Goal: Task Accomplishment & Management: Manage account settings

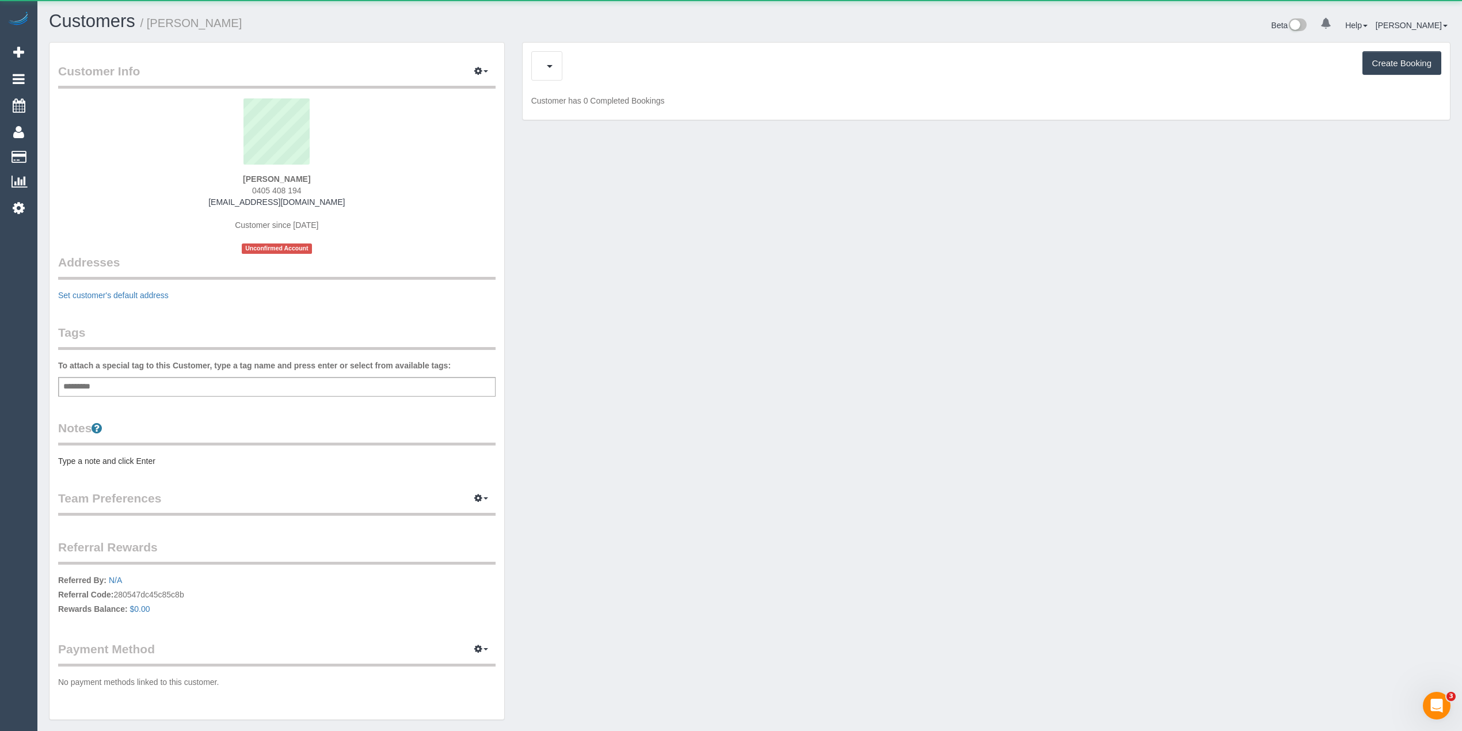
click at [572, 67] on div "Create Booking" at bounding box center [986, 65] width 910 height 29
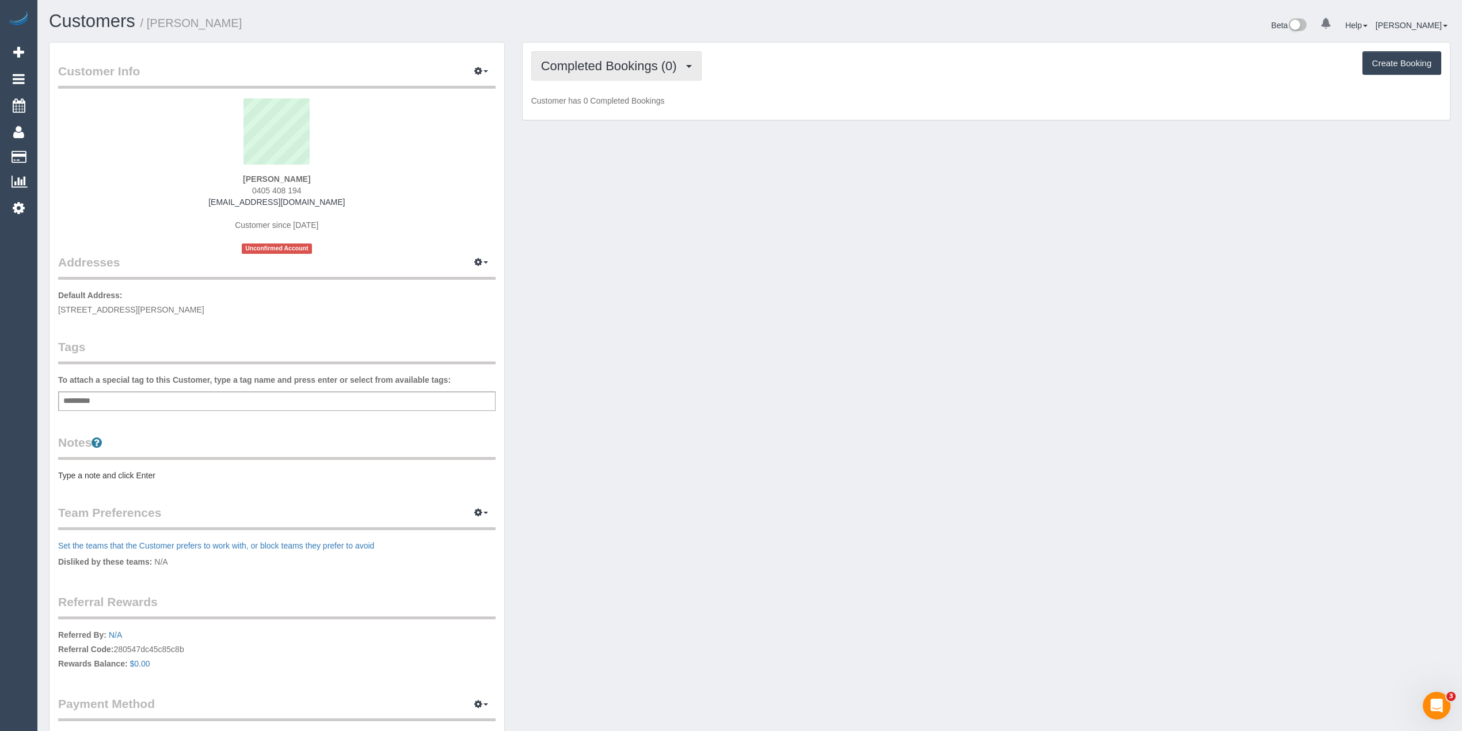
click at [571, 67] on span "Completed Bookings (0)" at bounding box center [612, 66] width 142 height 14
click at [590, 108] on link "Upcoming Bookings (1)" at bounding box center [592, 107] width 120 height 15
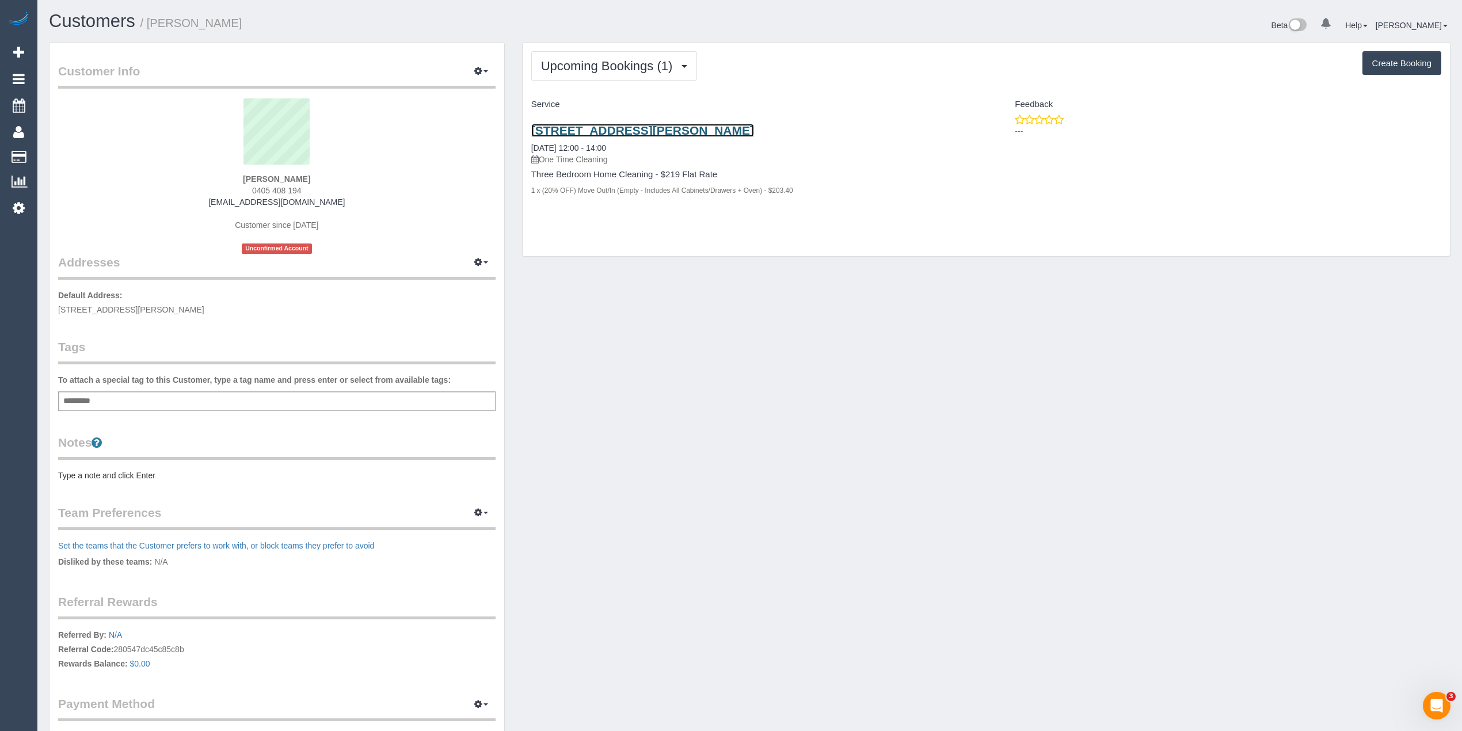
click at [626, 130] on link "44a Maddox Road, Newport, VIC 3217" at bounding box center [642, 130] width 223 height 13
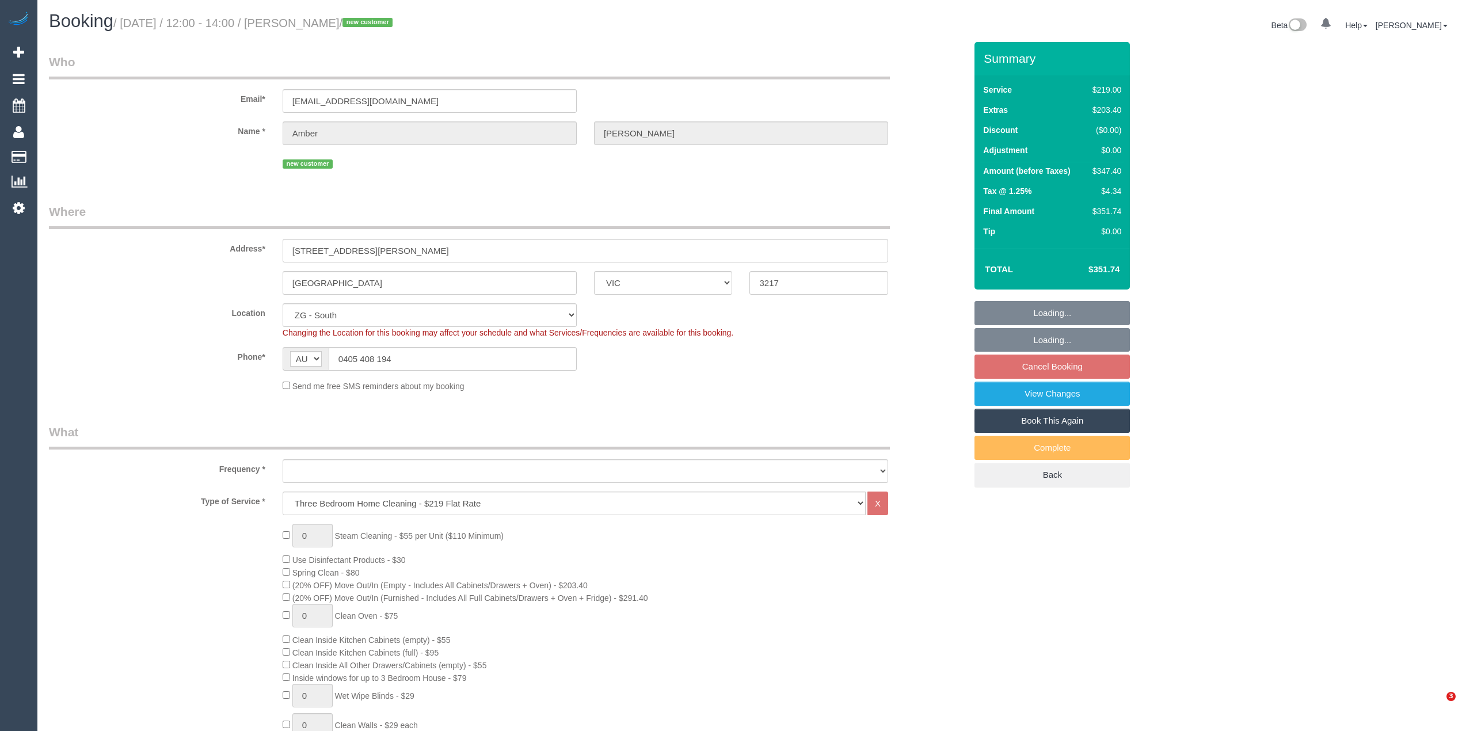
select select "VIC"
select select "object:836"
select select "spot6"
select select "number:28"
select select "number:14"
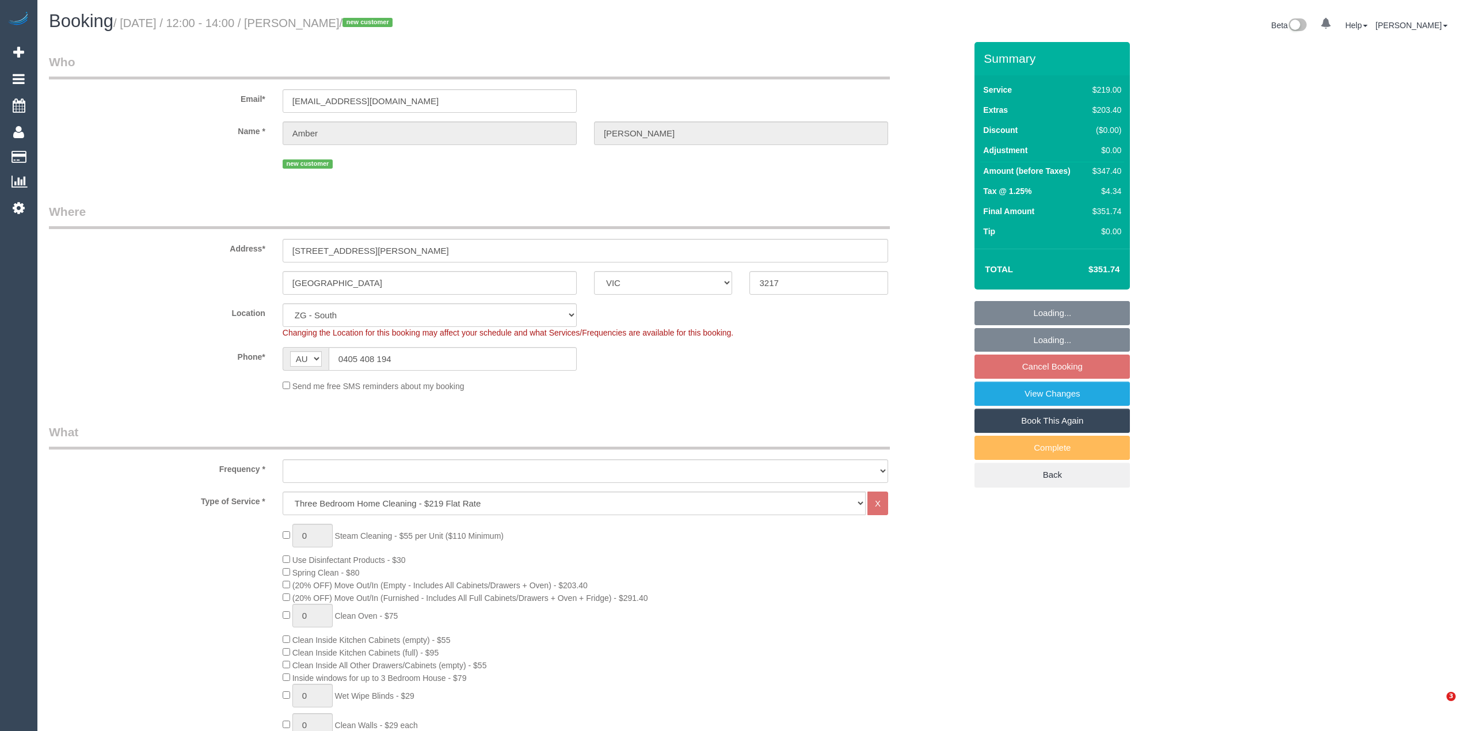
select select "number:18"
select select "number:24"
select select "object:841"
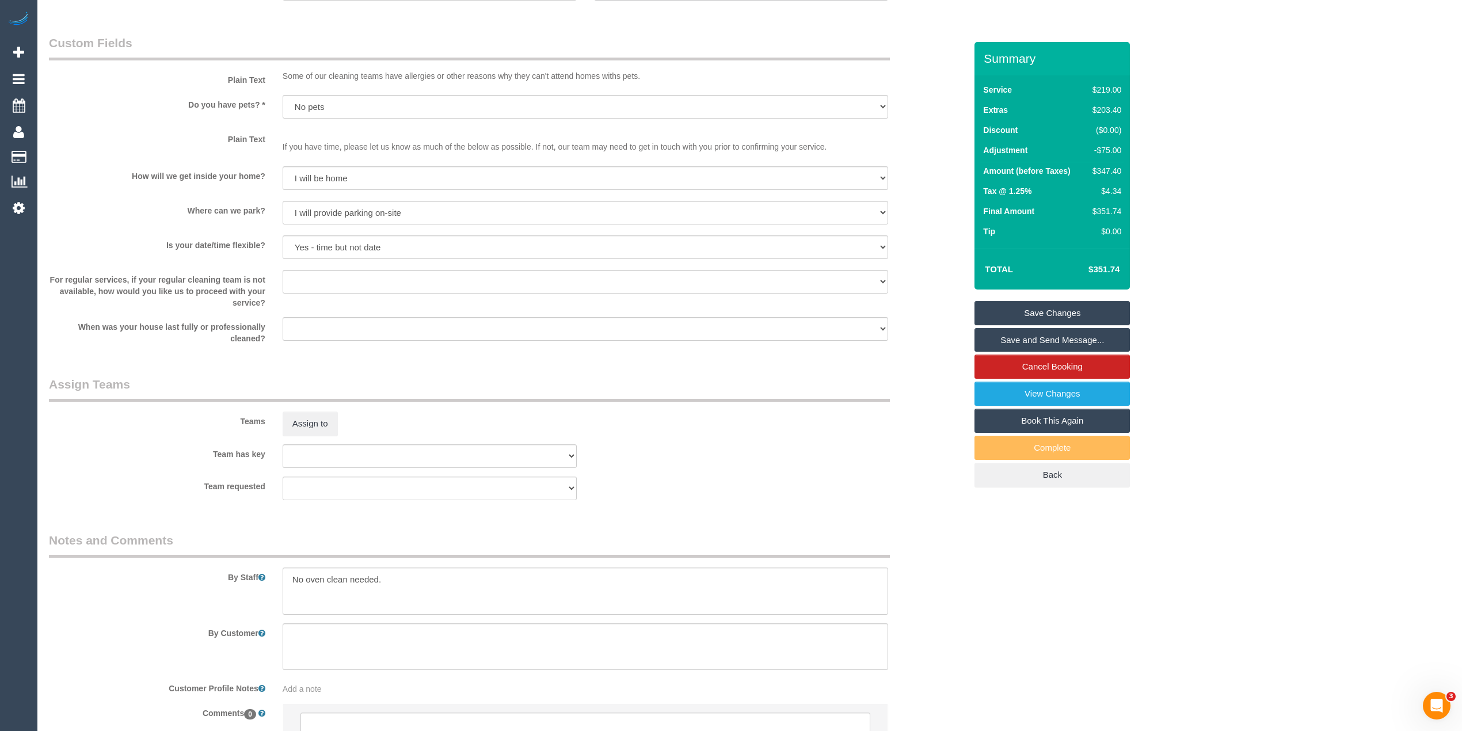
scroll to position [1462, 0]
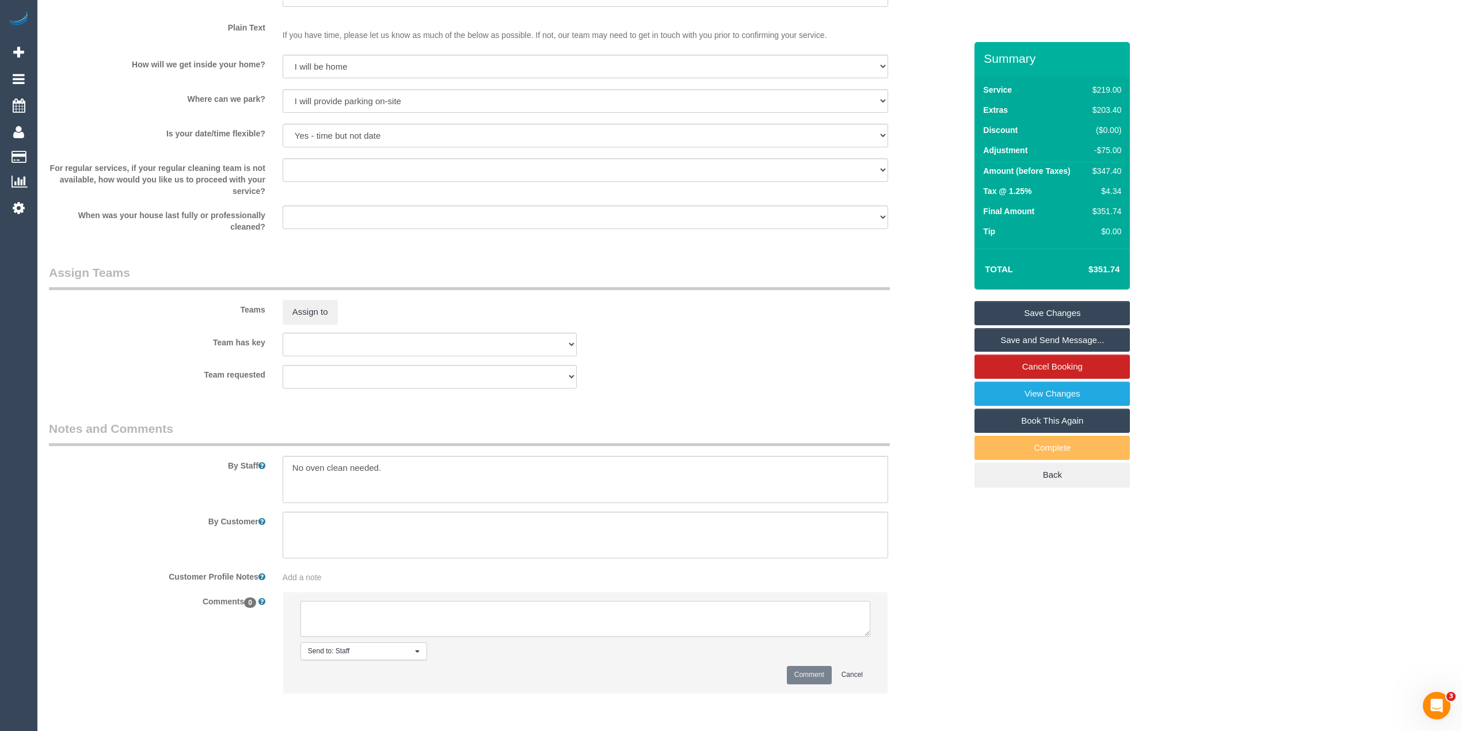
click at [379, 613] on textarea at bounding box center [586, 619] width 570 height 36
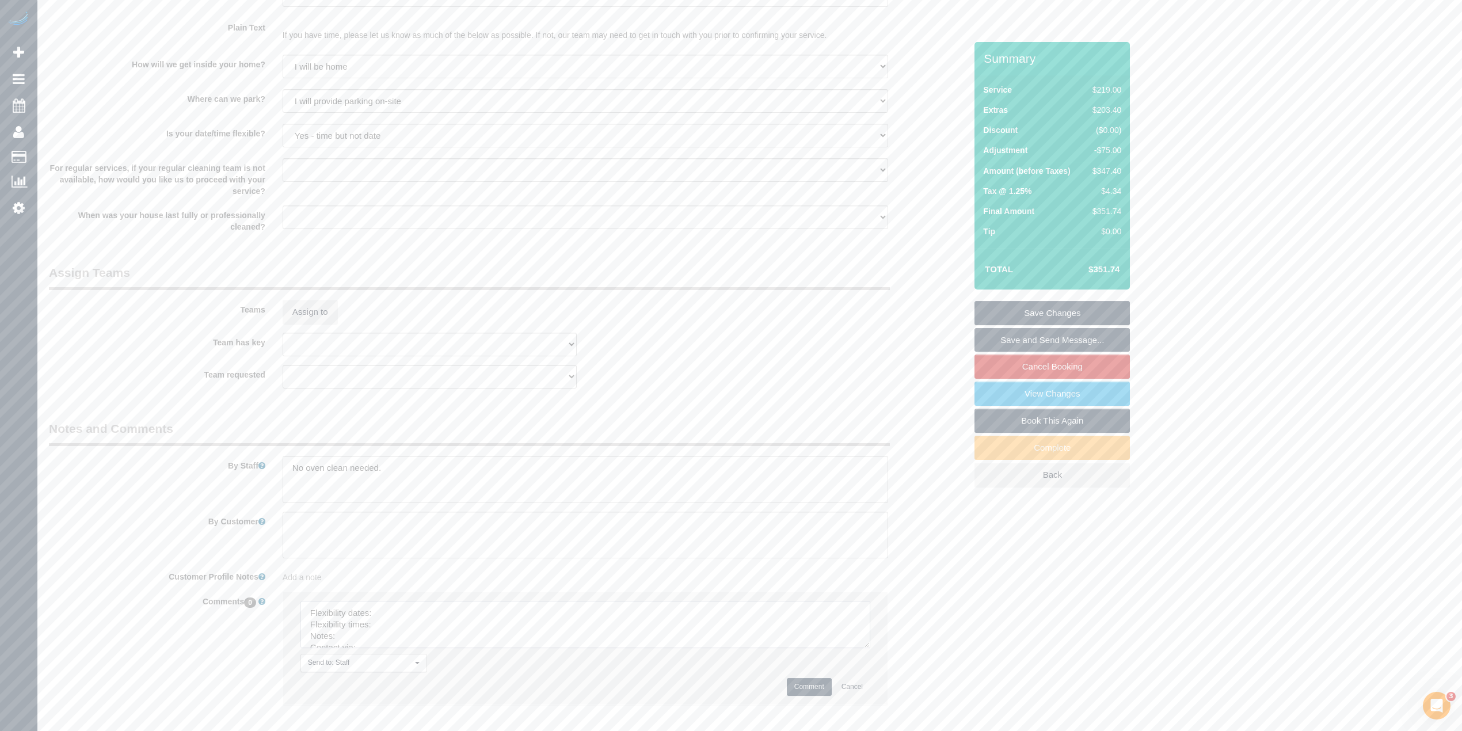
drag, startPoint x: 862, startPoint y: 634, endPoint x: 839, endPoint y: 676, distance: 47.9
click at [866, 648] on textarea at bounding box center [586, 624] width 570 height 47
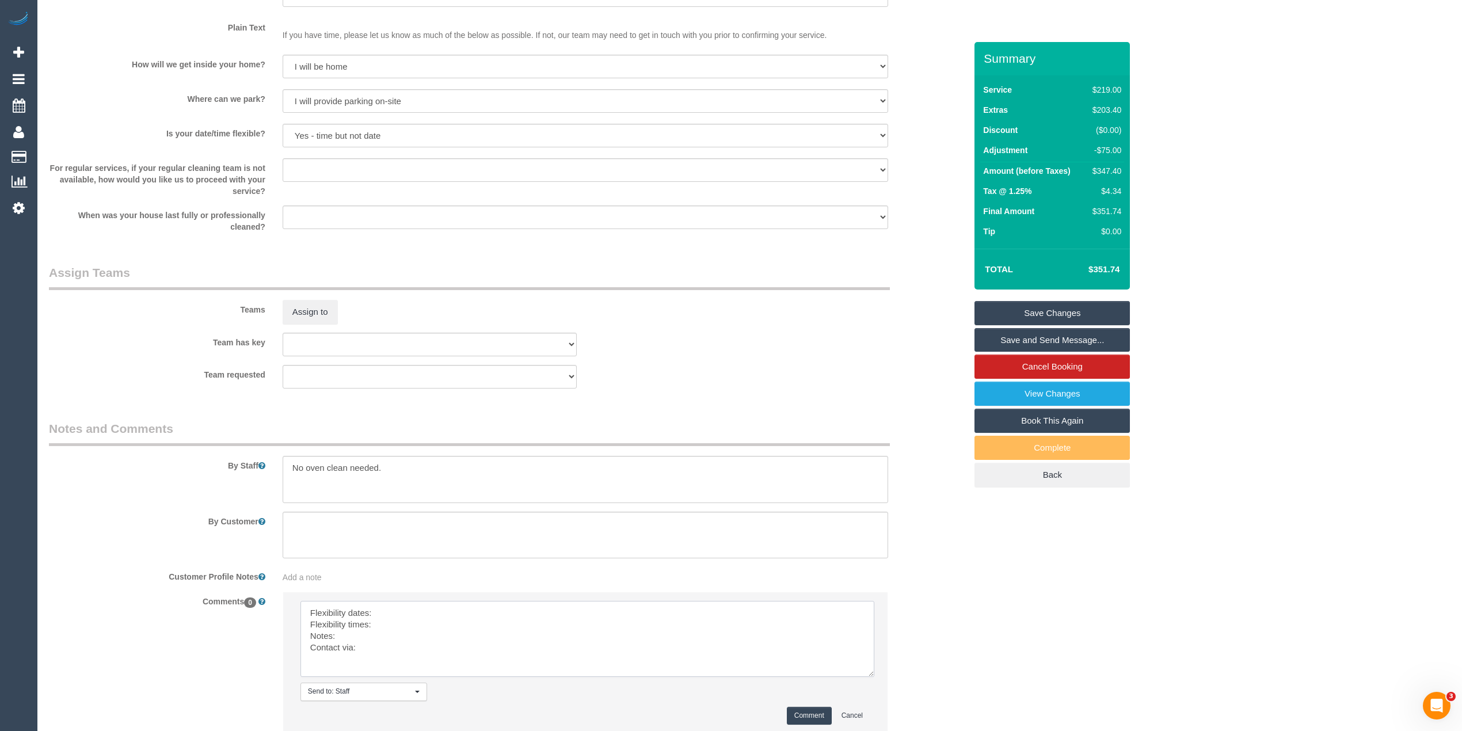
click at [394, 615] on textarea at bounding box center [588, 639] width 574 height 76
click at [394, 623] on textarea at bounding box center [588, 639] width 574 height 76
click at [360, 638] on textarea at bounding box center [588, 639] width 574 height 76
click at [389, 651] on textarea at bounding box center [588, 639] width 574 height 76
type textarea "Flexibility dates: Saturday preferred Flexibility times: flexible Notes: approv…"
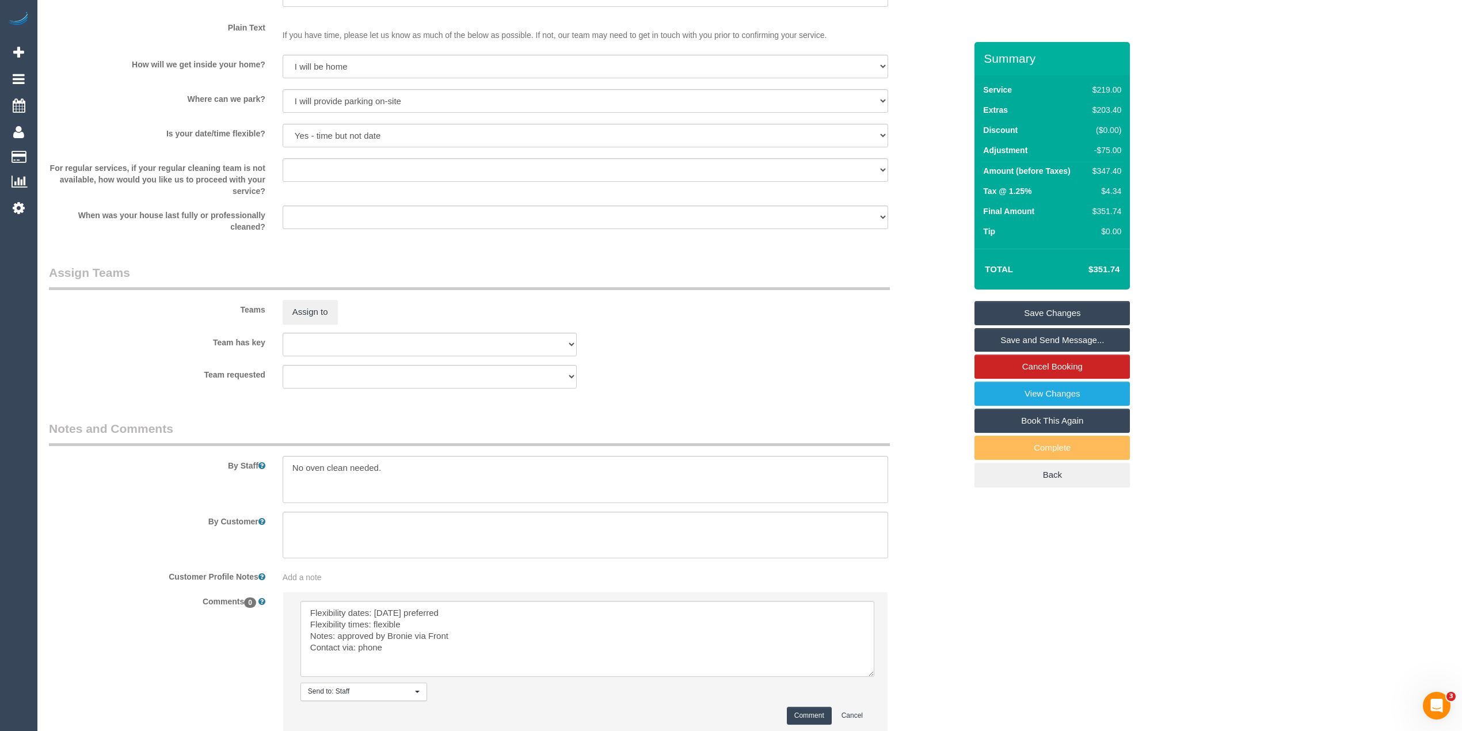
click at [808, 724] on button "Comment" at bounding box center [809, 716] width 45 height 18
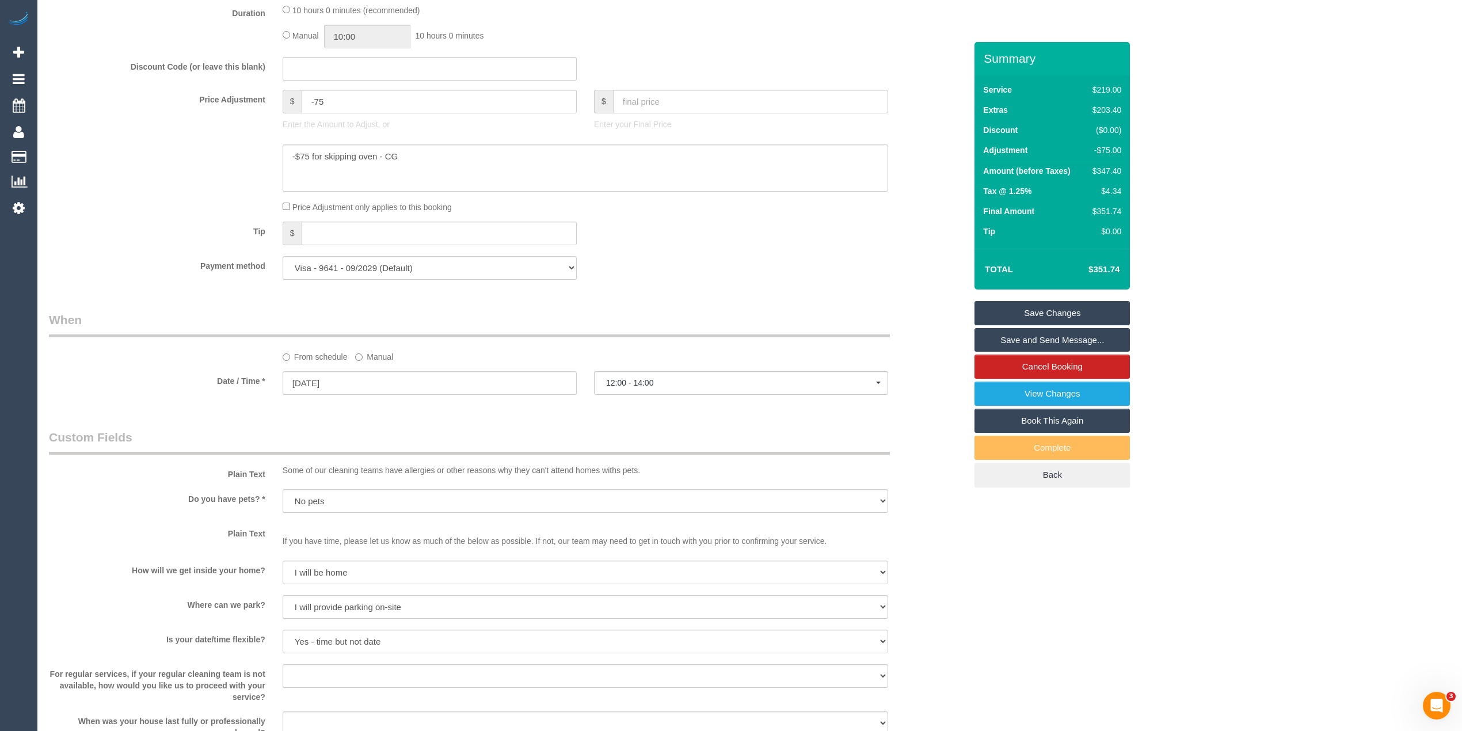
scroll to position [950, 0]
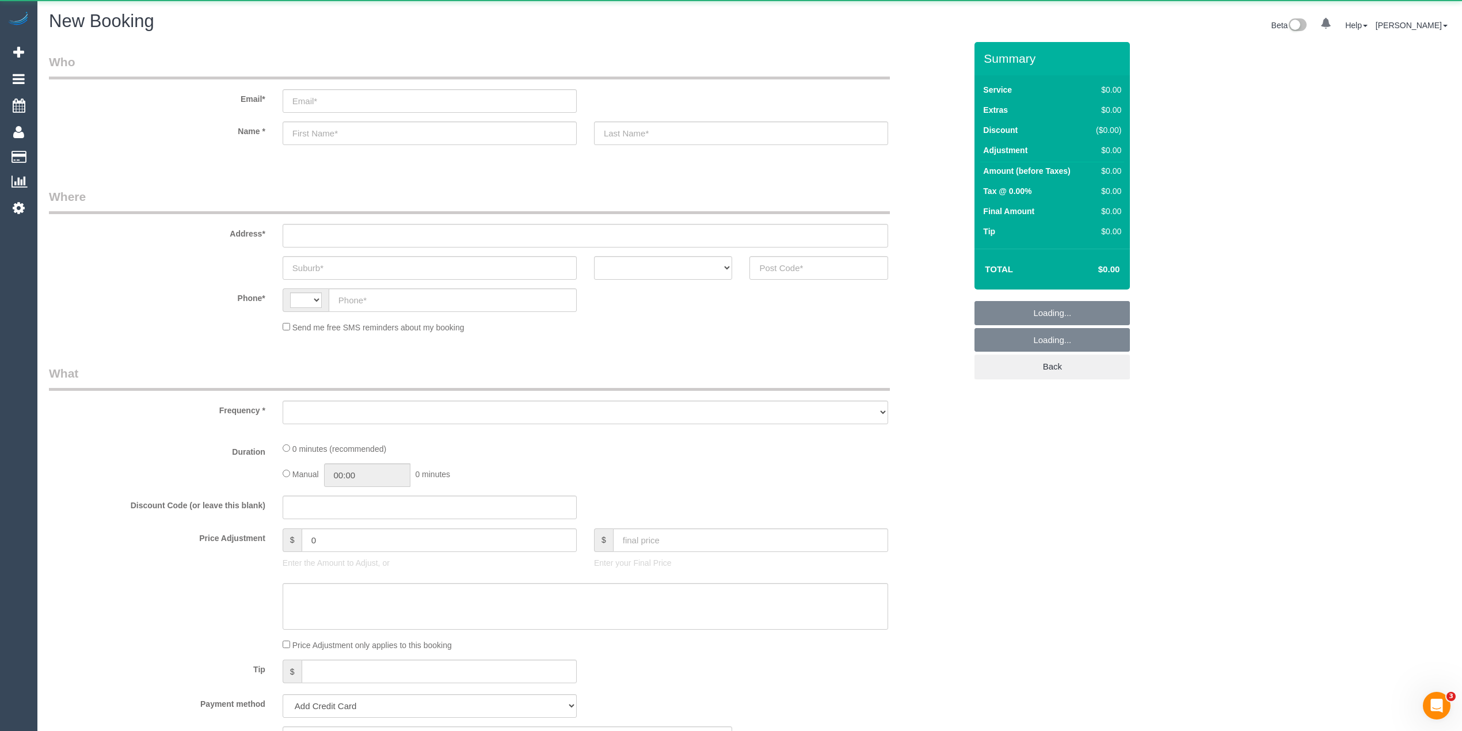
select select "string:AU"
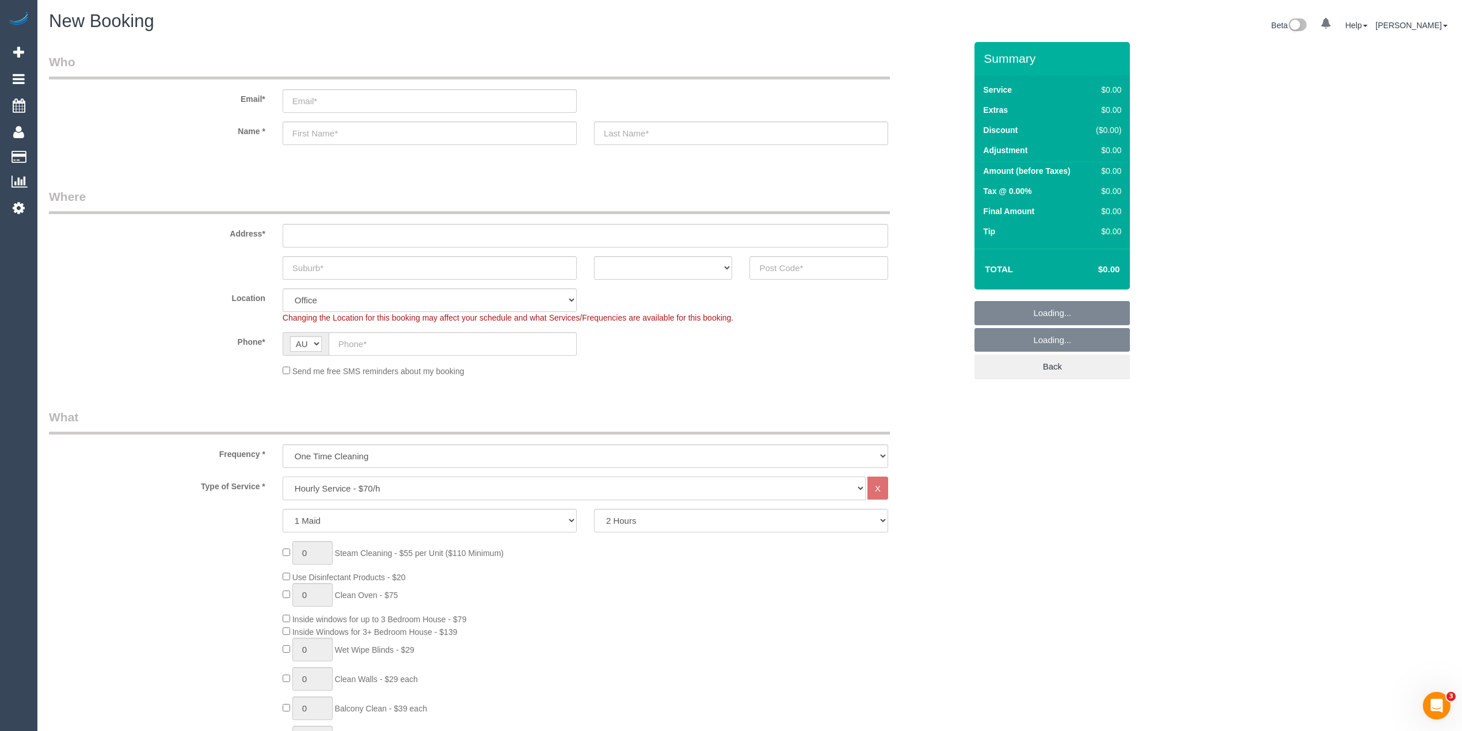
click at [317, 489] on select "Hourly Service - $70/h Hourly Service - $65/h Hourly Service - $60/h Hourly Ser…" at bounding box center [574, 489] width 583 height 24
select select "object:813"
select select "211"
click at [283, 477] on select "Hourly Service - $70/h Hourly Service - $65/h Hourly Service - $60/h Hourly Ser…" at bounding box center [574, 489] width 583 height 24
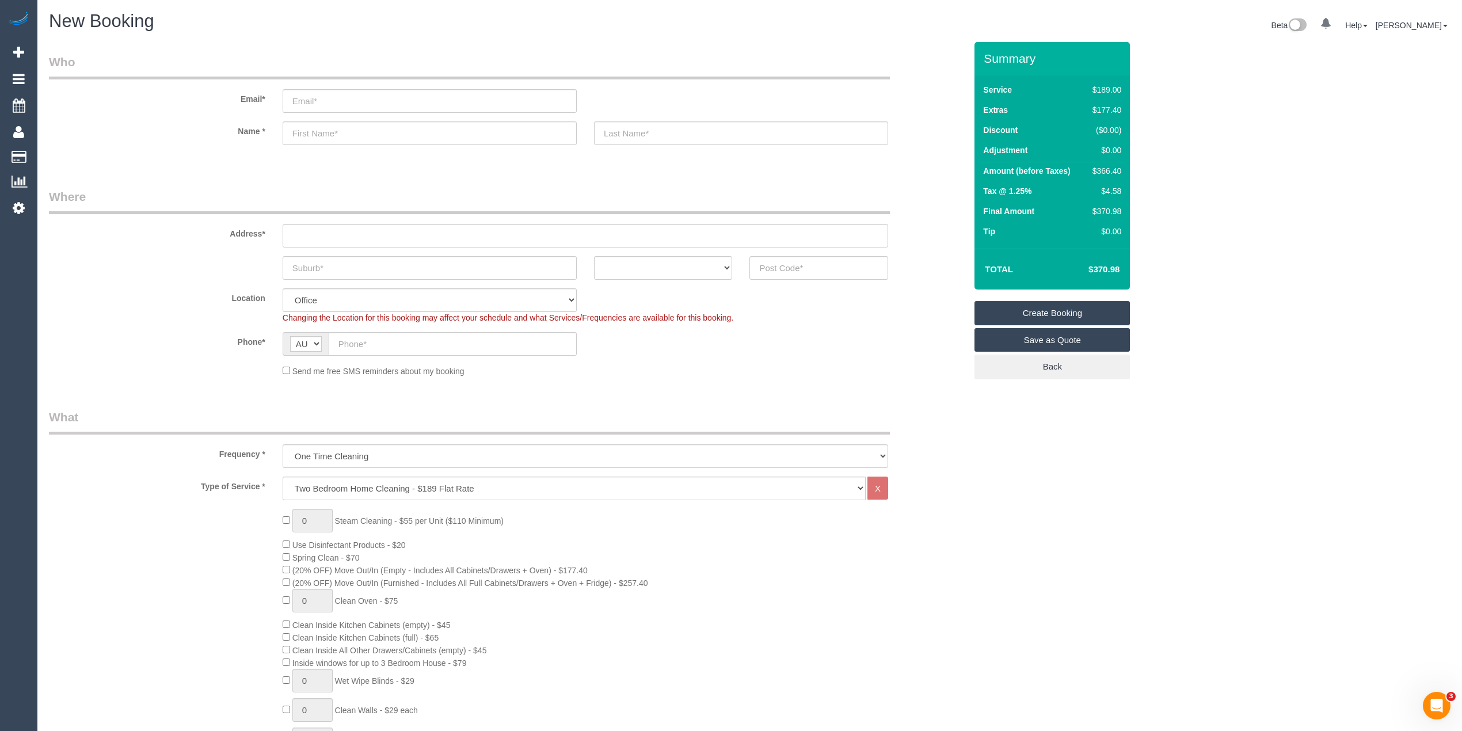
click at [221, 549] on div "0 Steam Cleaning - $55 per Unit ($110 Minimum) Use Disinfectant Products - $20 …" at bounding box center [507, 711] width 934 height 404
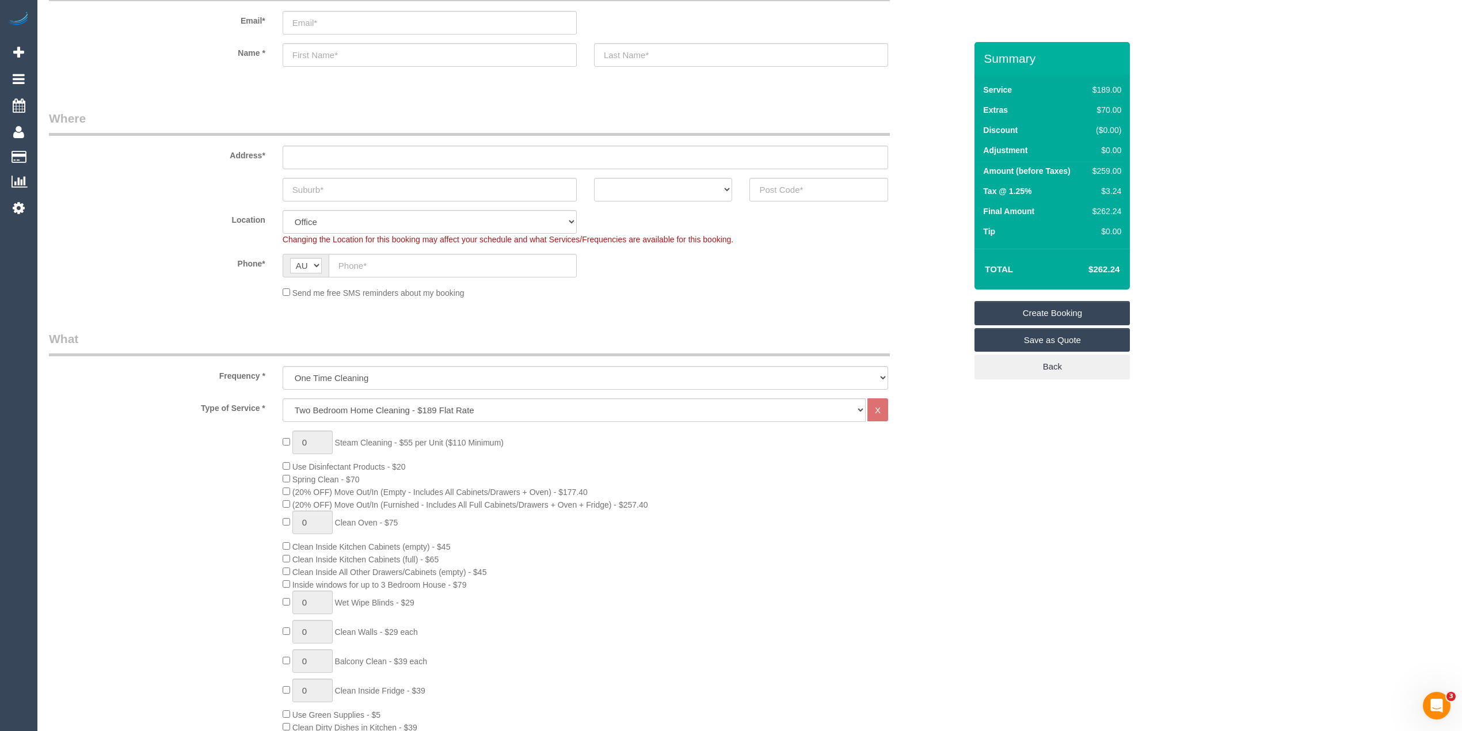
scroll to position [128, 0]
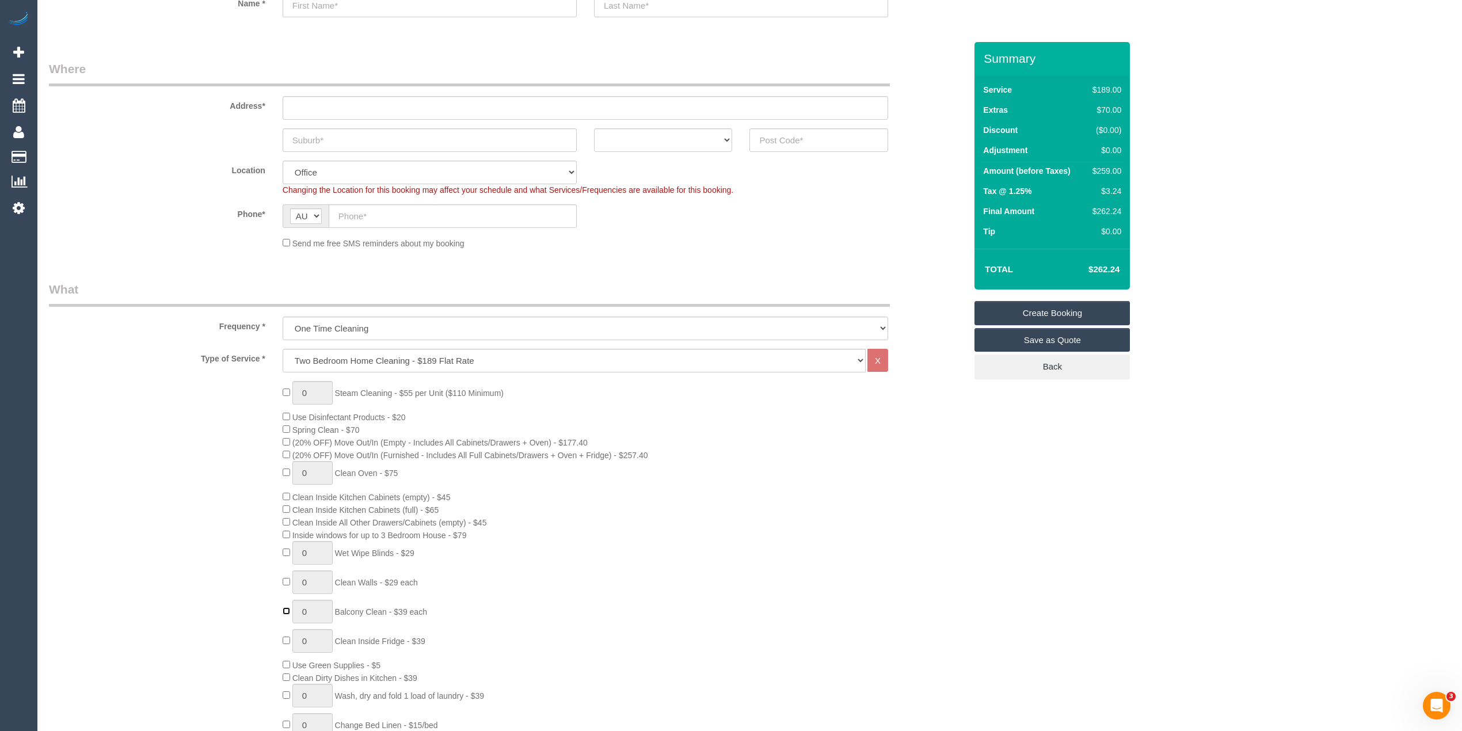
type input "1"
click at [218, 596] on div "0 Steam Cleaning - $55 per Unit ($110 Minimum) Use Disinfectant Products - $20 …" at bounding box center [507, 583] width 934 height 404
click at [351, 211] on input "text" at bounding box center [453, 216] width 248 height 24
paste input "61 485 879 855"
drag, startPoint x: 348, startPoint y: 214, endPoint x: 332, endPoint y: 214, distance: 16.1
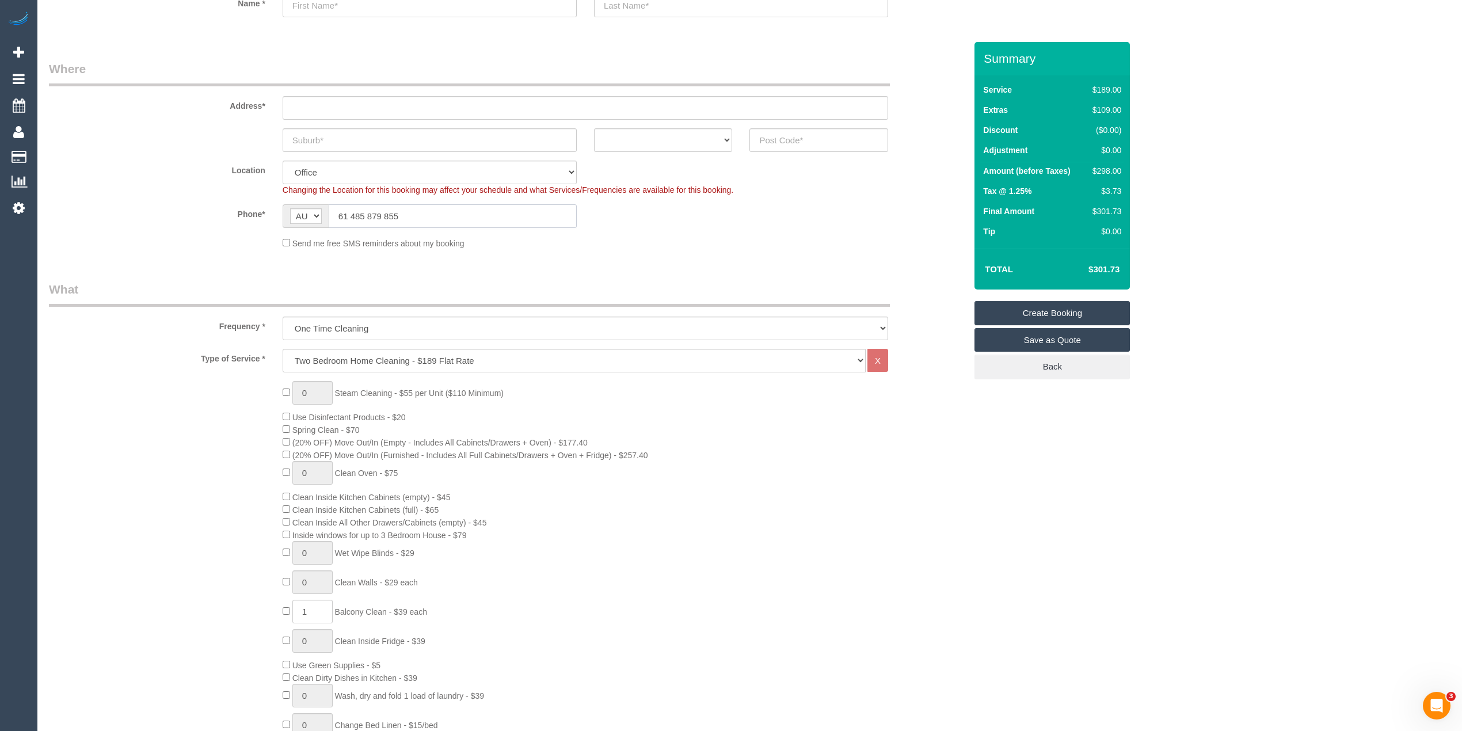
click at [333, 214] on input "61 485 879 855" at bounding box center [453, 216] width 248 height 24
type input "0485 879 855"
click at [623, 136] on select "ACT NSW NT QLD SA TAS VIC WA" at bounding box center [663, 140] width 139 height 24
select select "VIC"
click at [594, 128] on select "ACT NSW NT QLD SA TAS VIC WA" at bounding box center [663, 140] width 139 height 24
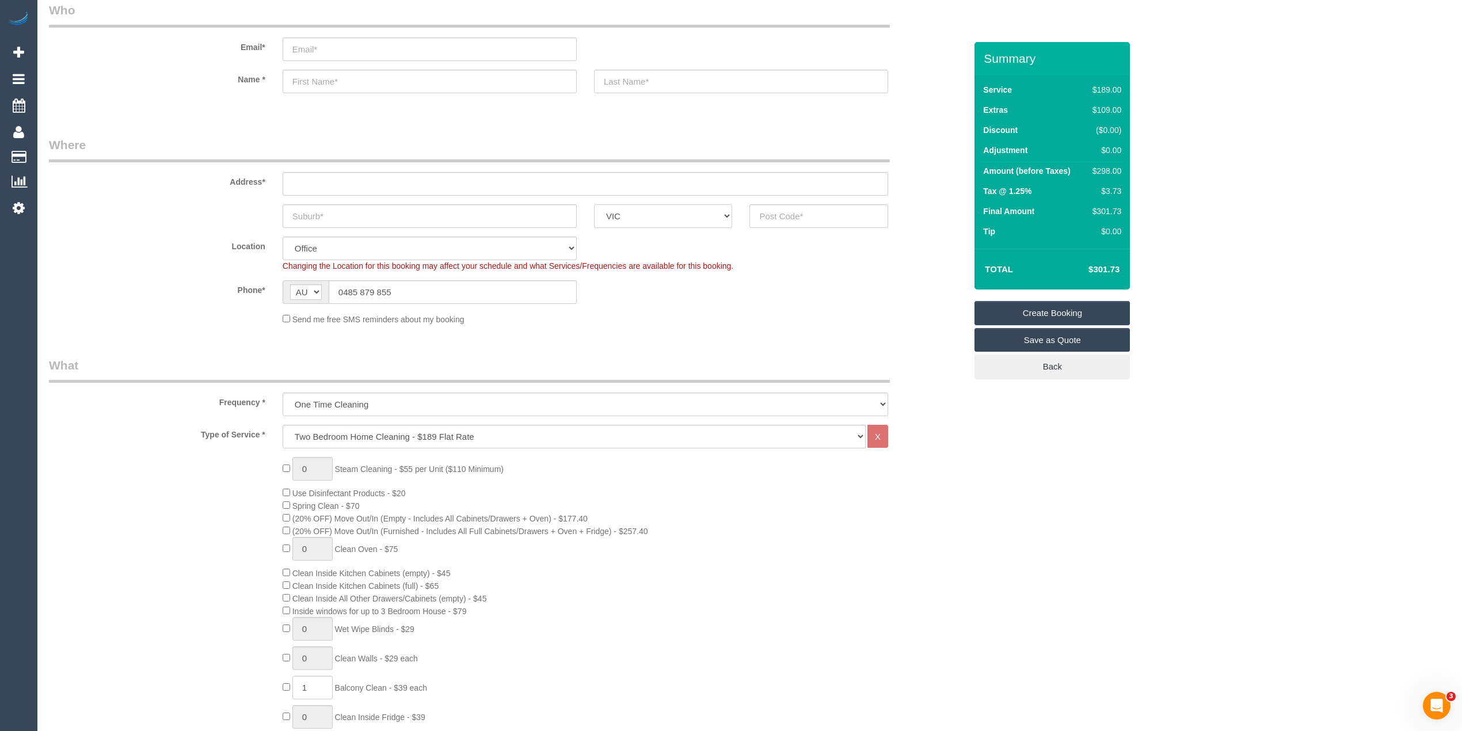
scroll to position [0, 0]
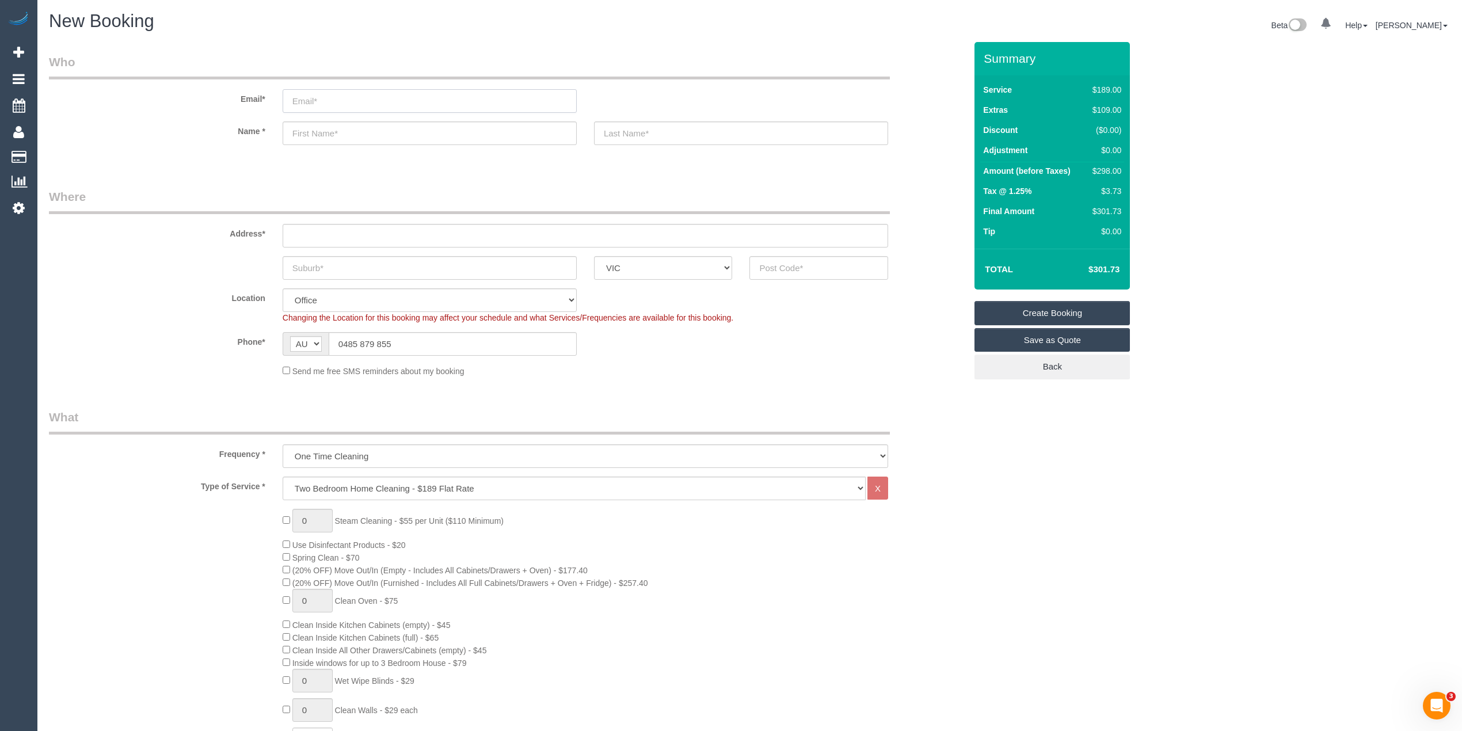
click at [314, 93] on input "email" at bounding box center [430, 101] width 294 height 24
click at [333, 260] on input "text" at bounding box center [430, 268] width 294 height 24
type input "Parkville"
click at [341, 97] on input "email" at bounding box center [430, 101] width 294 height 24
type input "aaron@sdabro.com.au"
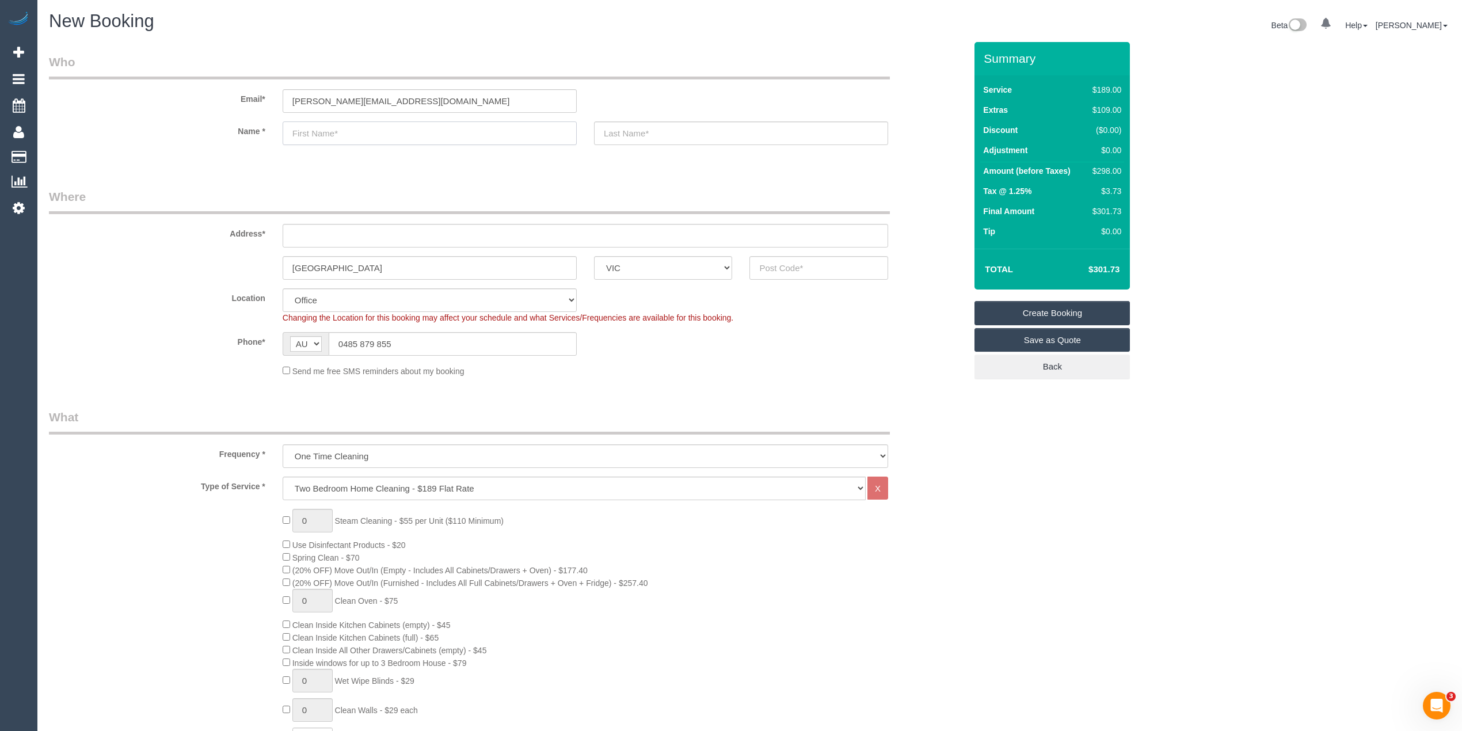
click at [323, 134] on input "text" at bounding box center [430, 133] width 294 height 24
type input "Aaron"
click at [353, 229] on input "text" at bounding box center [586, 236] width 606 height 24
type input "-"
click at [804, 275] on input "text" at bounding box center [819, 268] width 139 height 24
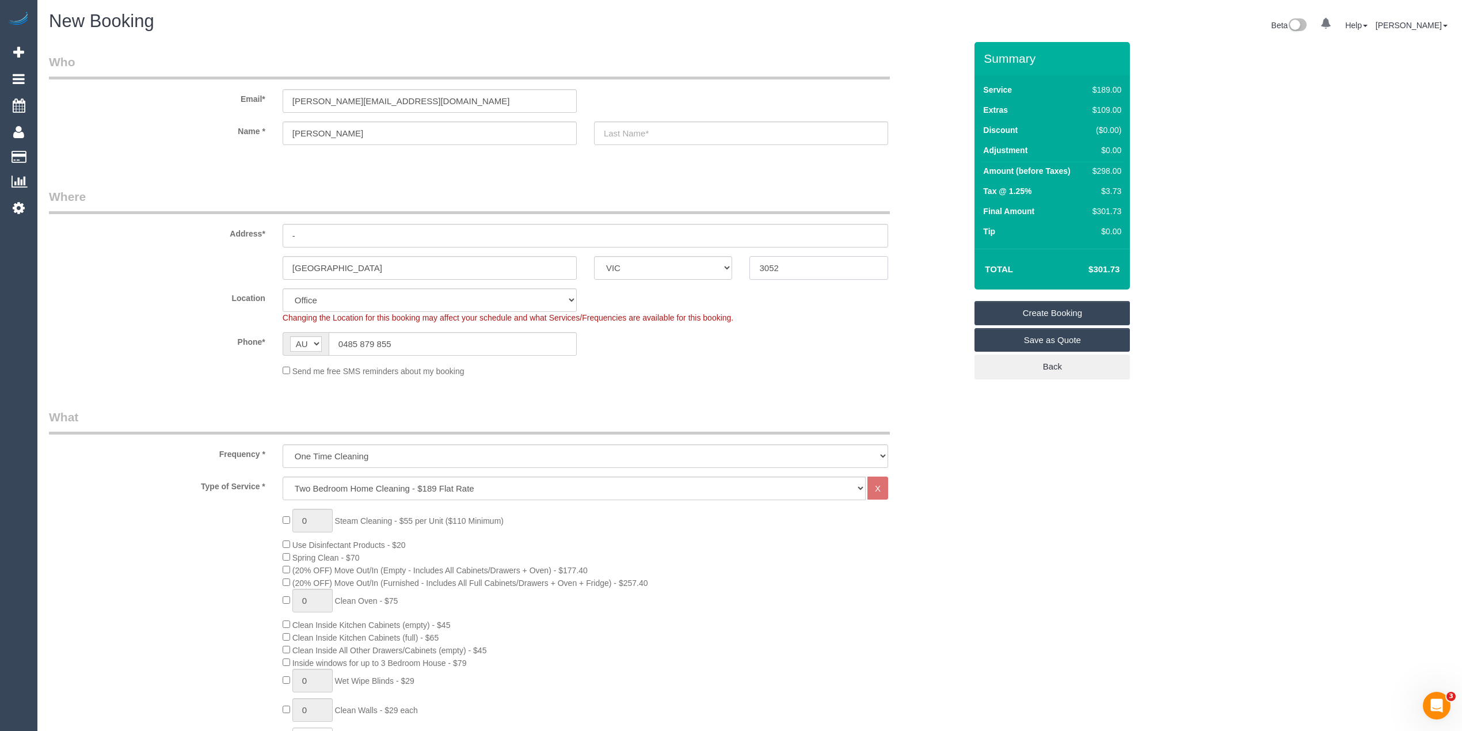
type input "3052"
select select "54"
select select "object:2326"
click at [1074, 344] on link "Save as Quote" at bounding box center [1052, 340] width 155 height 24
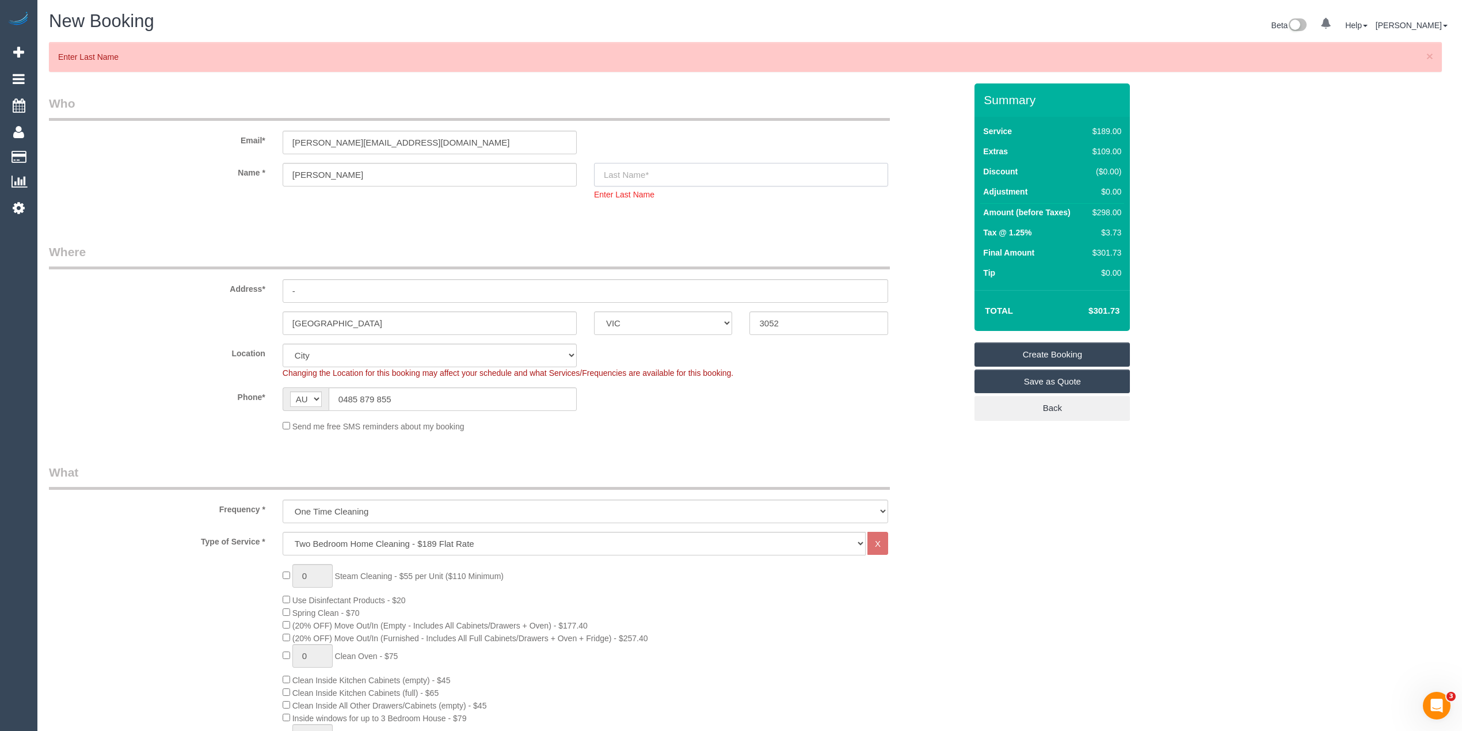
click at [619, 177] on input "text" at bounding box center [741, 175] width 294 height 24
type input "-"
click at [1045, 385] on link "Save as Quote" at bounding box center [1052, 382] width 155 height 24
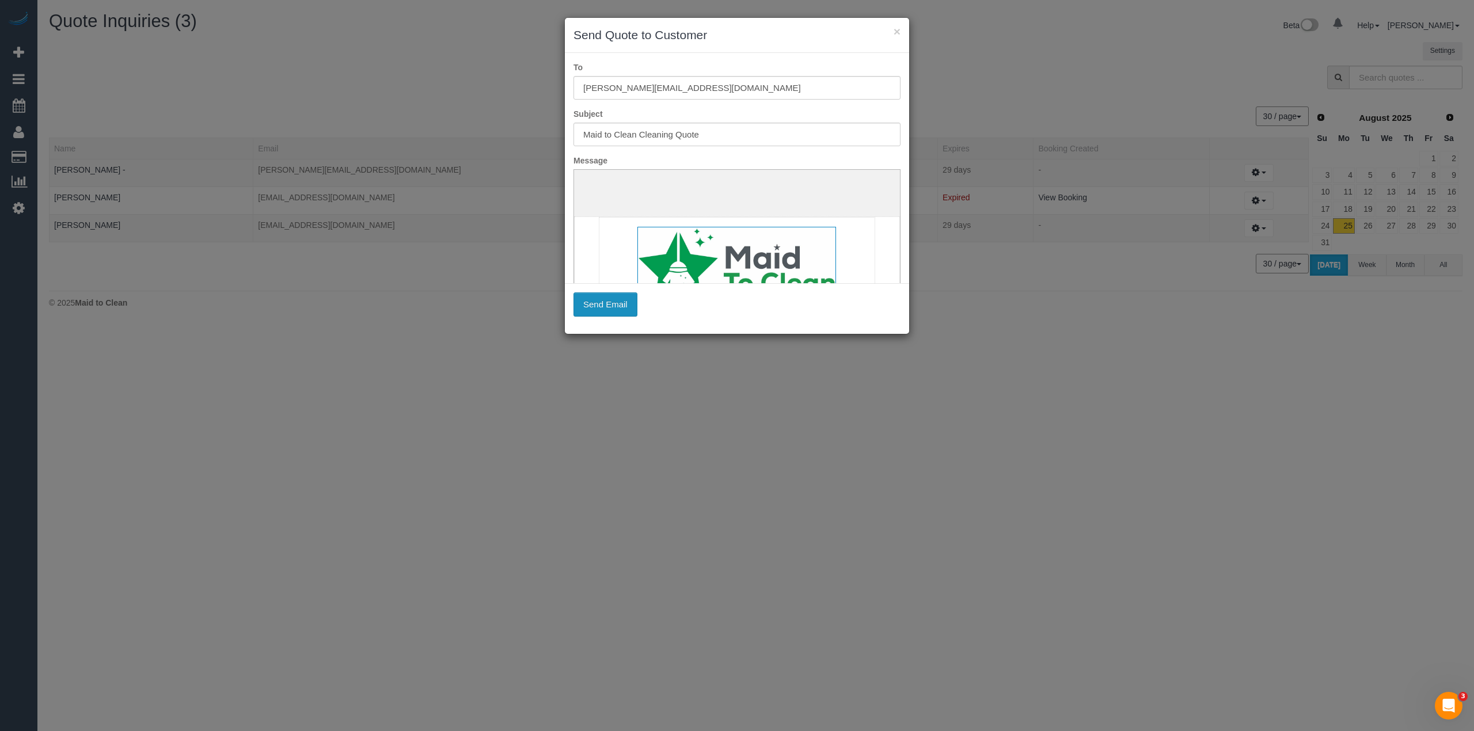
click at [580, 303] on button "Send Email" at bounding box center [605, 304] width 64 height 24
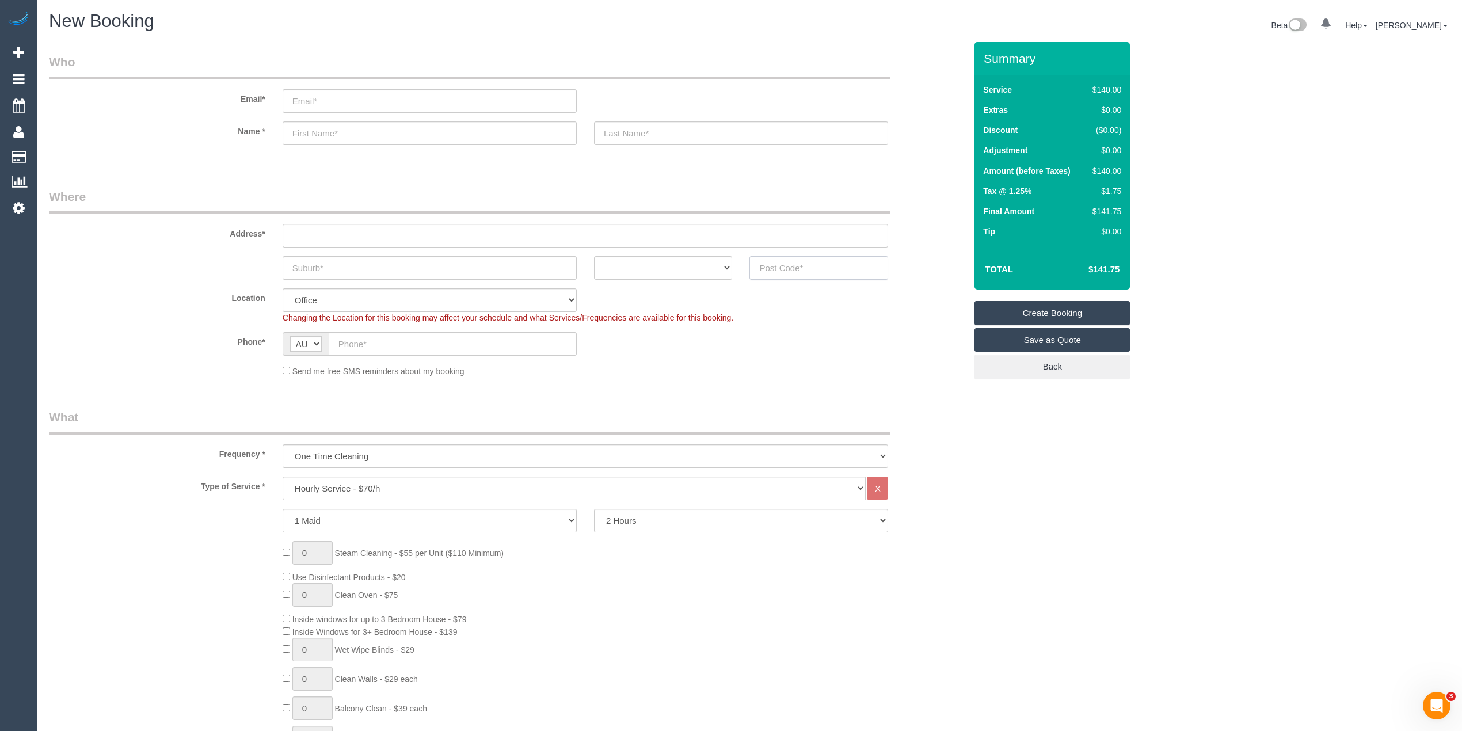
click at [809, 261] on input "text" at bounding box center [819, 268] width 139 height 24
type input "3041"
click at [332, 235] on input "text" at bounding box center [586, 236] width 606 height 24
type input "-"
click at [318, 272] on input "text" at bounding box center [430, 268] width 294 height 24
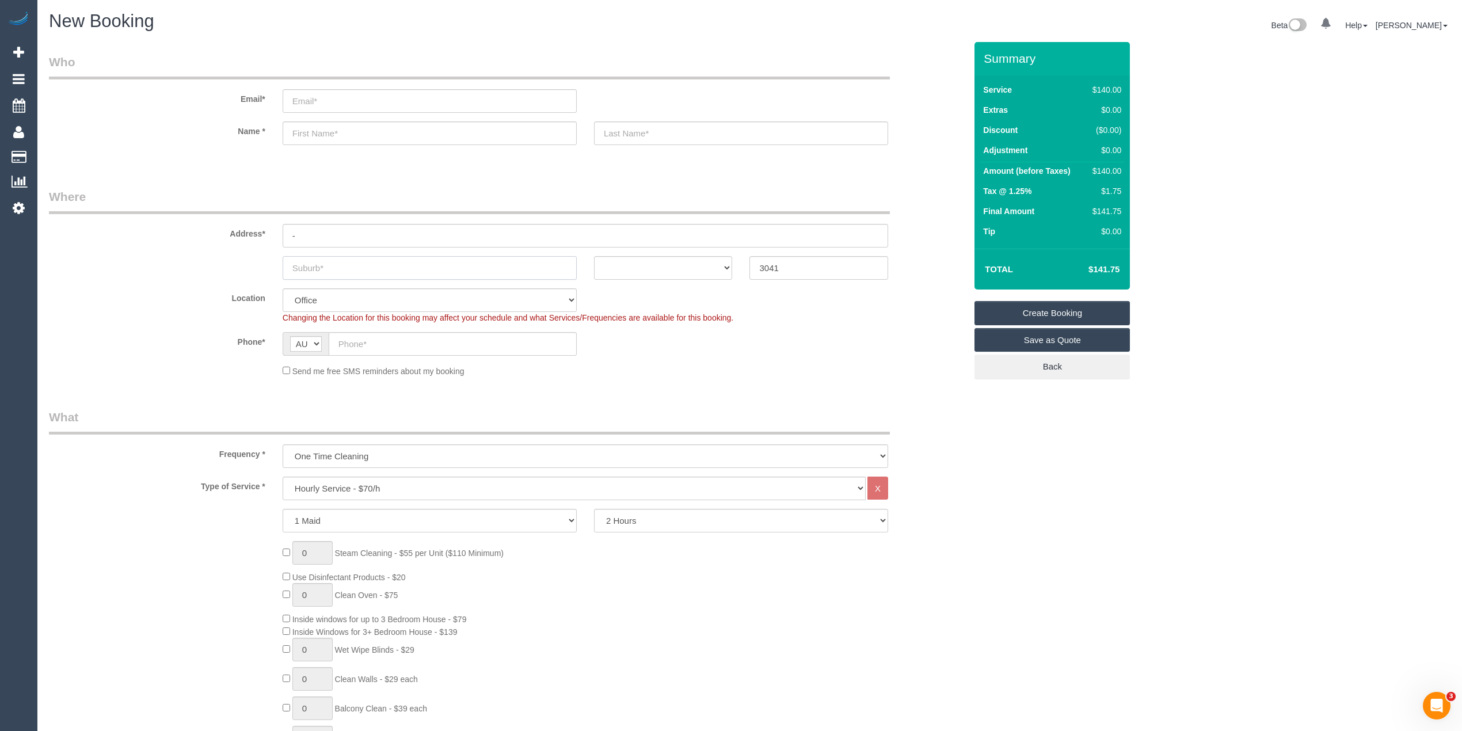
type input "S"
select select "59"
type input "St"
select select "object:2049"
type input "Strathmore"
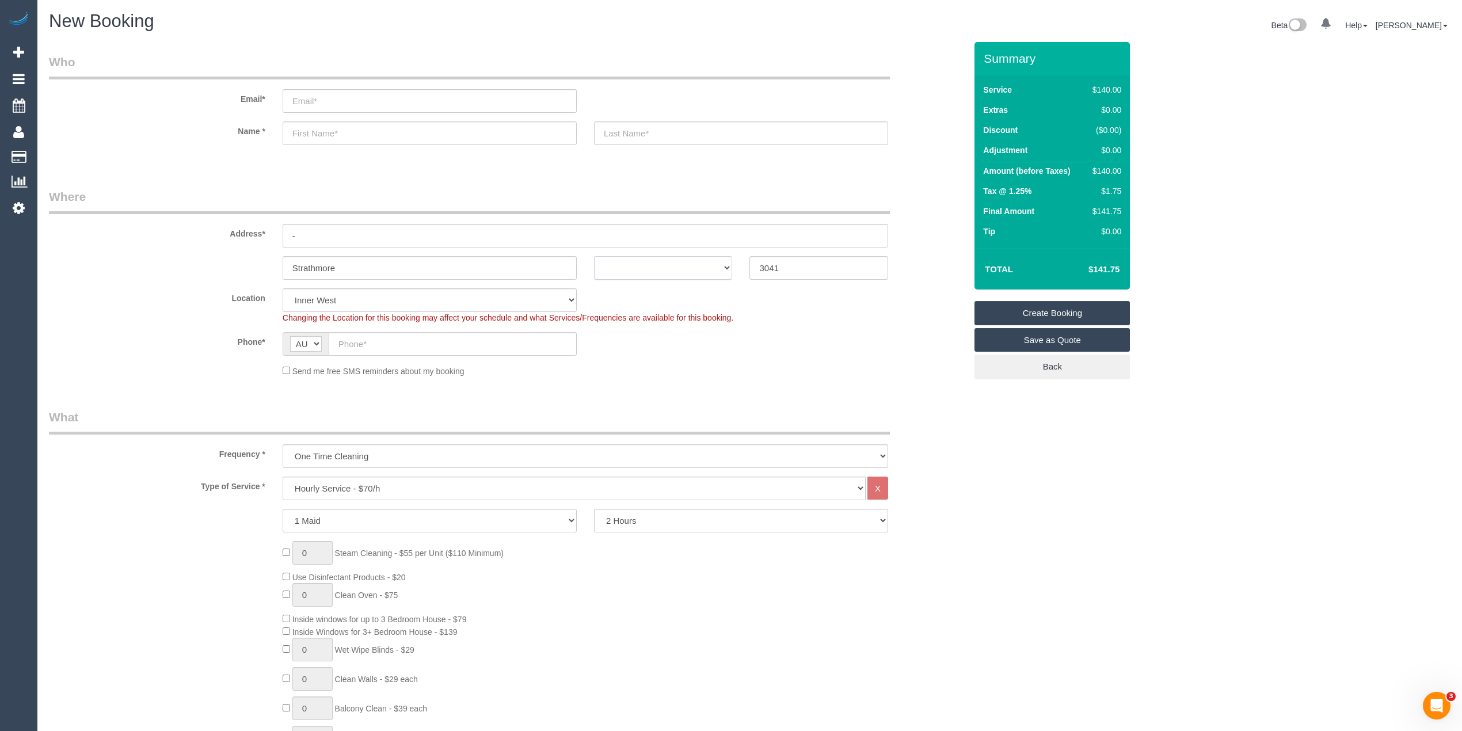
click at [618, 268] on select "ACT NSW NT QLD SA TAS VIC WA" at bounding box center [663, 268] width 139 height 24
select select "VIC"
click at [594, 256] on select "ACT NSW NT QLD SA TAS VIC WA" at bounding box center [663, 268] width 139 height 24
click at [346, 481] on select "Hourly Service - $70/h Hourly Service - $65/h Hourly Service - $60/h Hourly Ser…" at bounding box center [574, 489] width 583 height 24
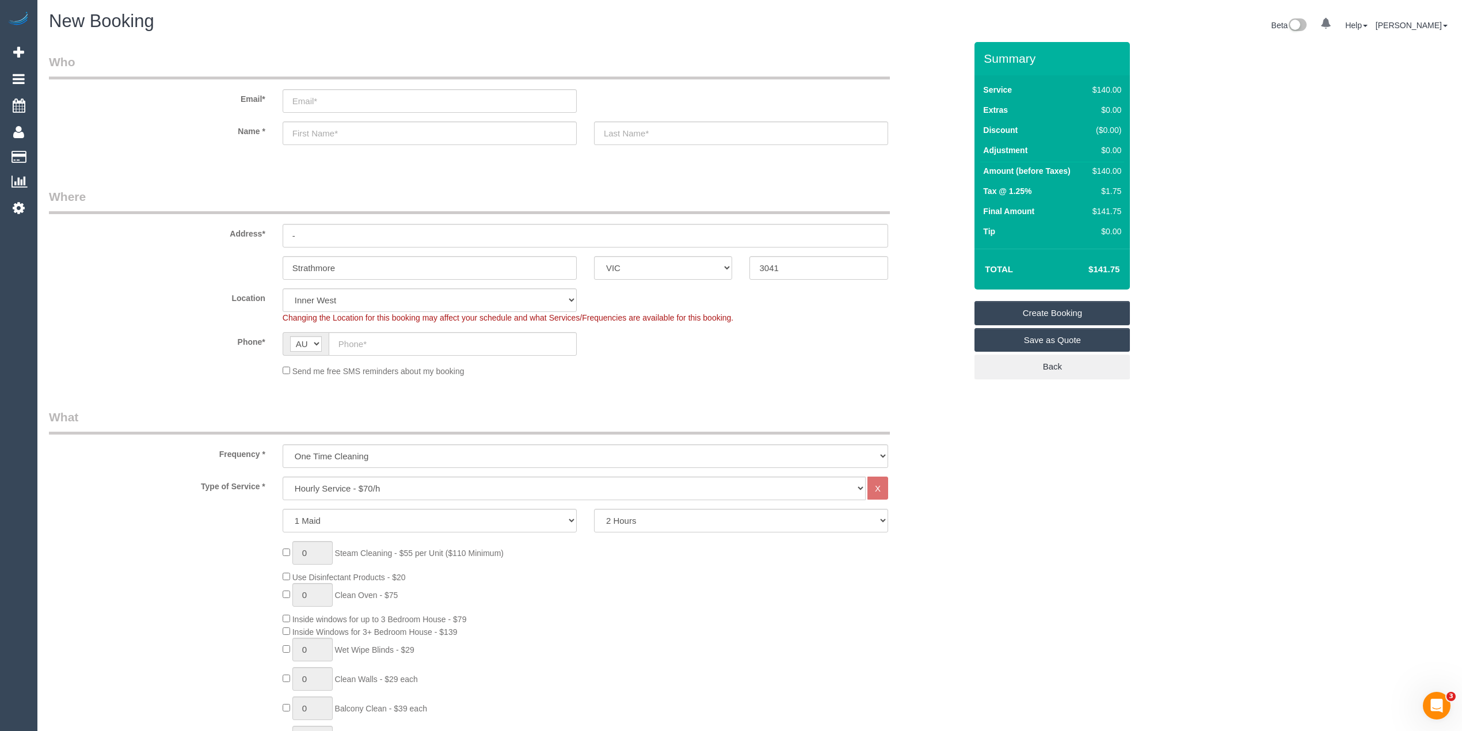
click at [155, 365] on div "Send me free SMS reminders about my booking" at bounding box center [507, 370] width 934 height 13
click at [413, 340] on input "text" at bounding box center [453, 344] width 248 height 24
paste input "61 473 035 404"
drag, startPoint x: 349, startPoint y: 338, endPoint x: 328, endPoint y: 340, distance: 21.3
click at [328, 340] on div "AF AL DZ AD AO AI AQ AG AR AM AW AU AT AZ BS BH BD BB BY BE BZ BJ BM BT BO BA B…" at bounding box center [430, 344] width 294 height 24
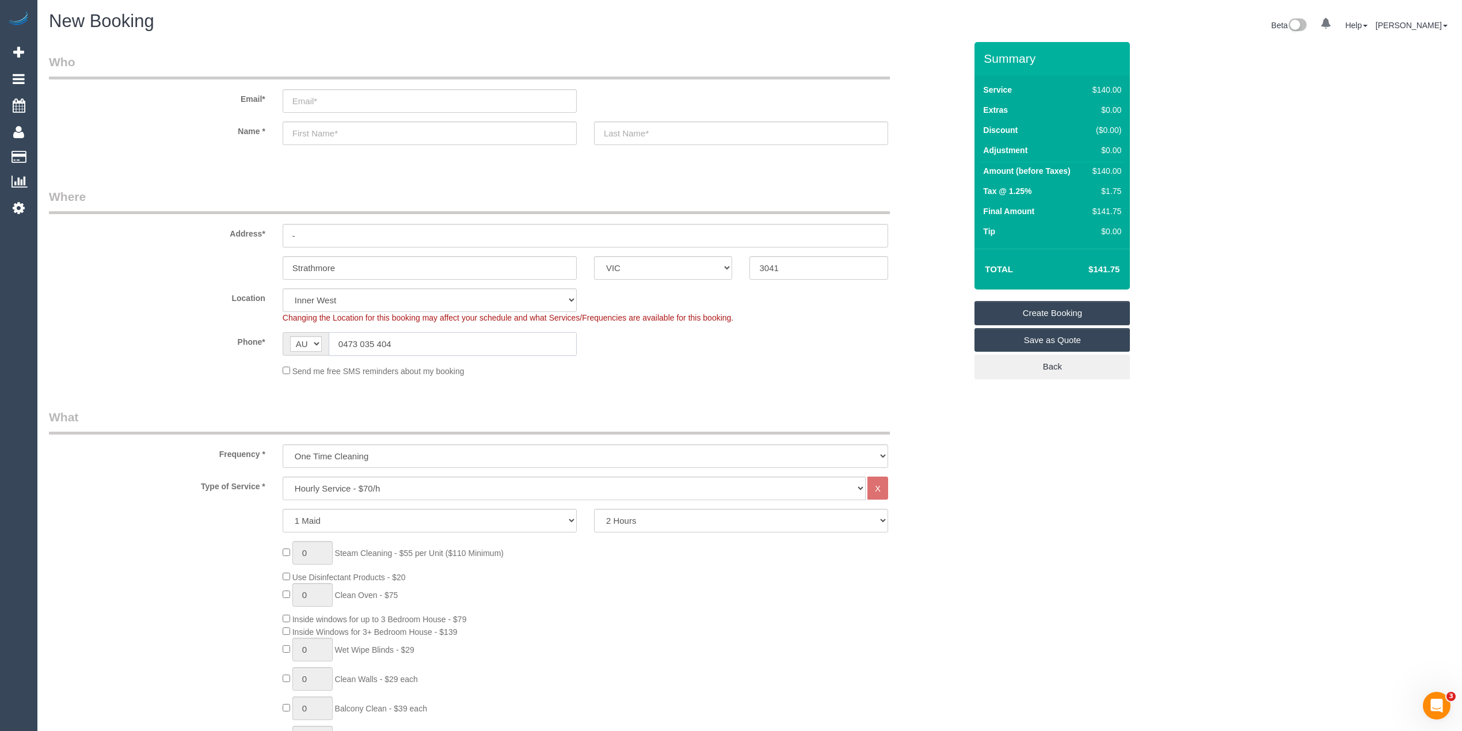
type input "0473 035 404"
click at [362, 486] on select "Hourly Service - $70/h Hourly Service - $65/h Hourly Service - $60/h Hourly Ser…" at bounding box center [574, 489] width 583 height 24
select select "213"
click at [283, 477] on select "Hourly Service - $70/h Hourly Service - $65/h Hourly Service - $60/h Hourly Ser…" at bounding box center [574, 489] width 583 height 24
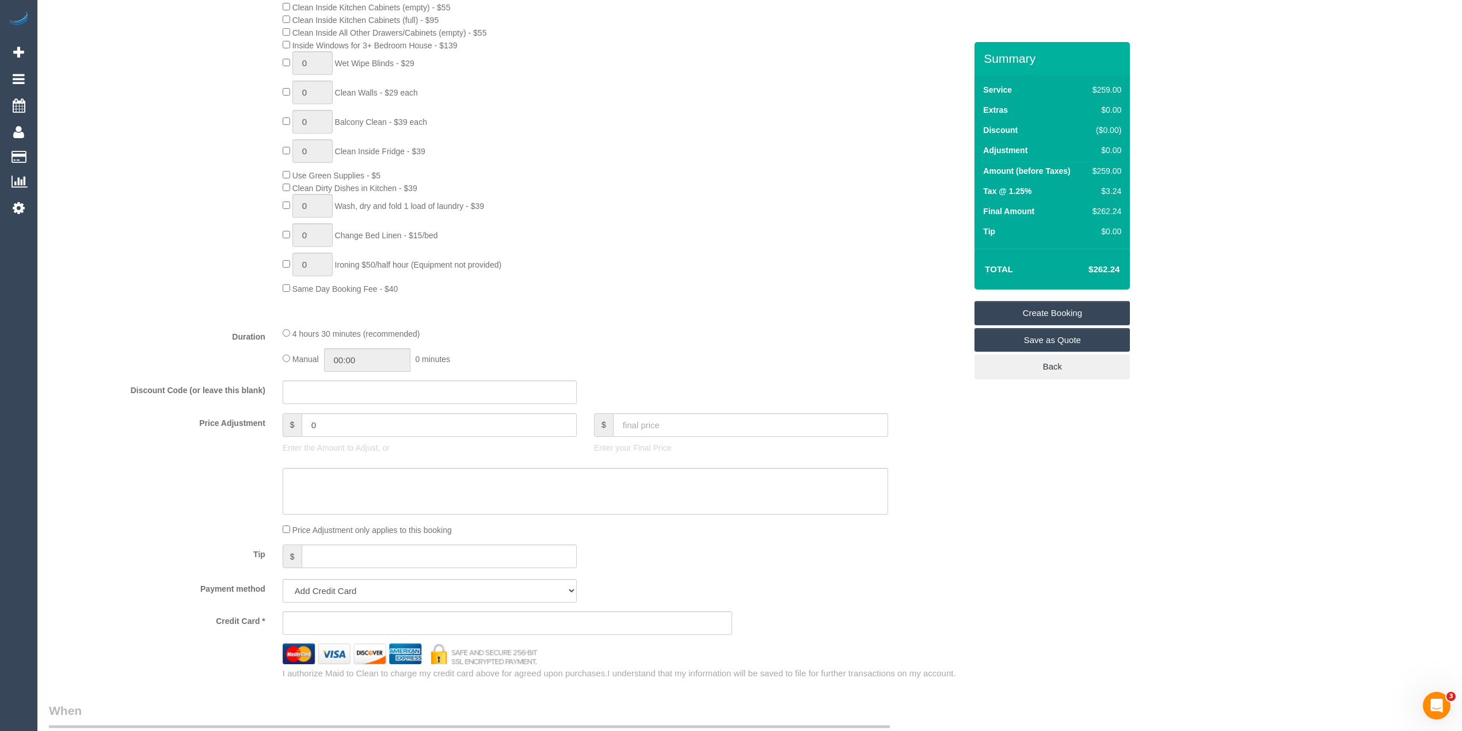
scroll to position [639, 0]
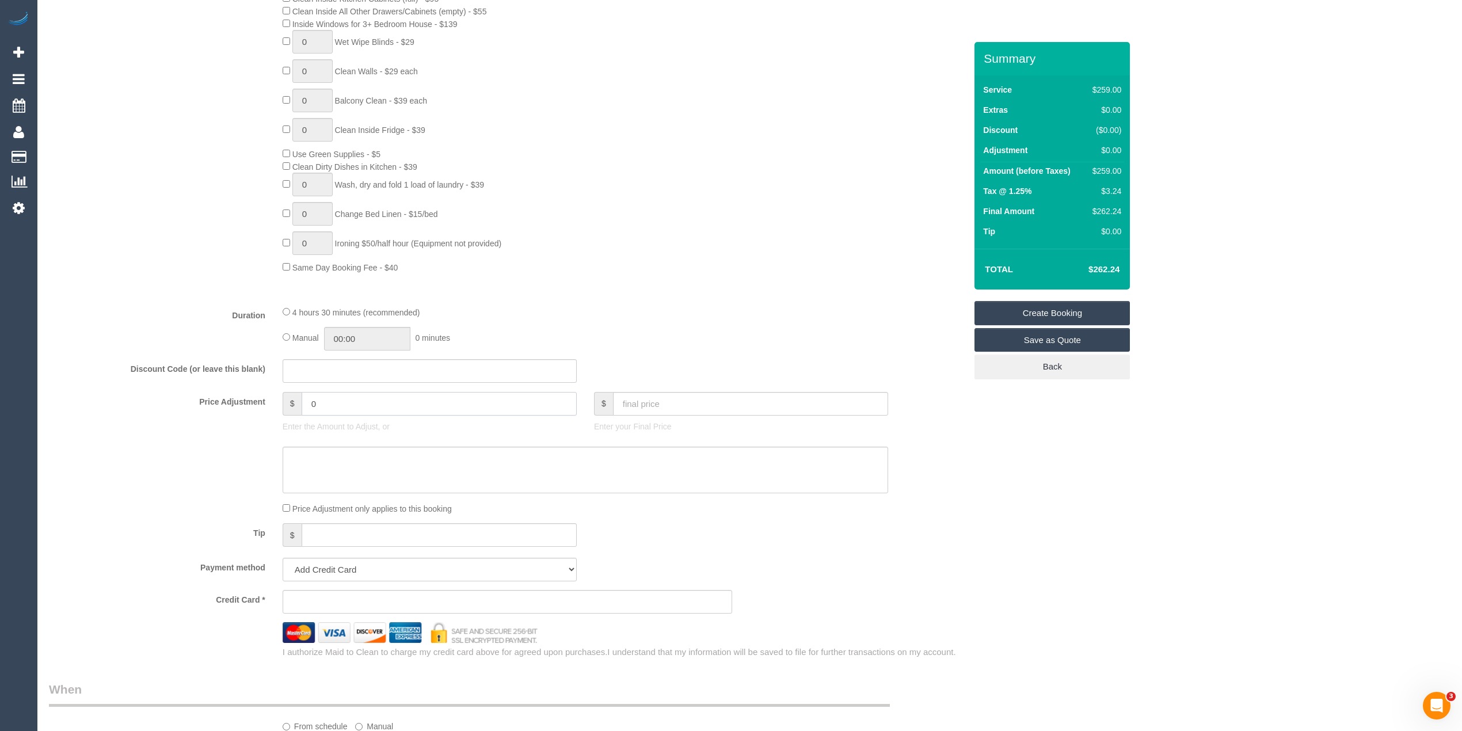
drag, startPoint x: 342, startPoint y: 399, endPoint x: 235, endPoint y: 411, distance: 107.2
click at [235, 411] on div "Price Adjustment $ 0 Enter the Amount to Adjust, or $ Enter your Final Price" at bounding box center [507, 415] width 934 height 46
type input "-10"
click at [157, 296] on div "Type of Service * Hourly Service - $70/h Hourly Service - $65/h Hourly Service …" at bounding box center [507, 67] width 917 height 459
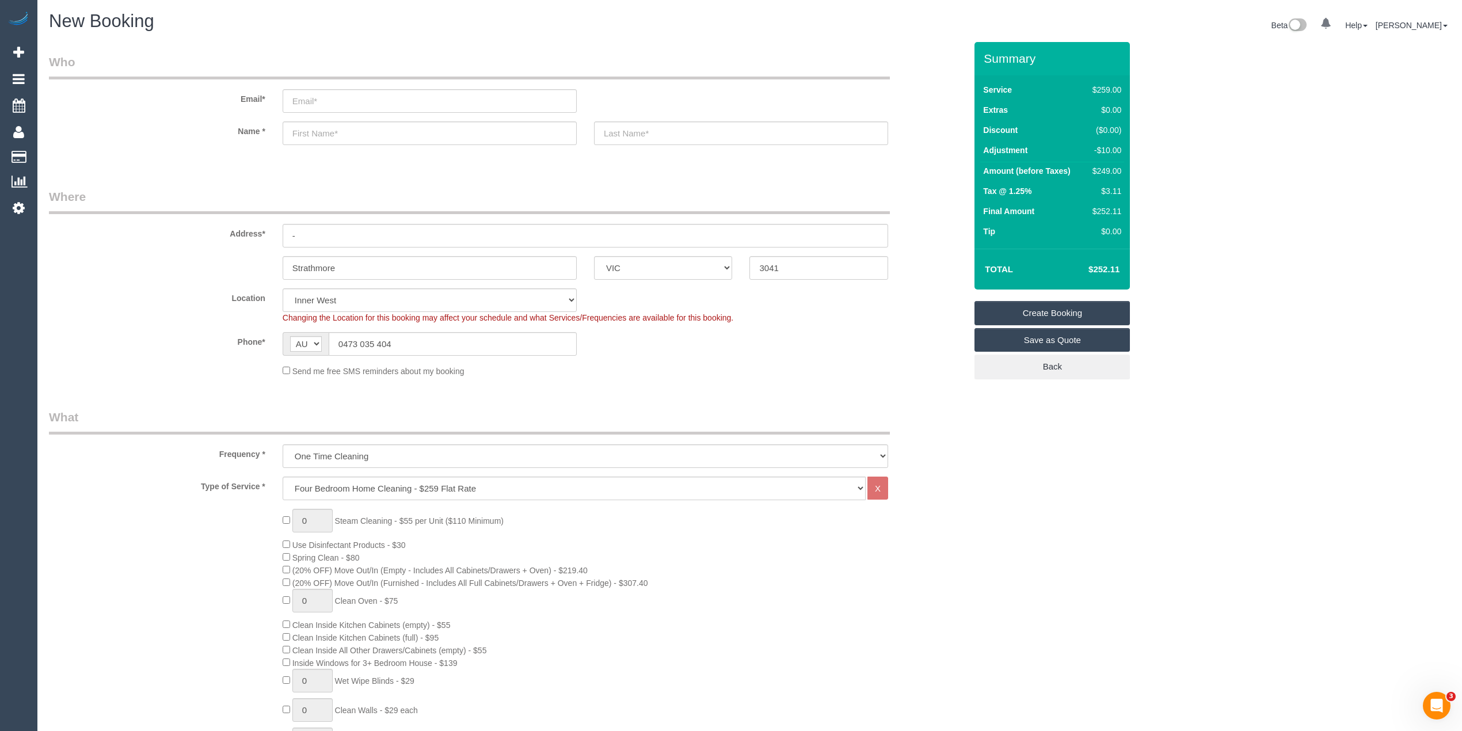
scroll to position [128, 0]
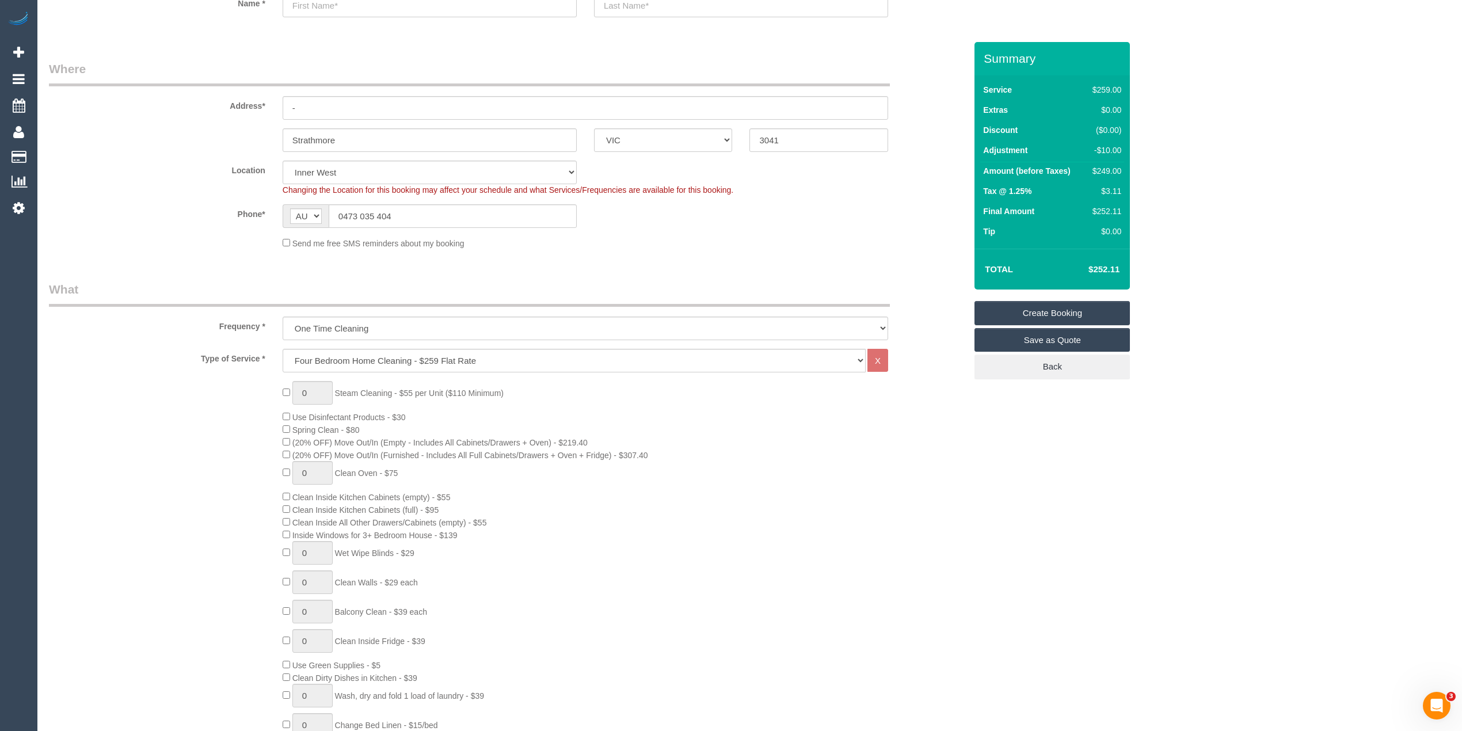
click at [284, 432] on span "Spring Clean - $80" at bounding box center [321, 429] width 77 height 9
click at [185, 418] on div "0 Steam Cleaning - $55 per Unit ($110 Minimum) Use Disinfectant Products - $30 …" at bounding box center [507, 583] width 934 height 404
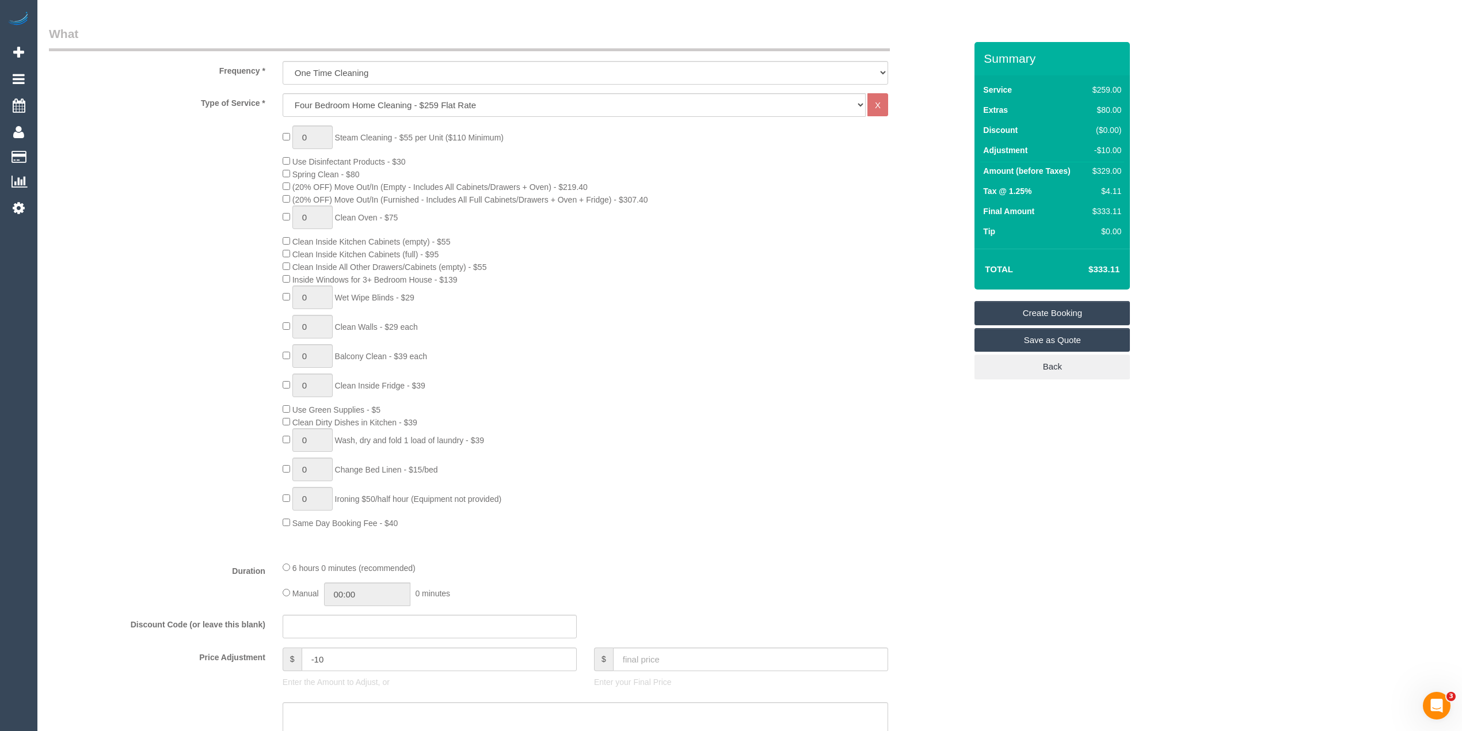
scroll to position [767, 0]
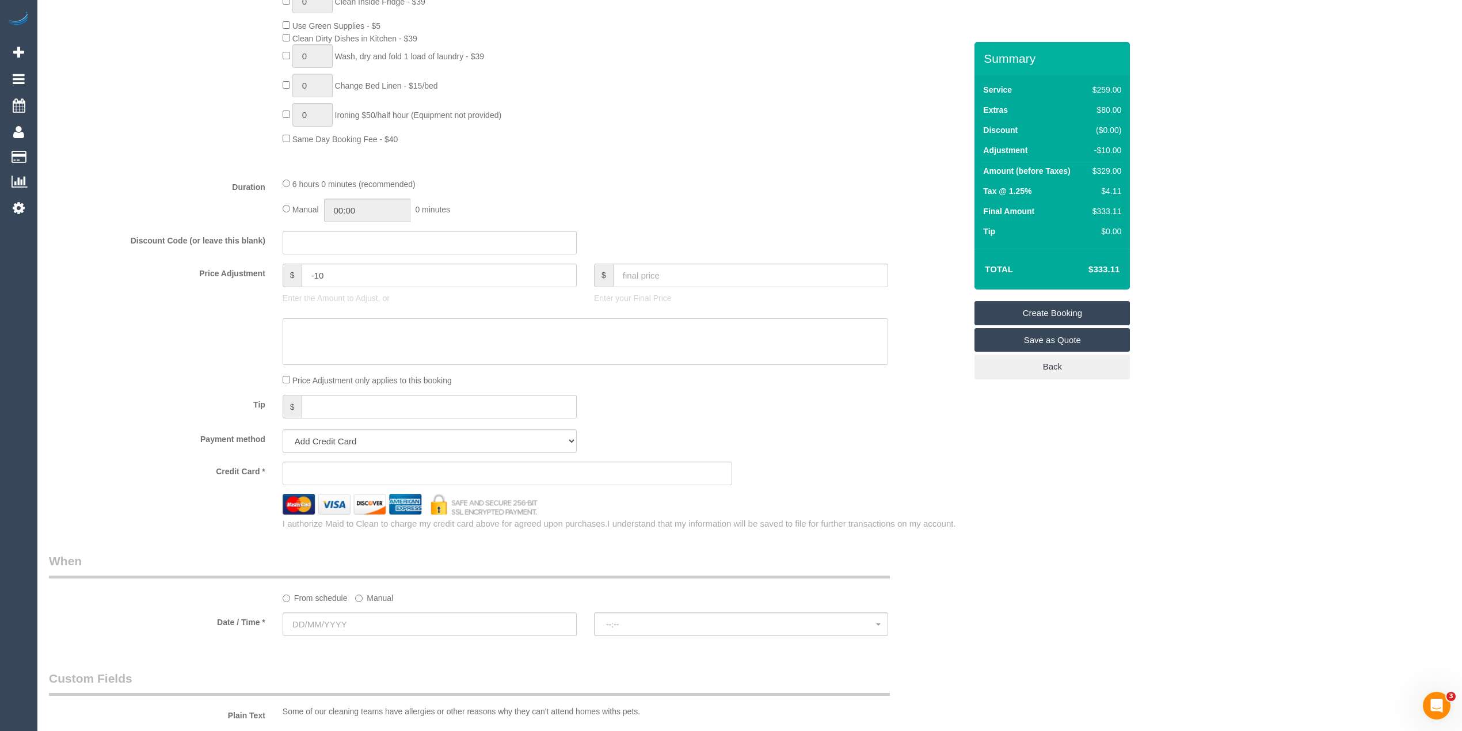
click at [314, 344] on textarea at bounding box center [586, 341] width 606 height 47
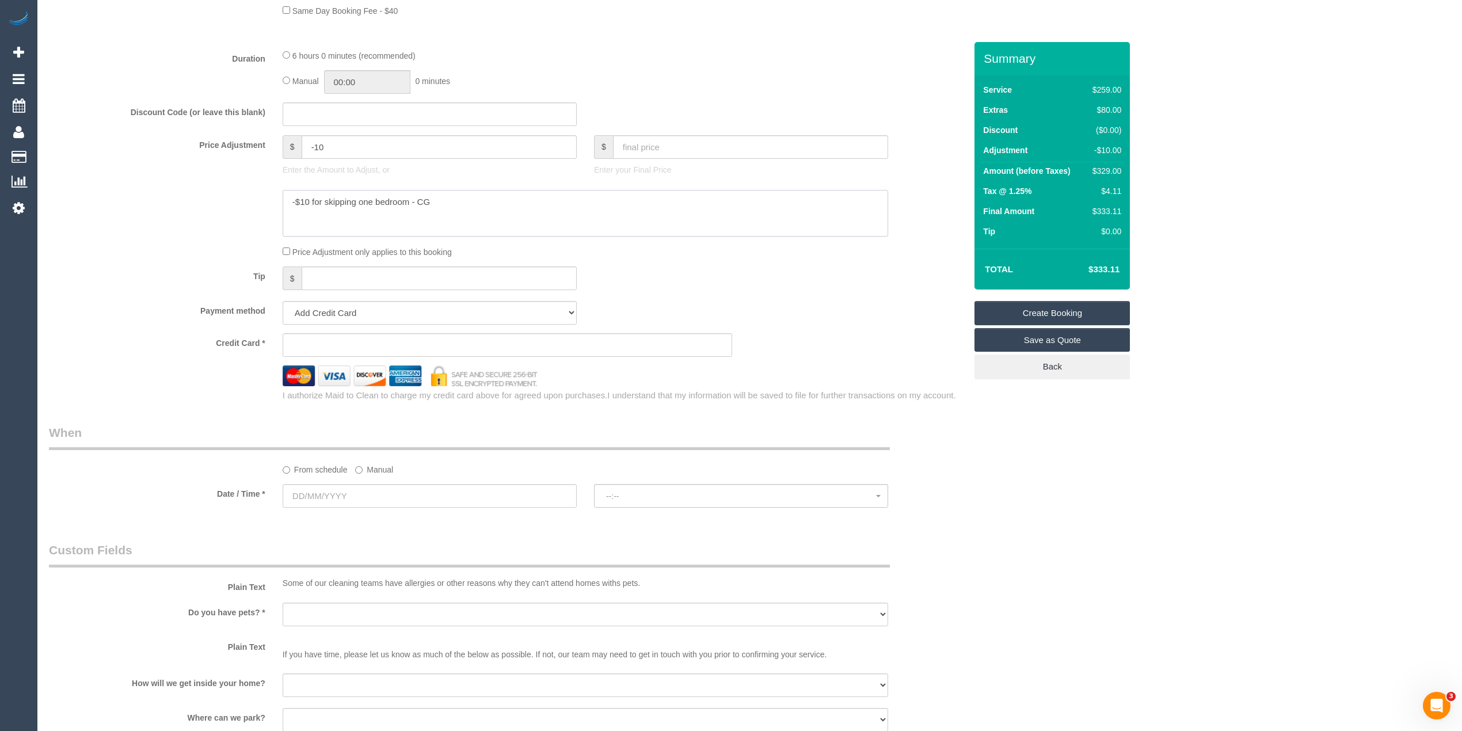
type textarea "-$10 for skipping one bedroom - CG"
click at [329, 497] on input "text" at bounding box center [430, 496] width 294 height 24
click at [362, 634] on link "27" at bounding box center [359, 631] width 22 height 16
type input "27/08/2025"
click at [643, 489] on button "--:--" at bounding box center [741, 496] width 294 height 24
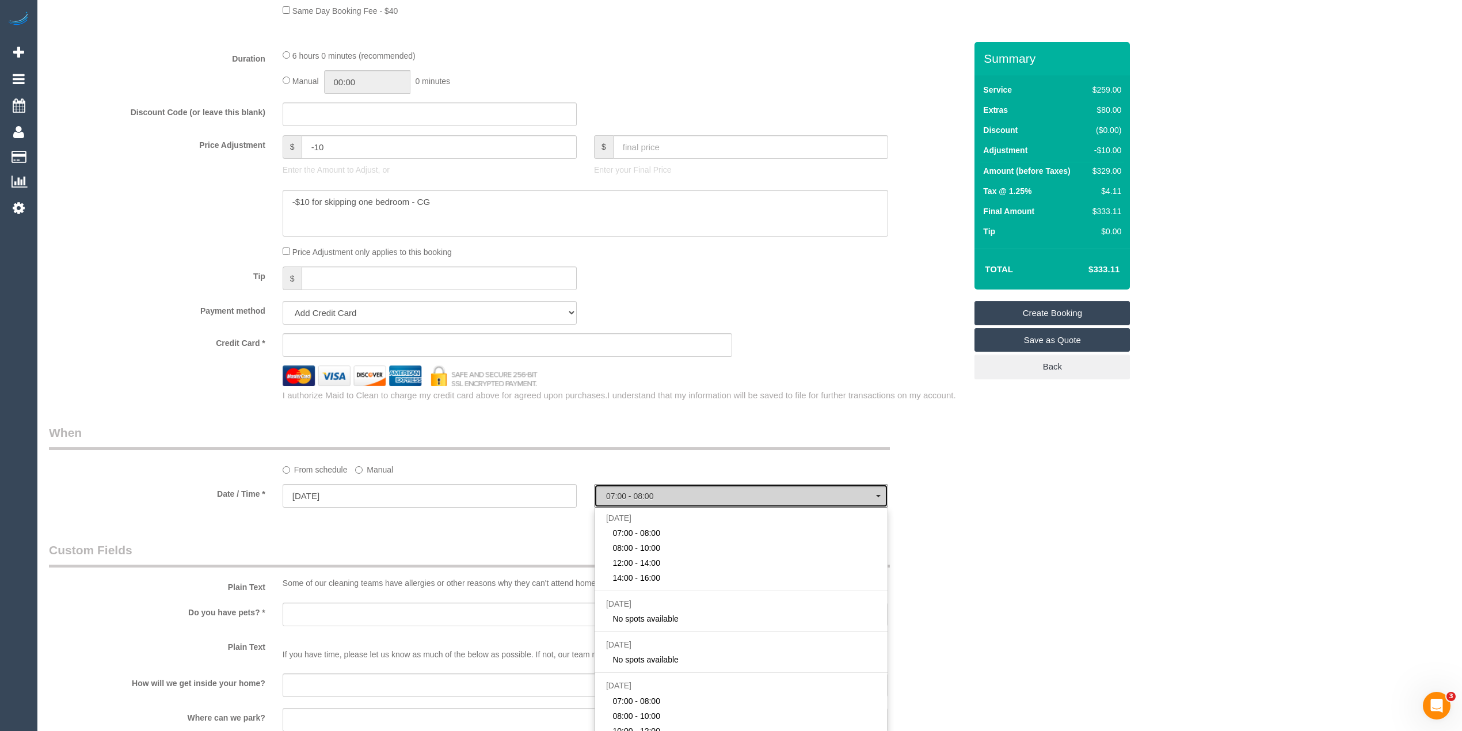
click at [643, 489] on button "07:00 - 08:00" at bounding box center [741, 496] width 294 height 24
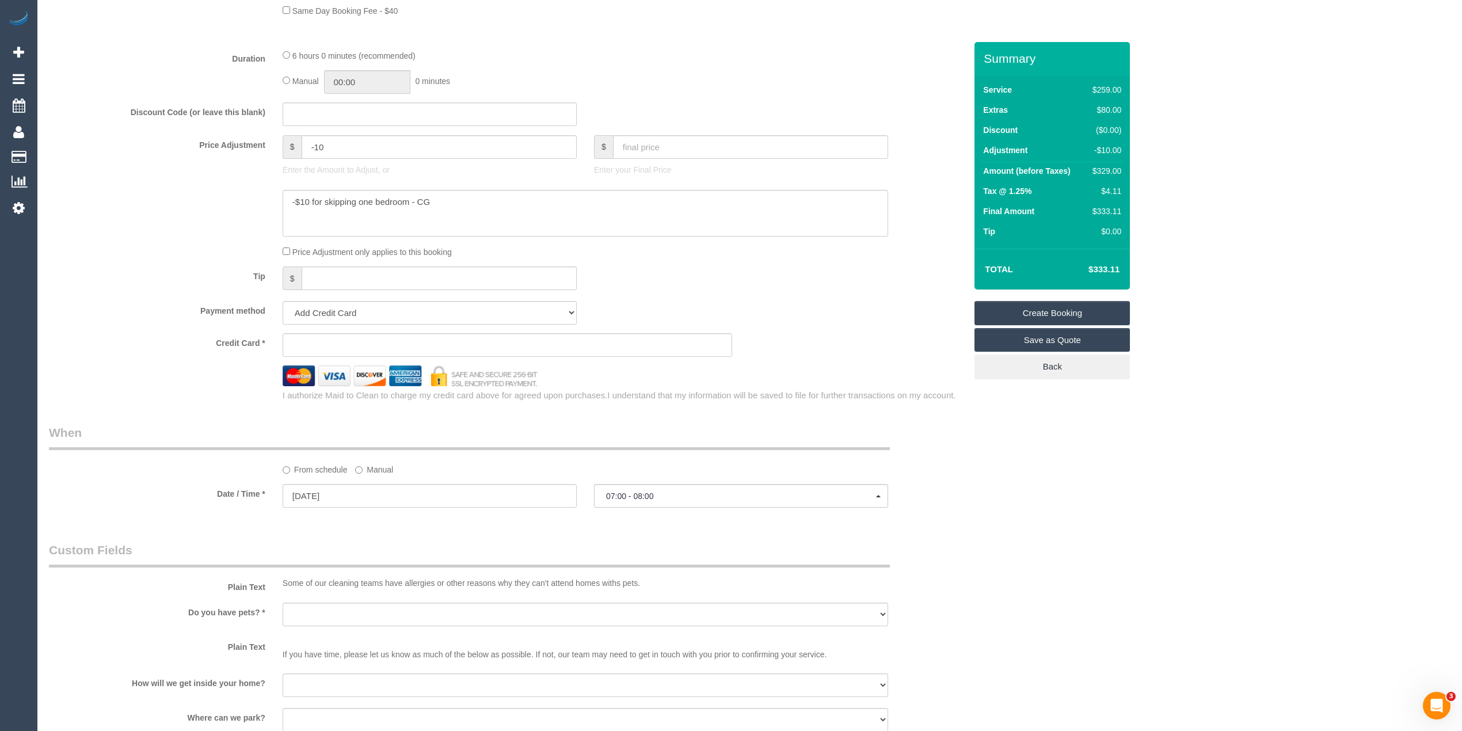
click at [1081, 451] on div "Who Email* Name * Where Address* - Strathmore ACT NSW NT QLD SA TAS VIC WA 3041…" at bounding box center [750, 177] width 1402 height 2063
click at [360, 486] on input "27/08/2025" at bounding box center [430, 496] width 294 height 24
click at [360, 487] on input "27/08/2025" at bounding box center [430, 496] width 294 height 24
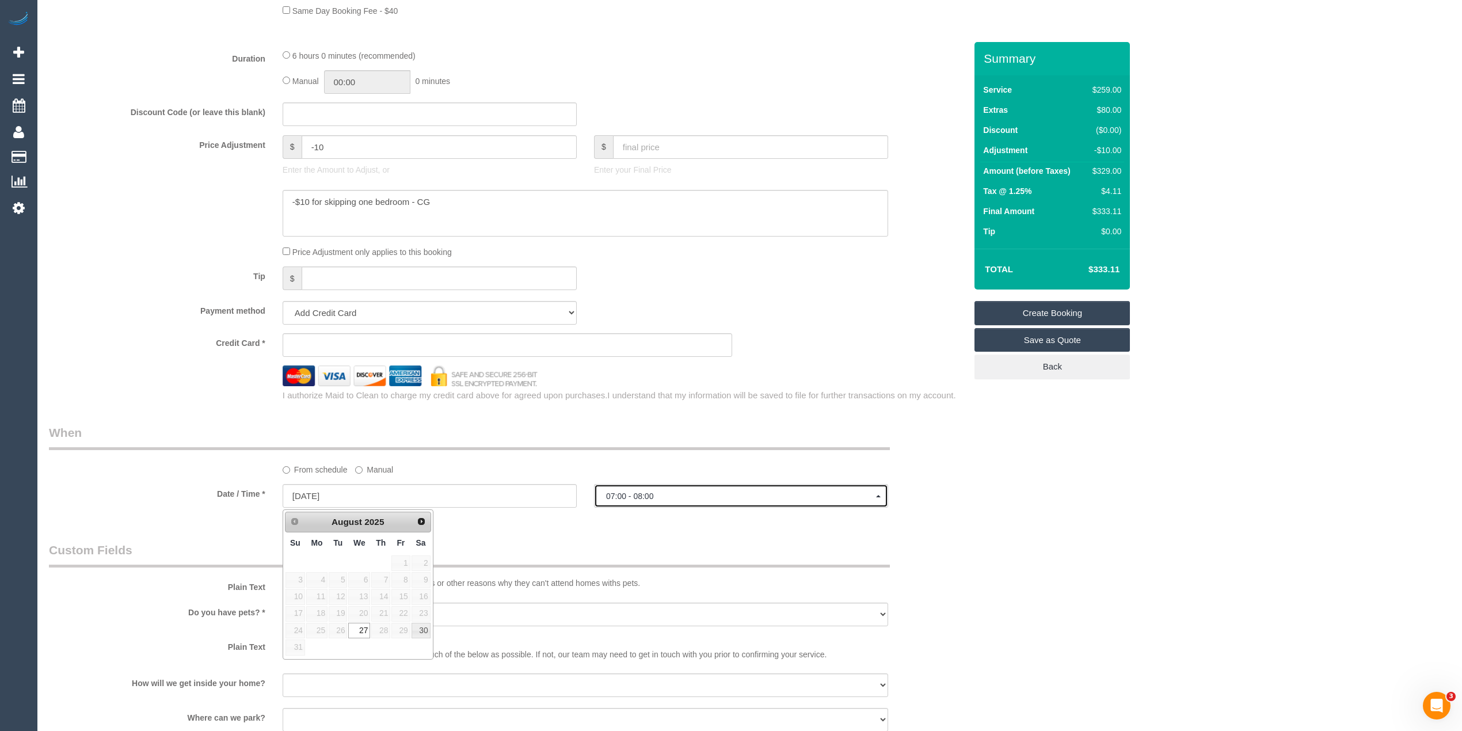
click at [680, 489] on button "07:00 - 08:00" at bounding box center [741, 496] width 294 height 24
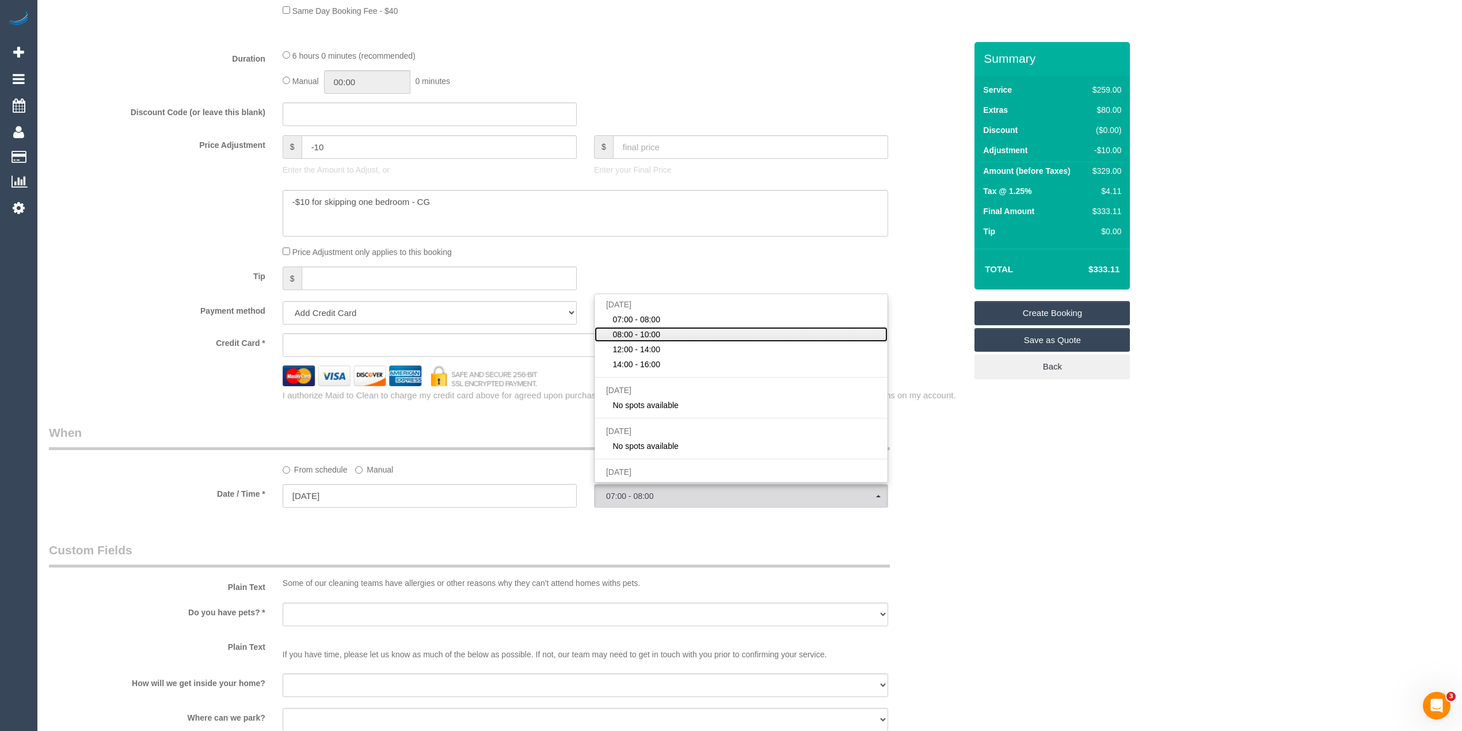
click at [652, 332] on span "08:00 - 10:00" at bounding box center [637, 335] width 48 height 12
select select "spot2"
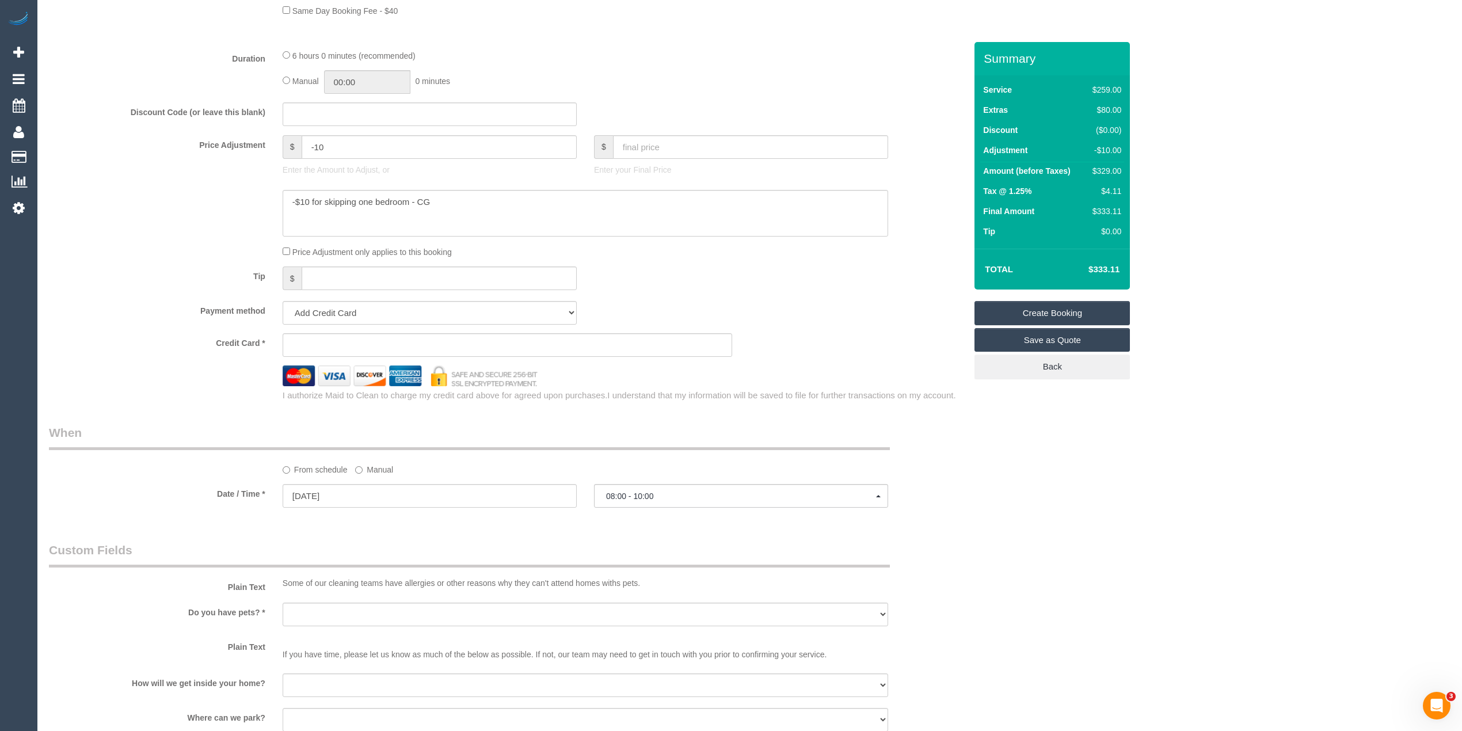
click at [1016, 496] on div "Who Email* Name * Where Address* - Strathmore ACT NSW NT QLD SA TAS VIC WA 3041…" at bounding box center [750, 177] width 1402 height 2063
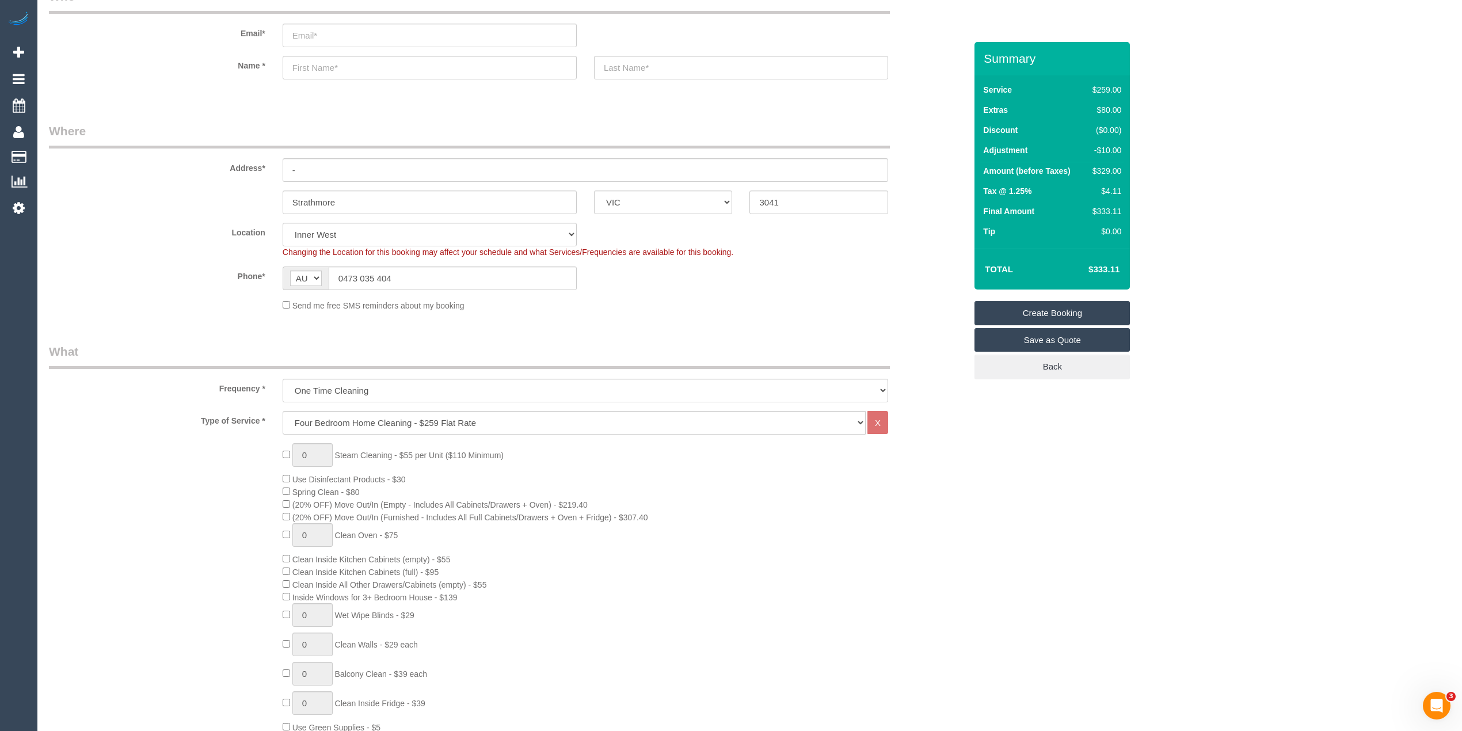
scroll to position [0, 0]
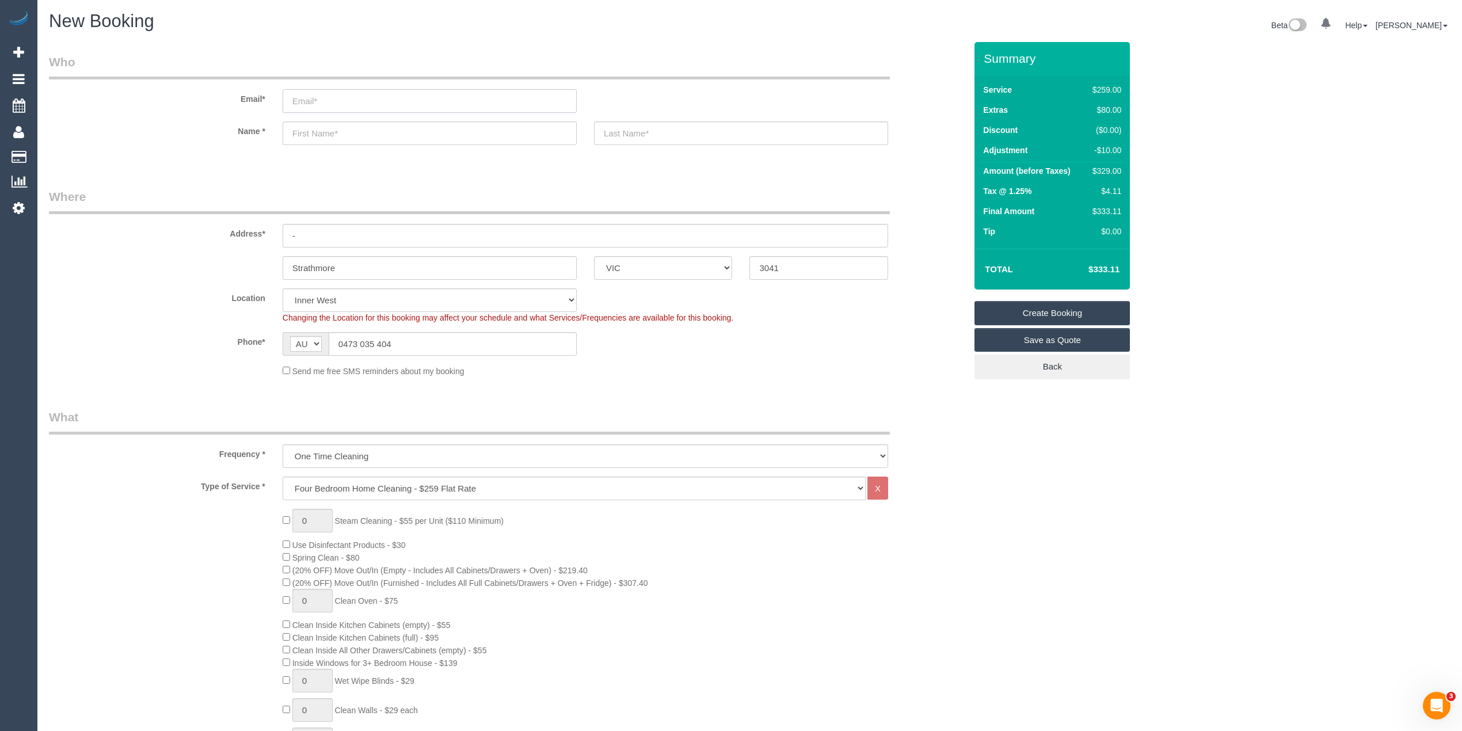
click at [344, 97] on input "email" at bounding box center [430, 101] width 294 height 24
select select "spot14"
click at [329, 100] on input "email" at bounding box center [430, 101] width 294 height 24
click at [327, 99] on input "email" at bounding box center [430, 101] width 294 height 24
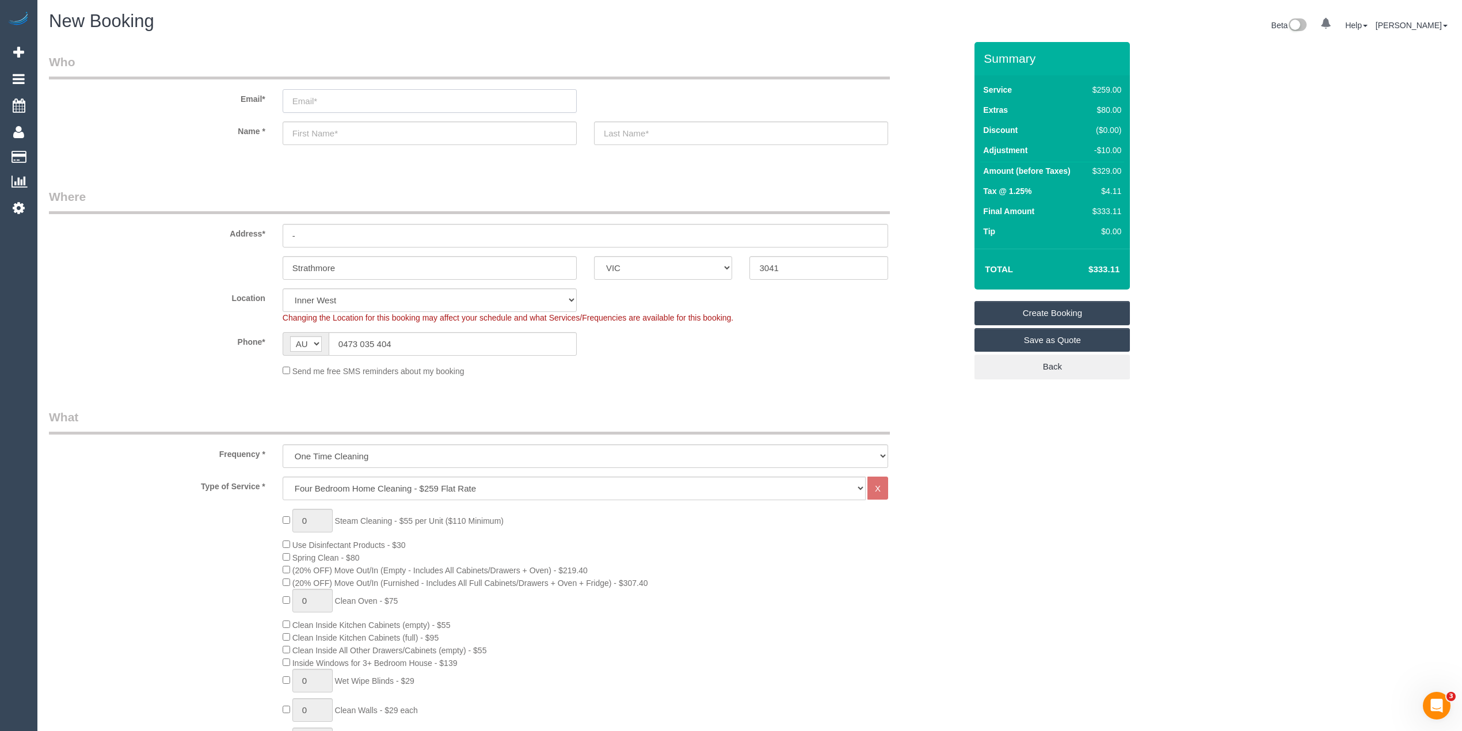
click at [330, 98] on input "email" at bounding box center [430, 101] width 294 height 24
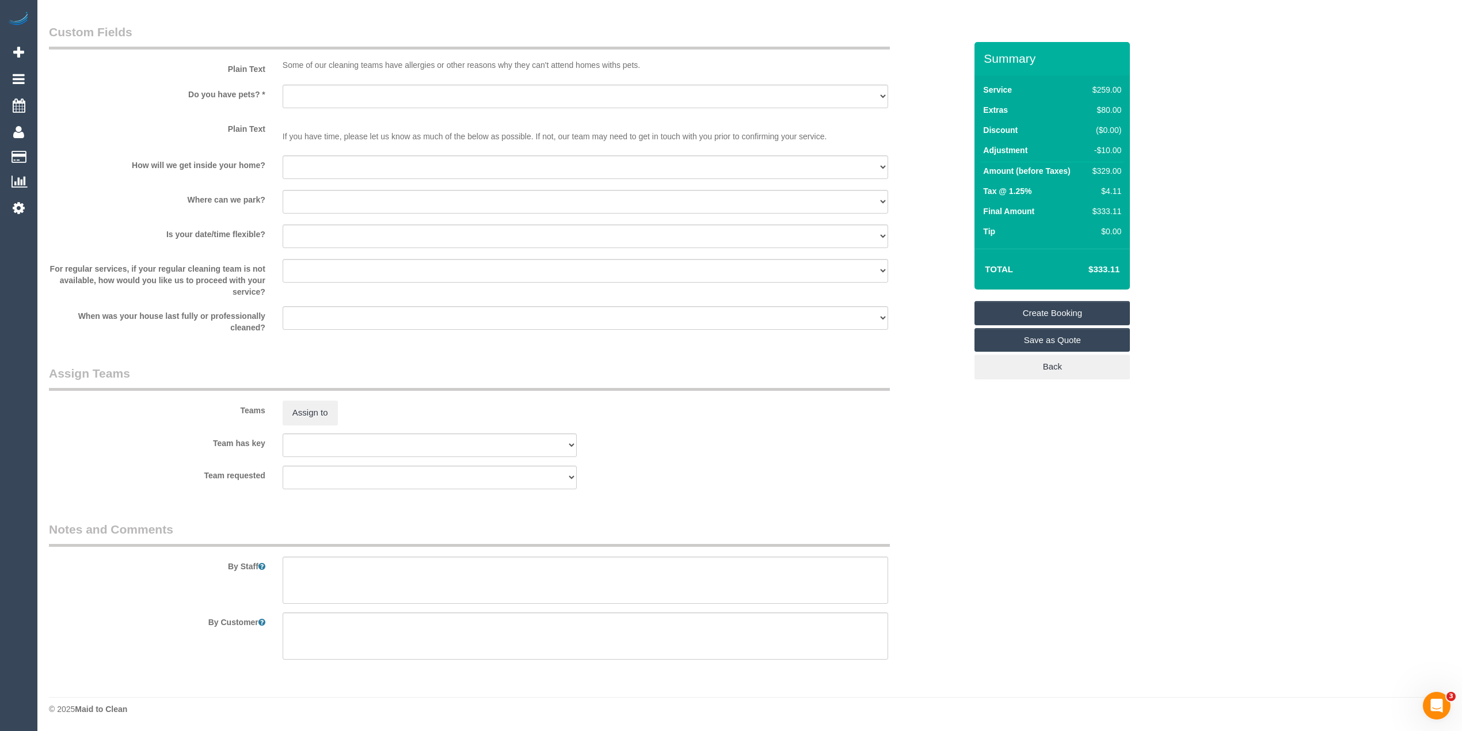
scroll to position [1414, 0]
click at [397, 588] on textarea at bounding box center [586, 579] width 606 height 47
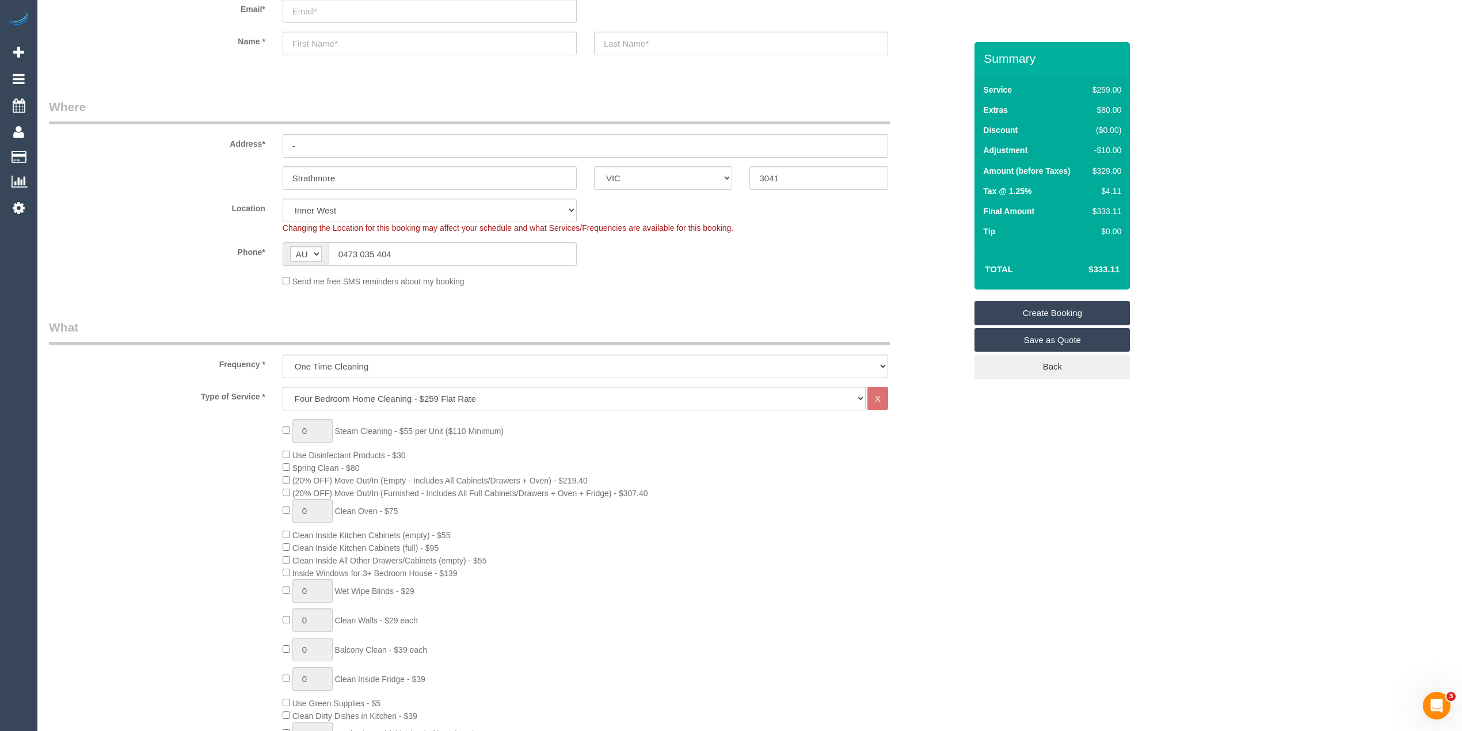
scroll to position [0, 0]
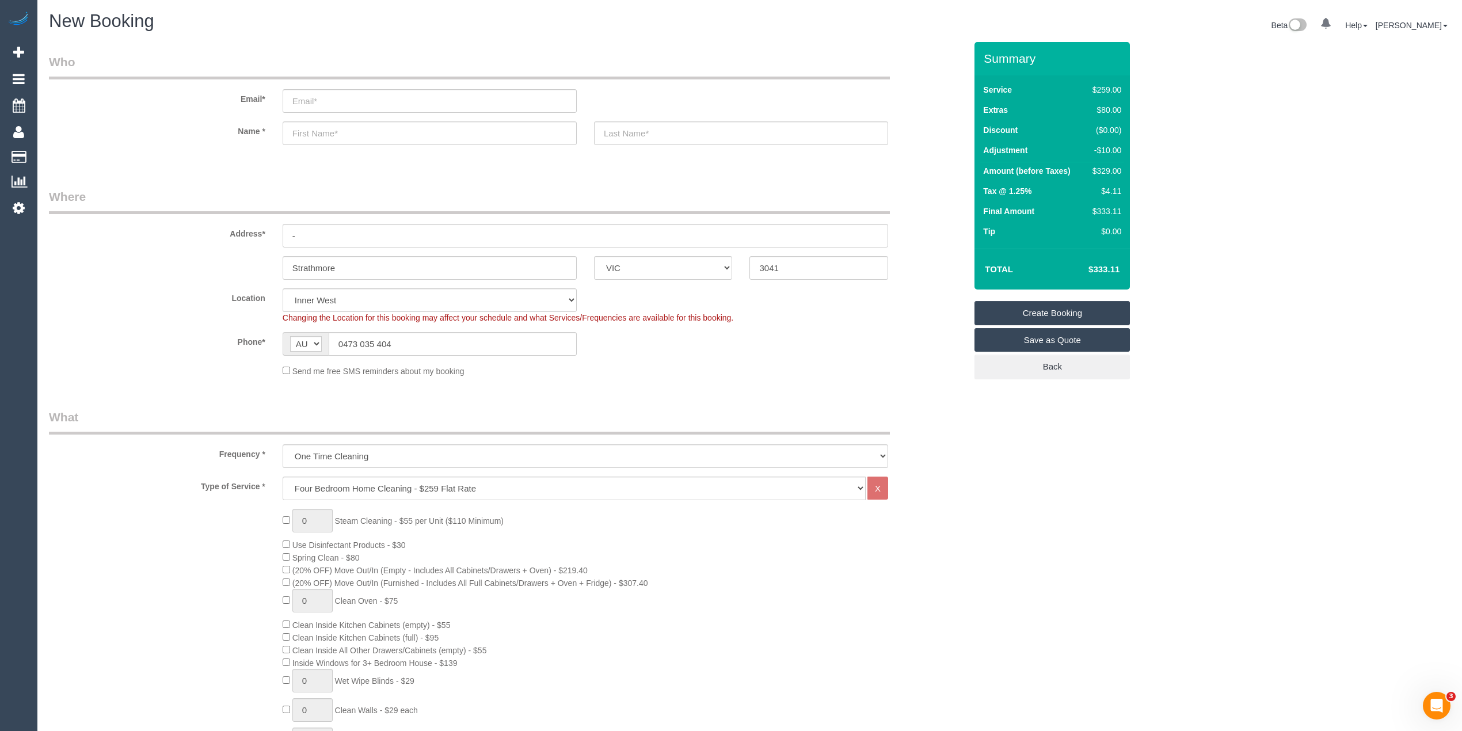
type textarea "Please skip cleaning of 1 bedroom."
click at [360, 98] on input "email" at bounding box center [430, 101] width 294 height 24
click at [310, 84] on div "Email*" at bounding box center [507, 83] width 934 height 59
click at [312, 96] on input "email" at bounding box center [430, 101] width 294 height 24
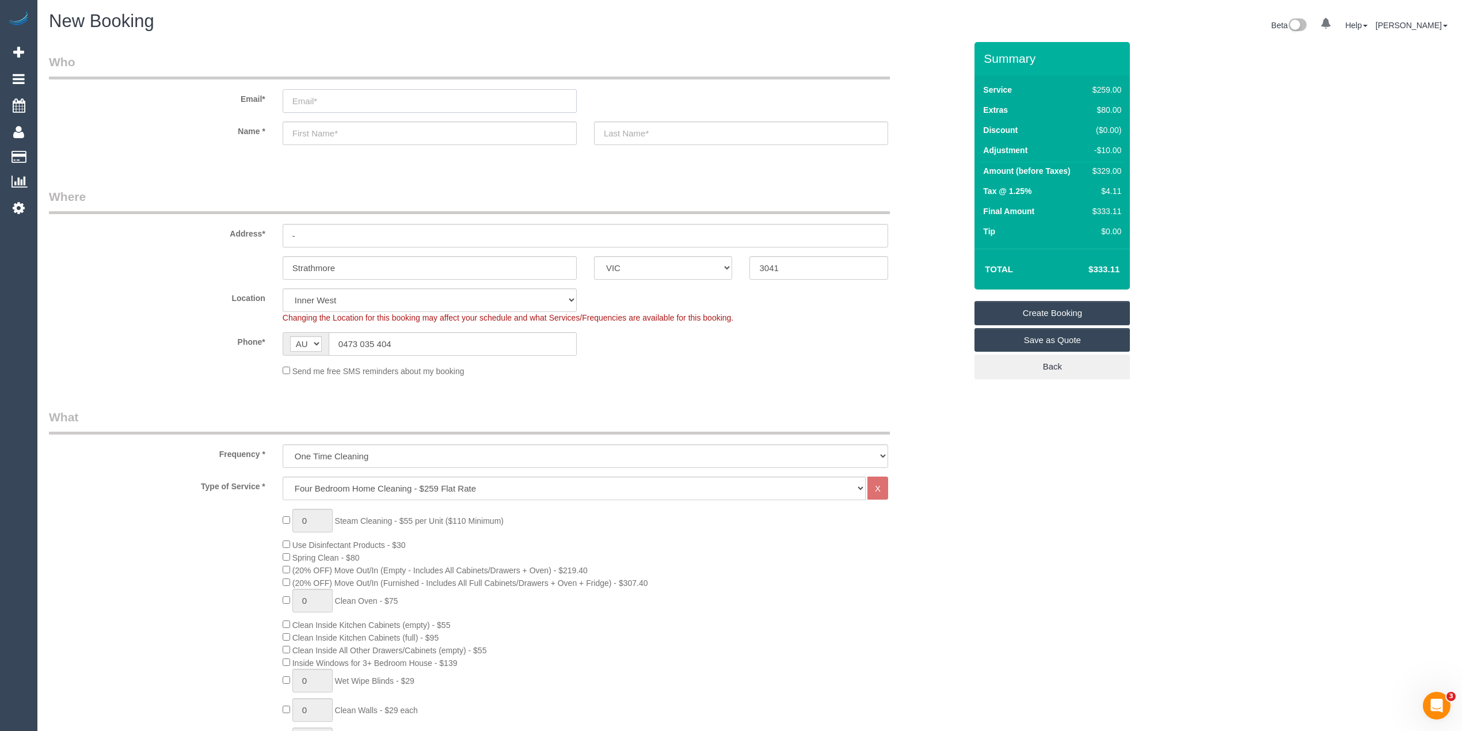
click at [335, 106] on input "email" at bounding box center [430, 101] width 294 height 24
click at [320, 98] on input "email" at bounding box center [430, 101] width 294 height 24
click at [321, 97] on input "email" at bounding box center [430, 101] width 294 height 24
type input "[EMAIL_ADDRESS][DOMAIN_NAME]"
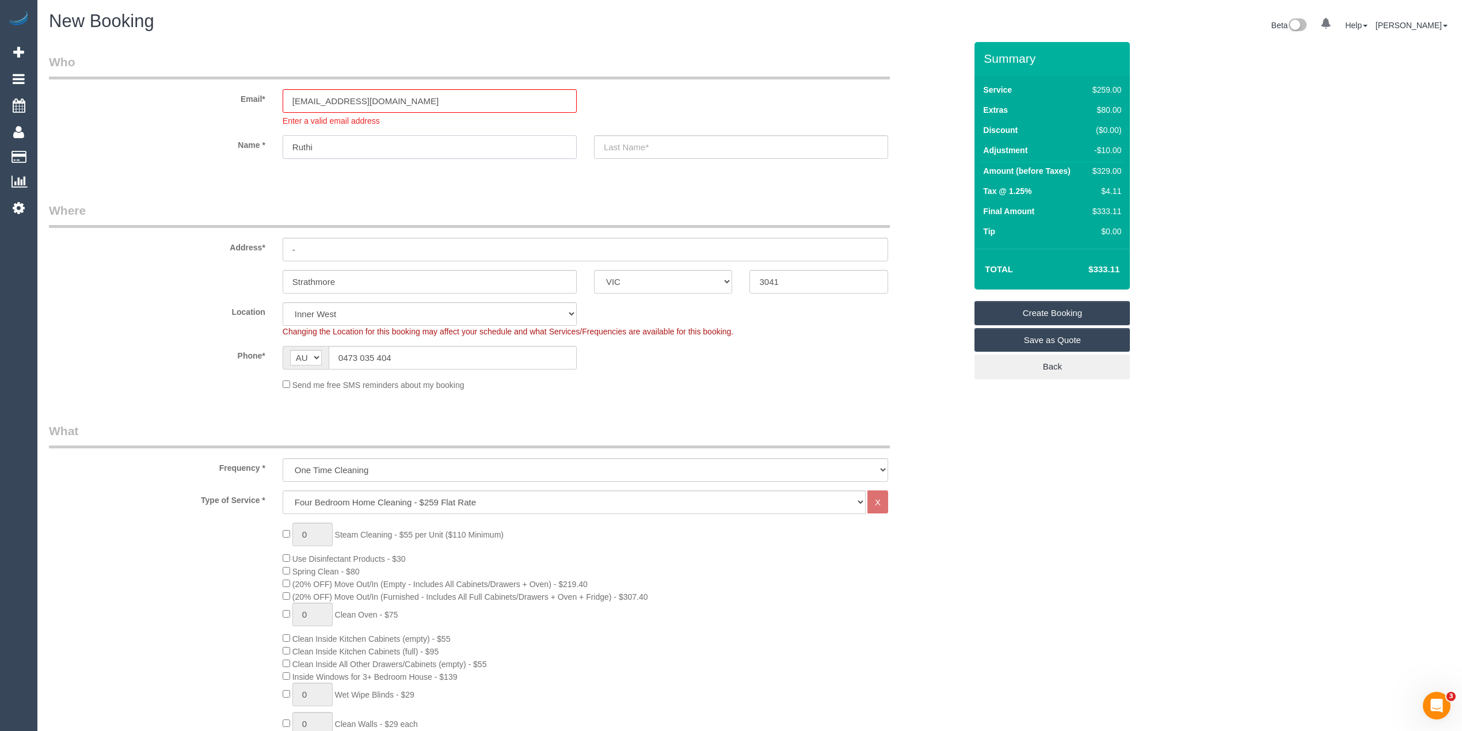
type input "Ruthi"
type input "[PERSON_NAME]"
drag, startPoint x: 311, startPoint y: 240, endPoint x: 253, endPoint y: 245, distance: 57.8
click at [253, 245] on div "Address* -" at bounding box center [507, 231] width 934 height 59
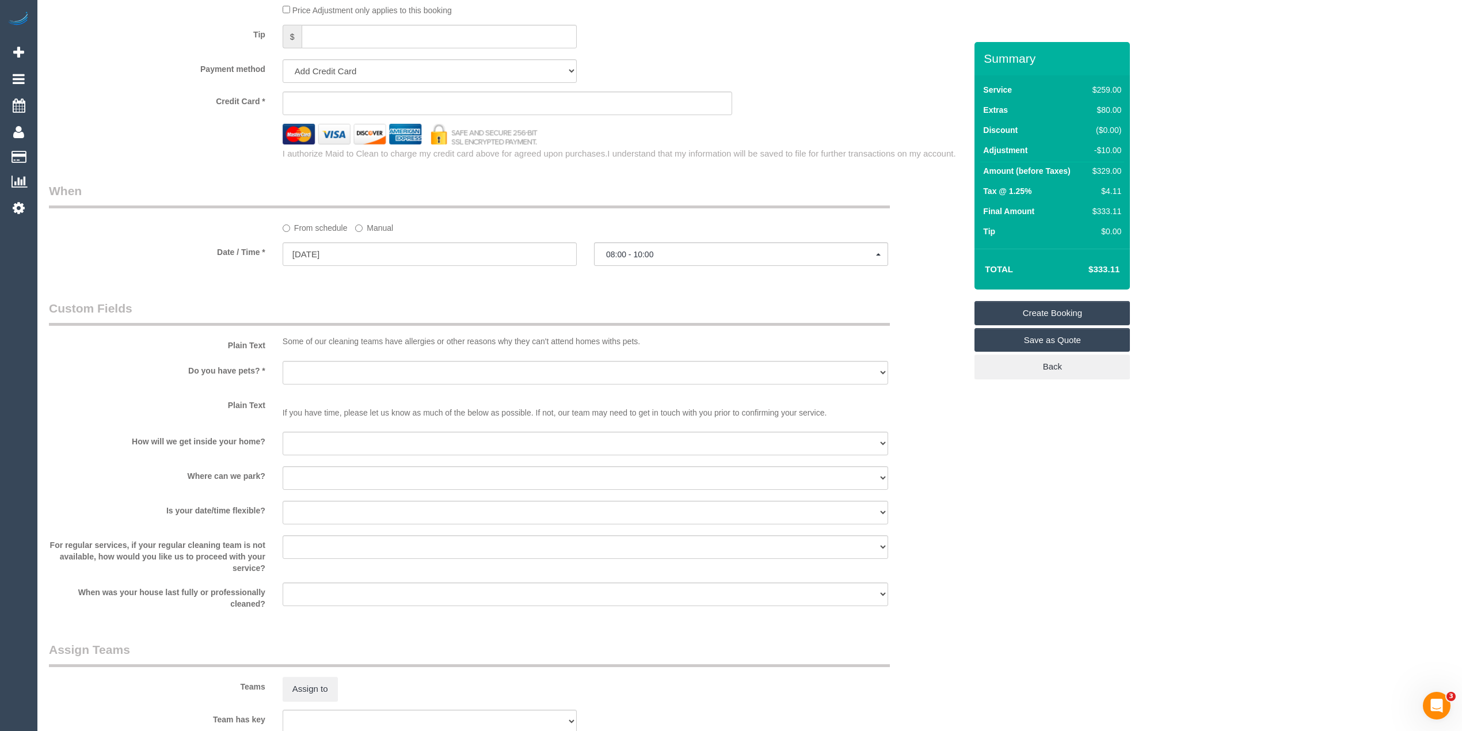
scroll to position [1407, 0]
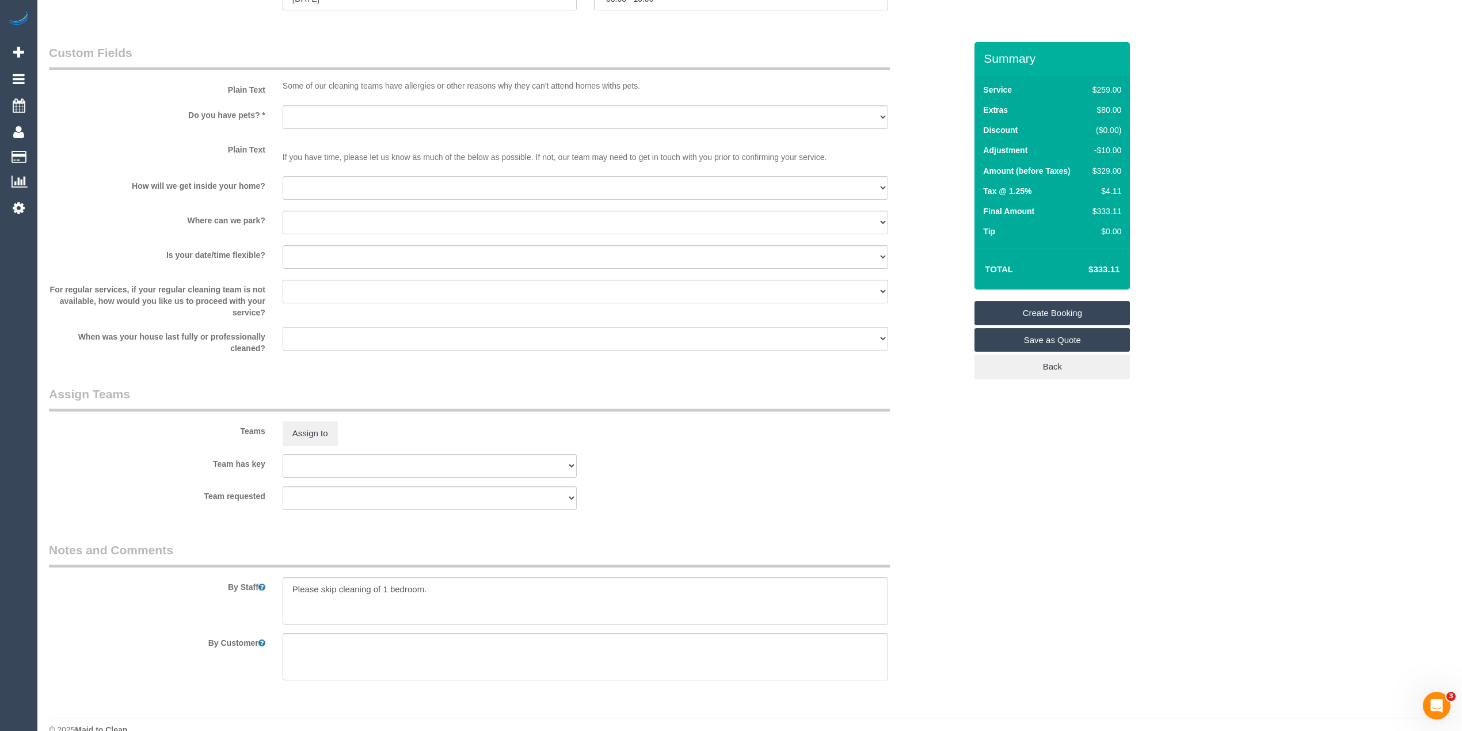
type input "[STREET_ADDRESS]"
click at [300, 112] on select "Yes - Cats Yes - Dogs No pets Yes - Dogs and Cats Yes - Other" at bounding box center [586, 117] width 606 height 24
select select "number:27"
click at [283, 106] on select "Yes - Cats Yes - Dogs No pets Yes - Dogs and Cats Yes - Other" at bounding box center [586, 117] width 606 height 24
click at [333, 188] on select "I will be home Key will be left (please provide details below) Lock box/Access …" at bounding box center [586, 188] width 606 height 24
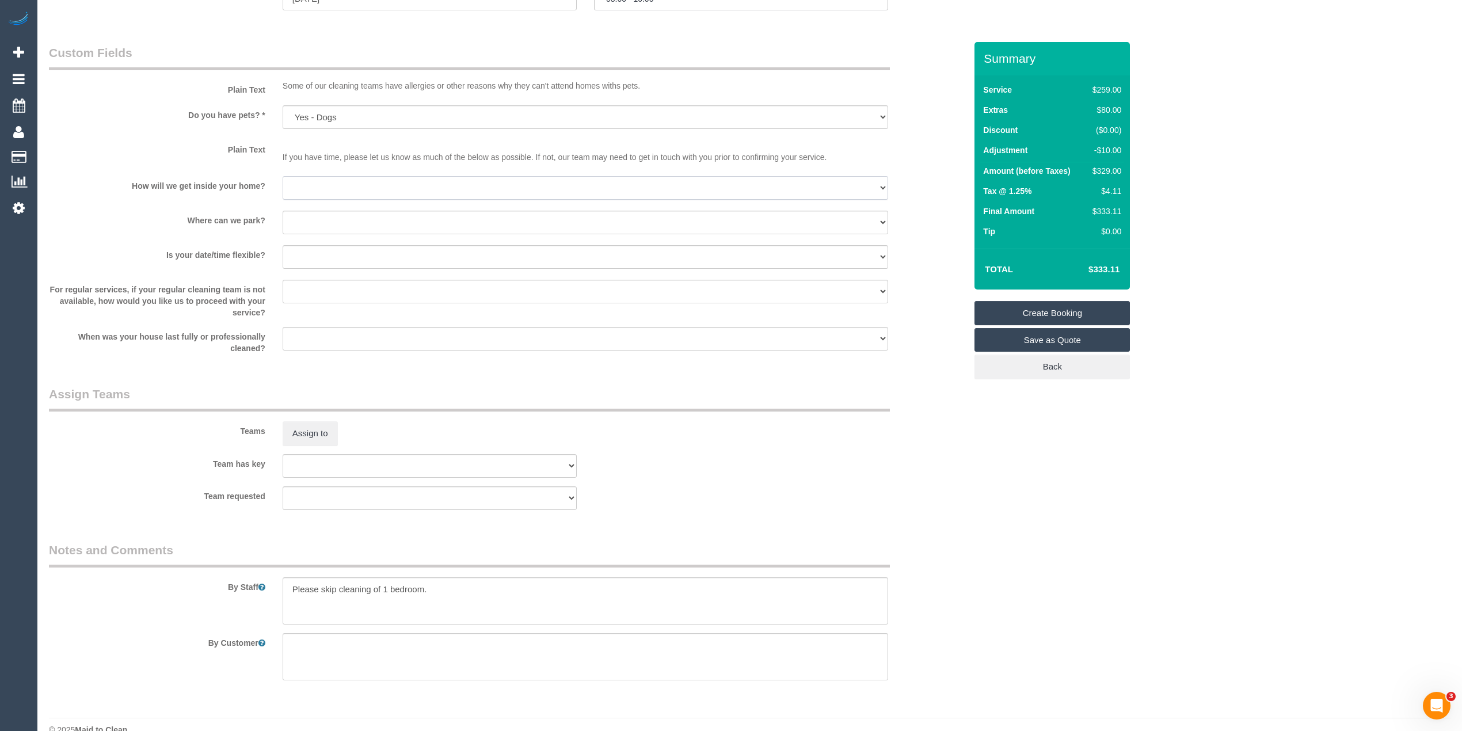
select select "number:14"
click at [283, 177] on select "I will be home Key will be left (please provide details below) Lock box/Access …" at bounding box center [586, 188] width 606 height 24
click at [301, 217] on select "I will provide parking on-site Free street parking Paid street parking (cost wi…" at bounding box center [586, 223] width 606 height 24
click at [283, 211] on select "I will provide parking on-site Free street parking Paid street parking (cost wi…" at bounding box center [586, 223] width 606 height 24
click at [325, 265] on select "Yes - date and time Yes - date but not time Yes - time but not date No - No fle…" at bounding box center [586, 257] width 606 height 24
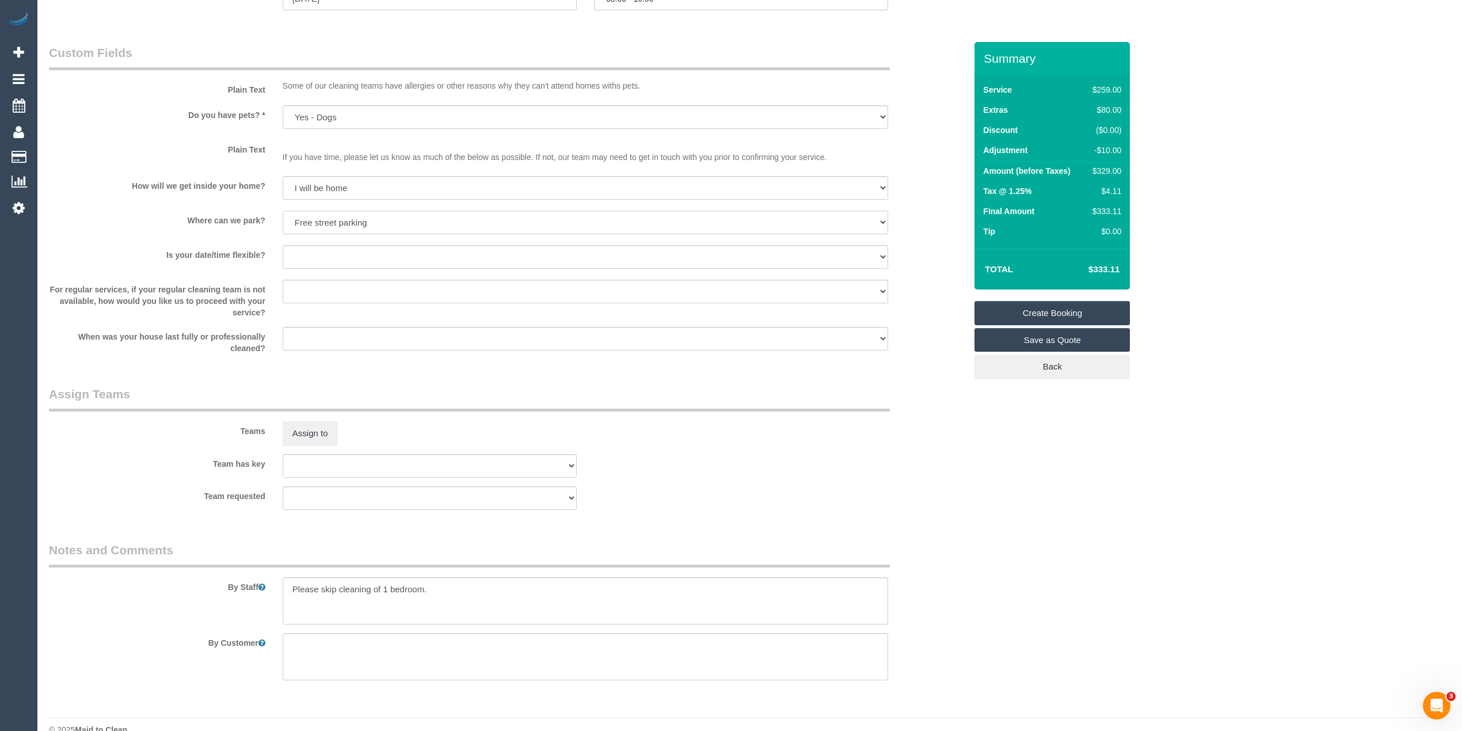
click at [323, 227] on select "I will provide parking on-site Free street parking Paid street parking (cost wi…" at bounding box center [586, 223] width 606 height 24
select select "number:18"
click at [283, 211] on select "I will provide parking on-site Free street parking Paid street parking (cost wi…" at bounding box center [586, 223] width 606 height 24
click at [301, 258] on select "Yes - date and time Yes - date but not time Yes - time but not date No - No fle…" at bounding box center [586, 257] width 606 height 24
select select "number:22"
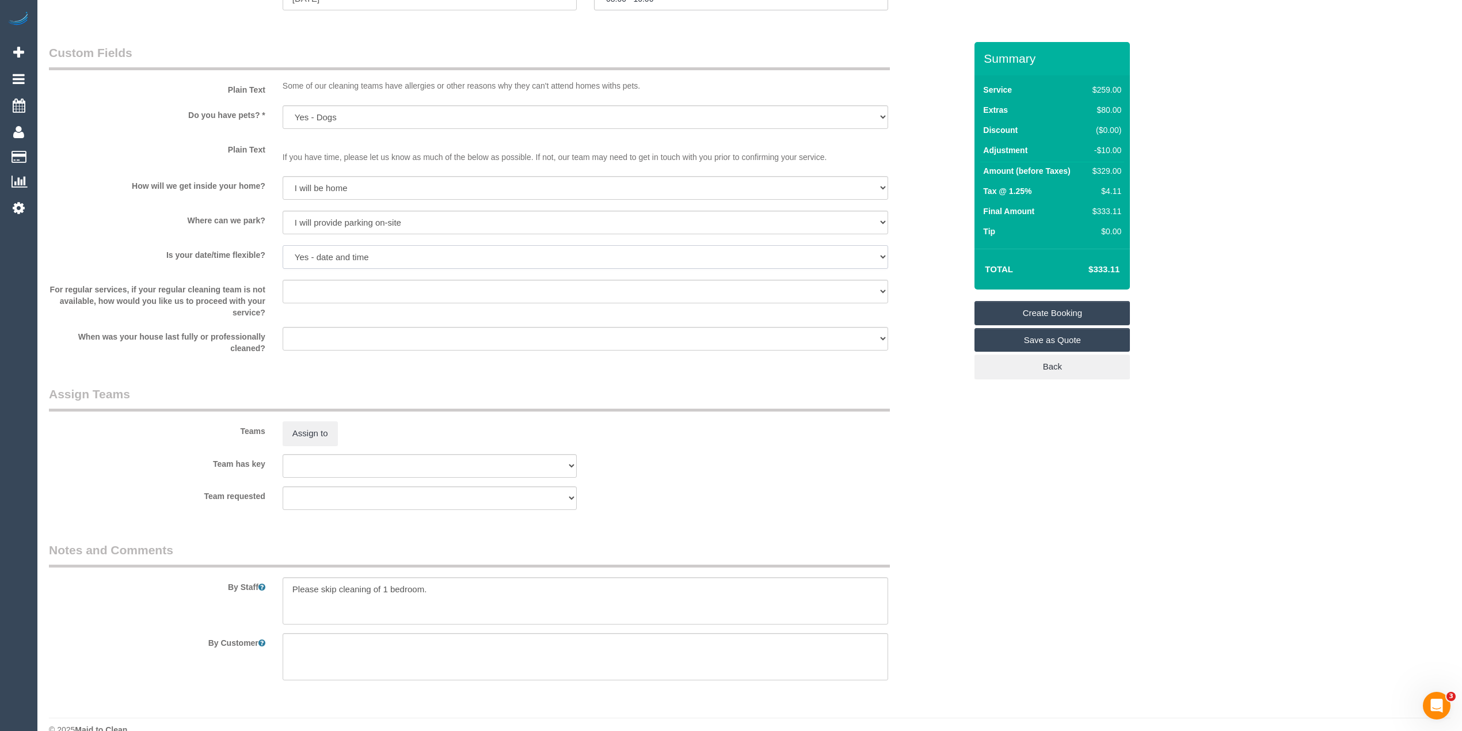
click at [283, 246] on select "Yes - date and time Yes - date but not time Yes - time but not date No - No fle…" at bounding box center [586, 257] width 606 height 24
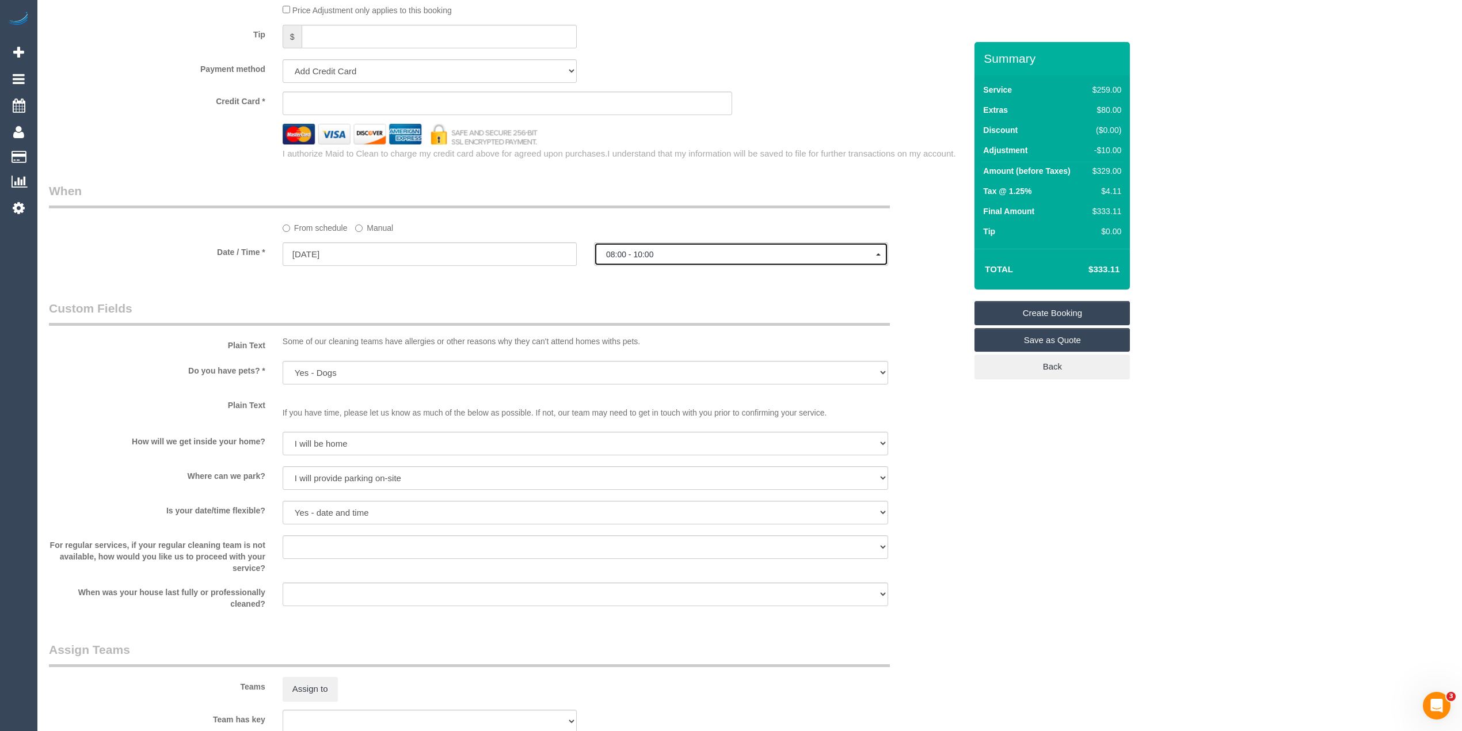
click at [645, 257] on span "08:00 - 10:00" at bounding box center [741, 254] width 270 height 9
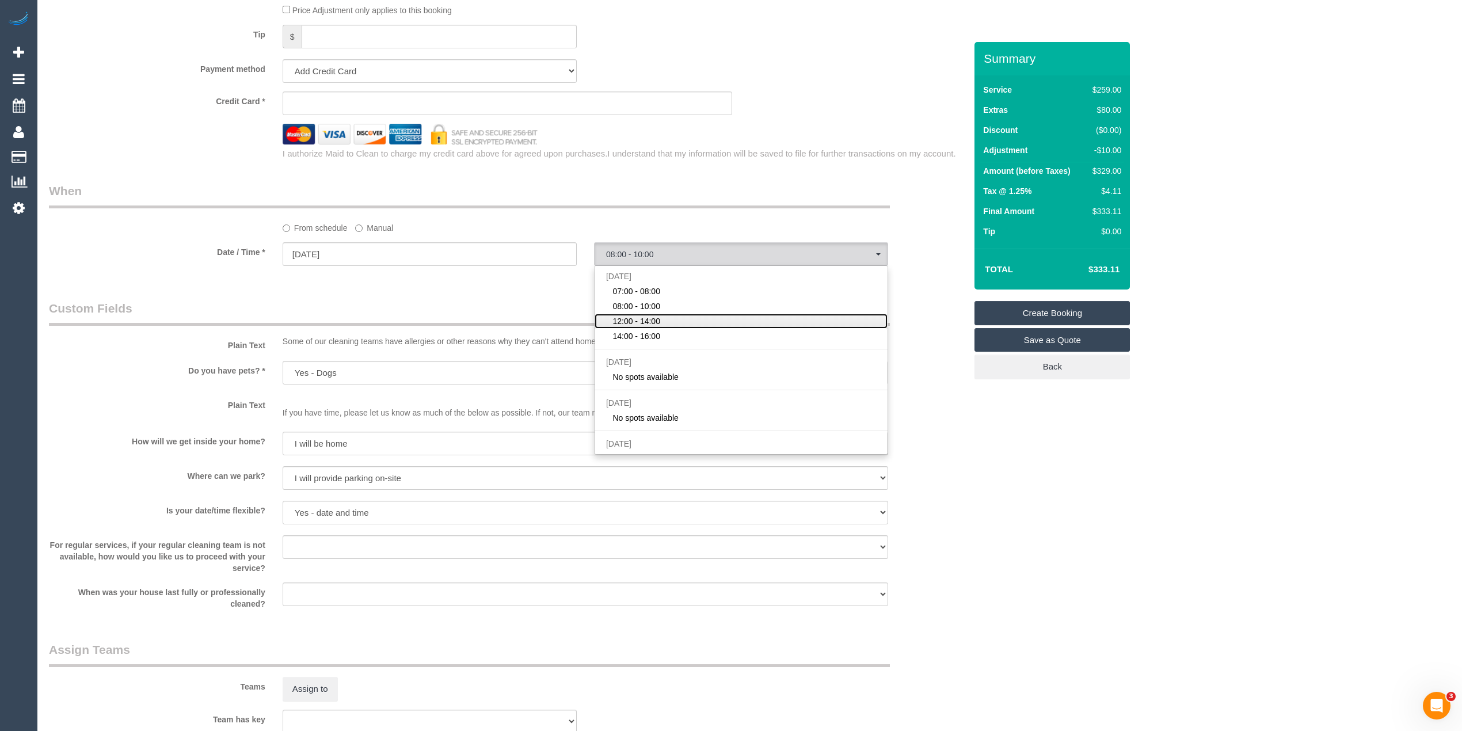
click at [664, 321] on link "12:00 - 14:00" at bounding box center [741, 321] width 293 height 15
select select "spot15"
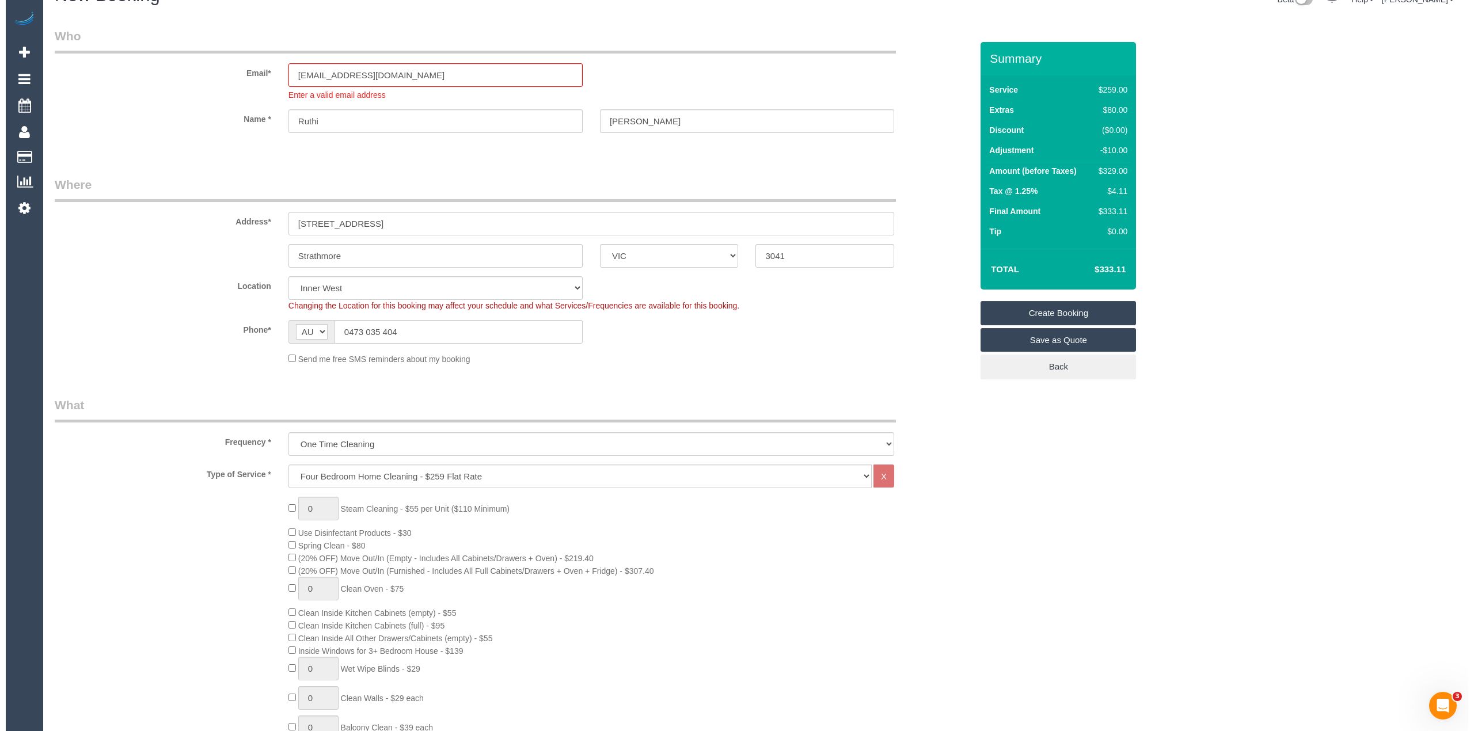
scroll to position [0, 0]
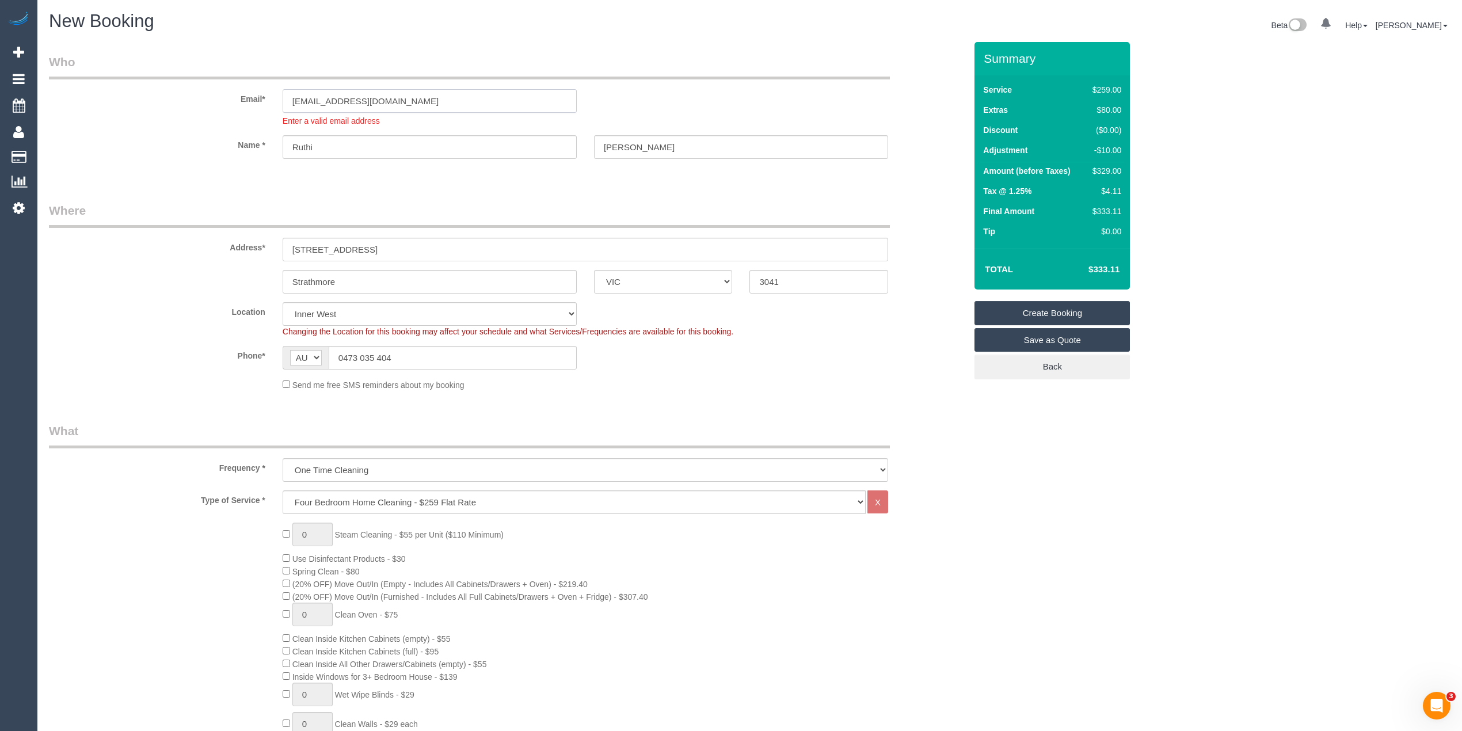
drag, startPoint x: 289, startPoint y: 95, endPoint x: 230, endPoint y: 94, distance: 58.7
click at [230, 94] on div "Email* ruthiedgordon@gmail.com Enter a valid email address" at bounding box center [507, 90] width 934 height 73
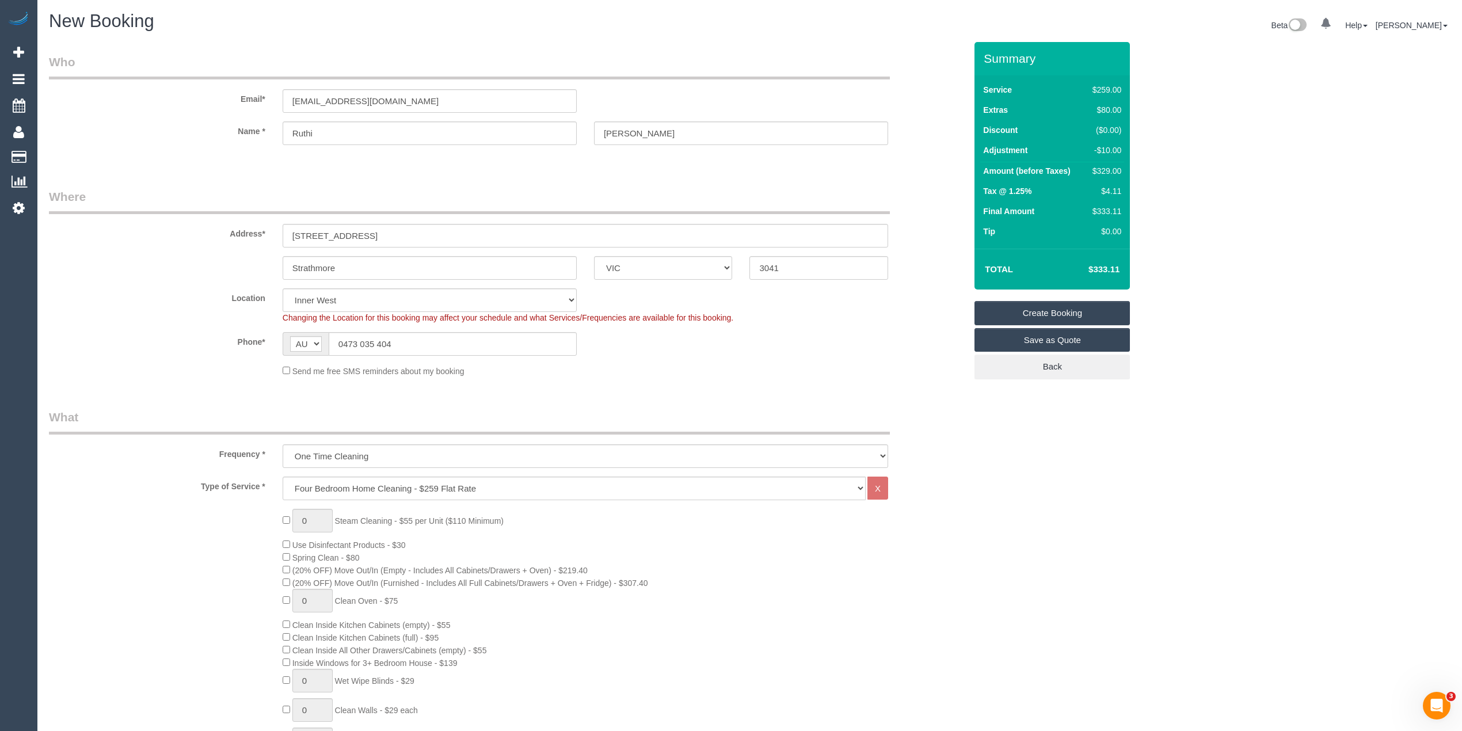
select select "spot27"
click at [401, 88] on div "Email* ruthiedgordon@gmail.com" at bounding box center [507, 83] width 934 height 59
drag, startPoint x: 413, startPoint y: 97, endPoint x: 217, endPoint y: 93, distance: 195.8
click at [217, 93] on div "Email* ruthiedgordon@gmail.com" at bounding box center [507, 83] width 934 height 59
click at [436, 97] on input "[EMAIL_ADDRESS][DOMAIN_NAME]" at bounding box center [430, 101] width 294 height 24
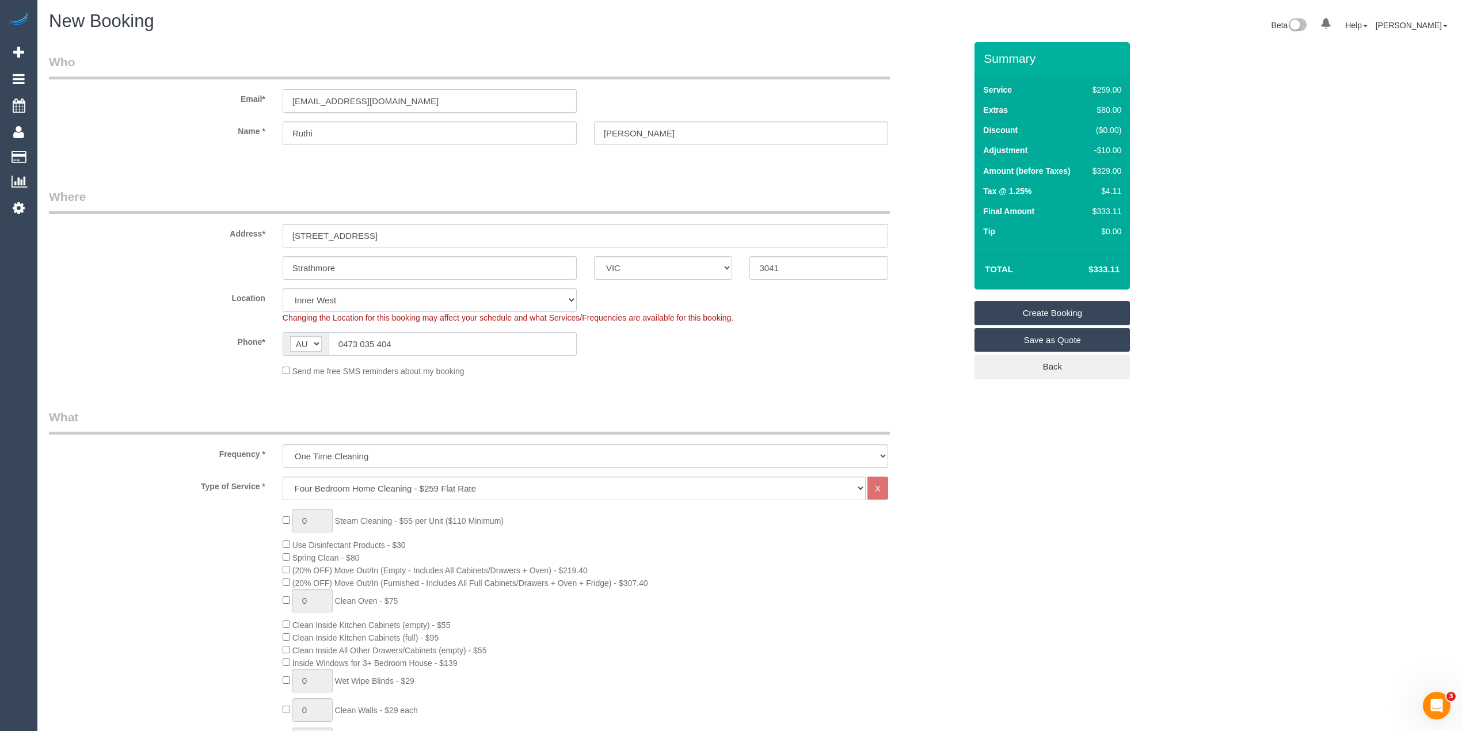
drag, startPoint x: 423, startPoint y: 100, endPoint x: 169, endPoint y: 89, distance: 254.1
click at [169, 89] on div "Email* ruthiedgordon@gmail.com" at bounding box center [507, 83] width 934 height 59
click at [1048, 313] on link "Create Booking" at bounding box center [1052, 313] width 155 height 24
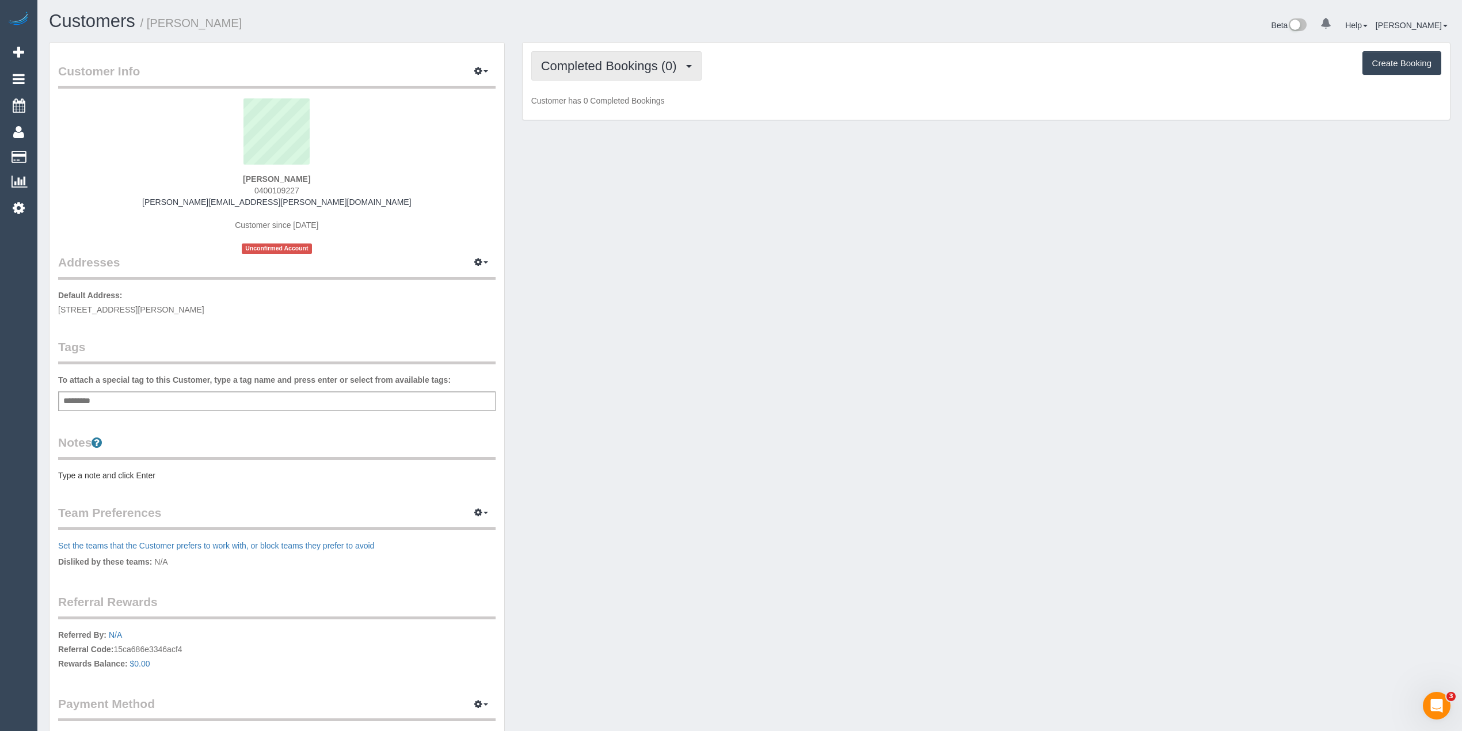
click at [595, 60] on span "Completed Bookings (0)" at bounding box center [612, 66] width 142 height 14
click at [622, 107] on link "Upcoming Bookings (1)" at bounding box center [592, 107] width 120 height 15
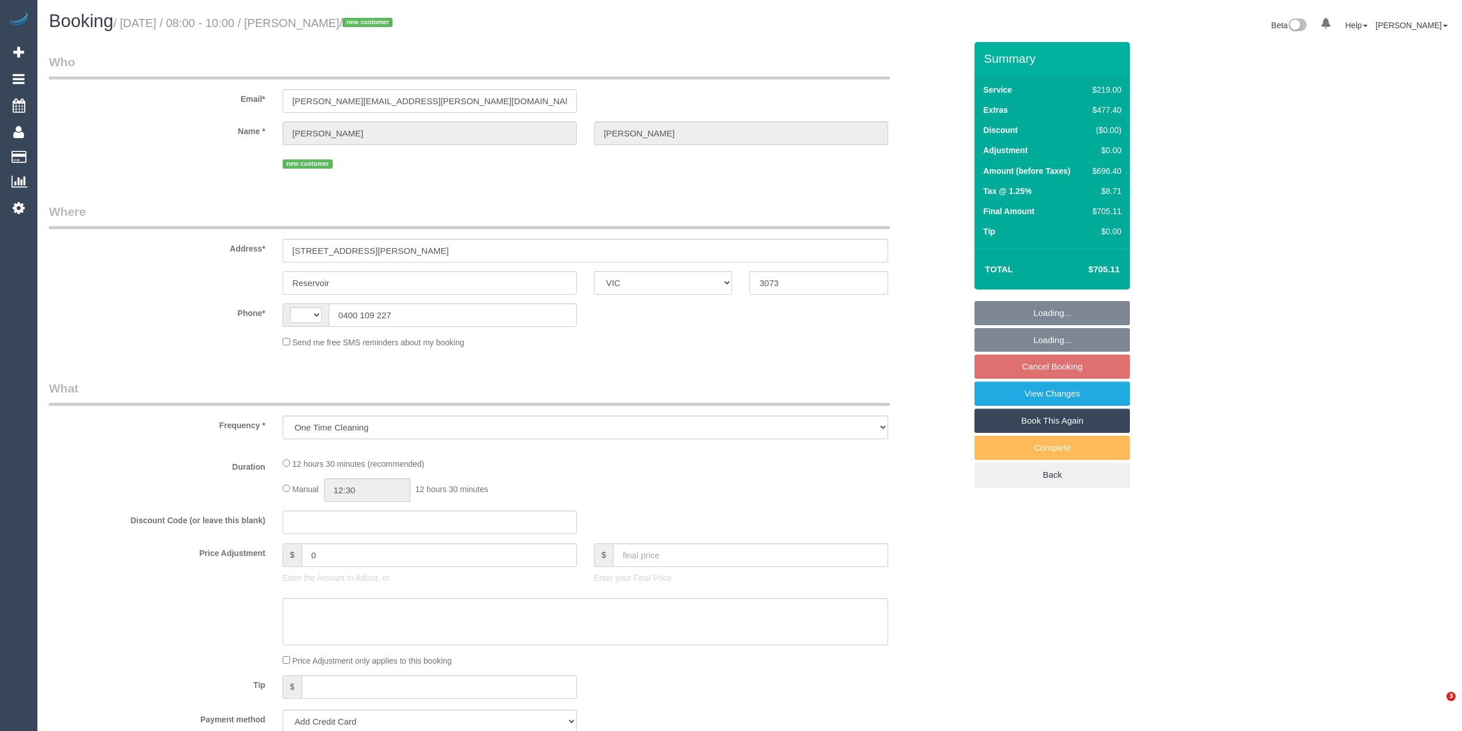
select select "VIC"
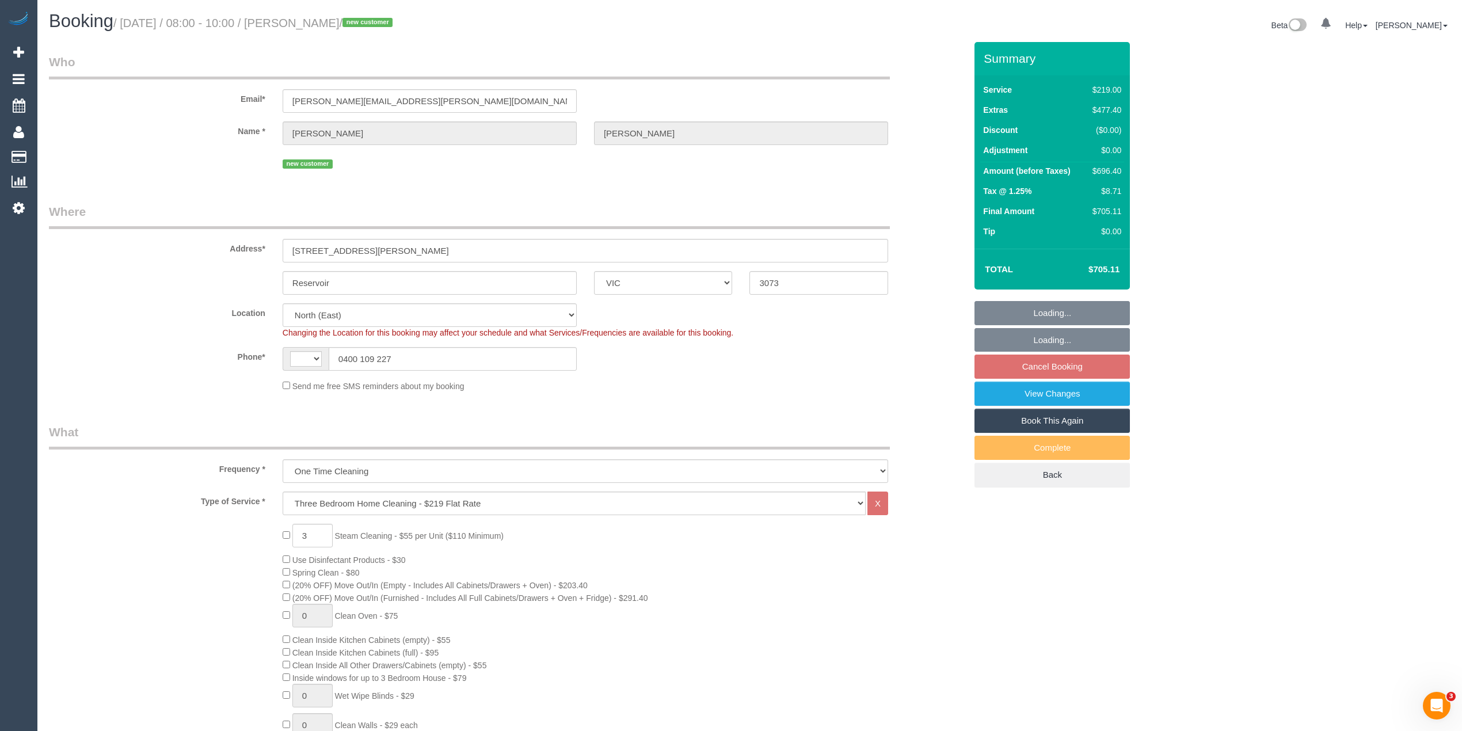
select select "string:stripe-pm_1Rzbkc2GScqysDRVKmKTWvhS"
select select "object:533"
select select "string:AU"
select select "number:28"
select select "number:14"
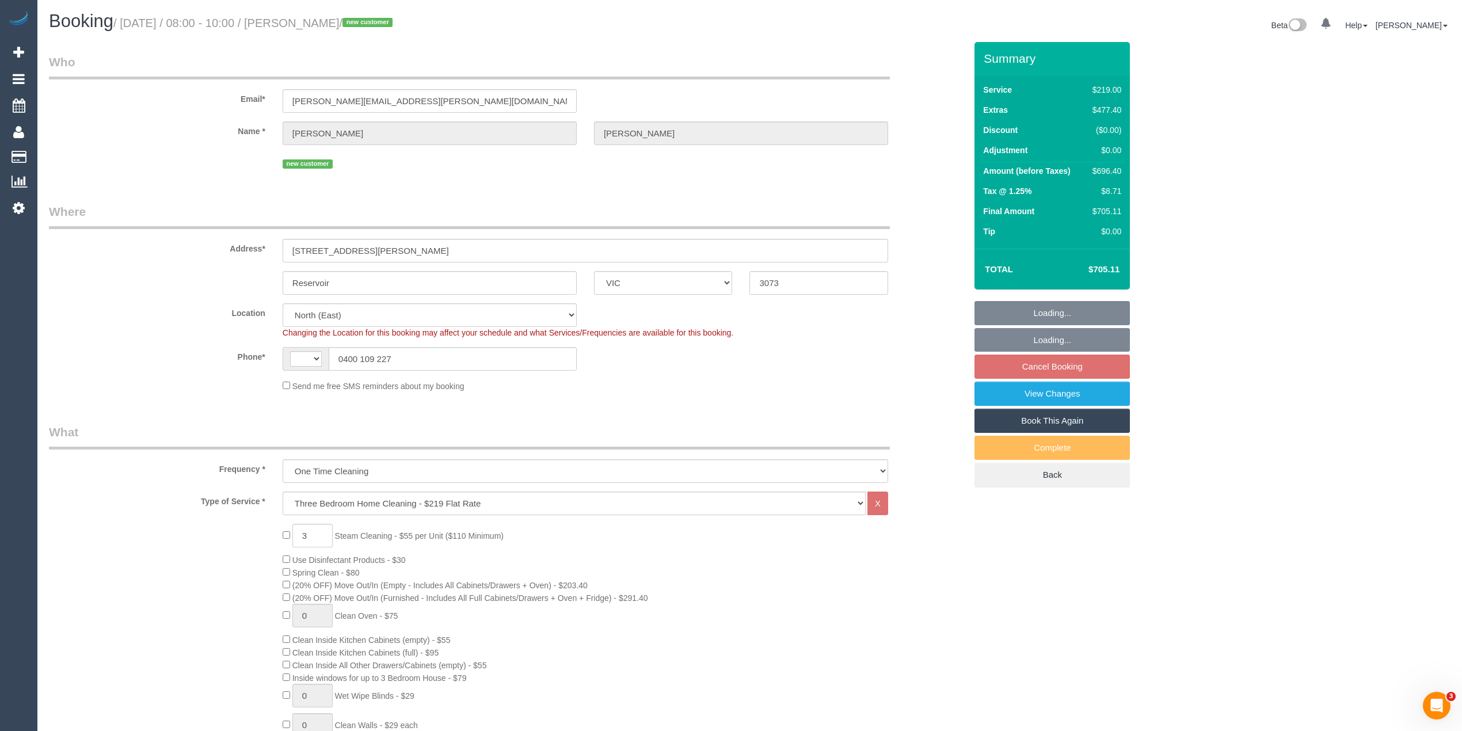
select select "number:18"
select select "number:36"
select select "number:33"
select select "number:26"
select select "spot1"
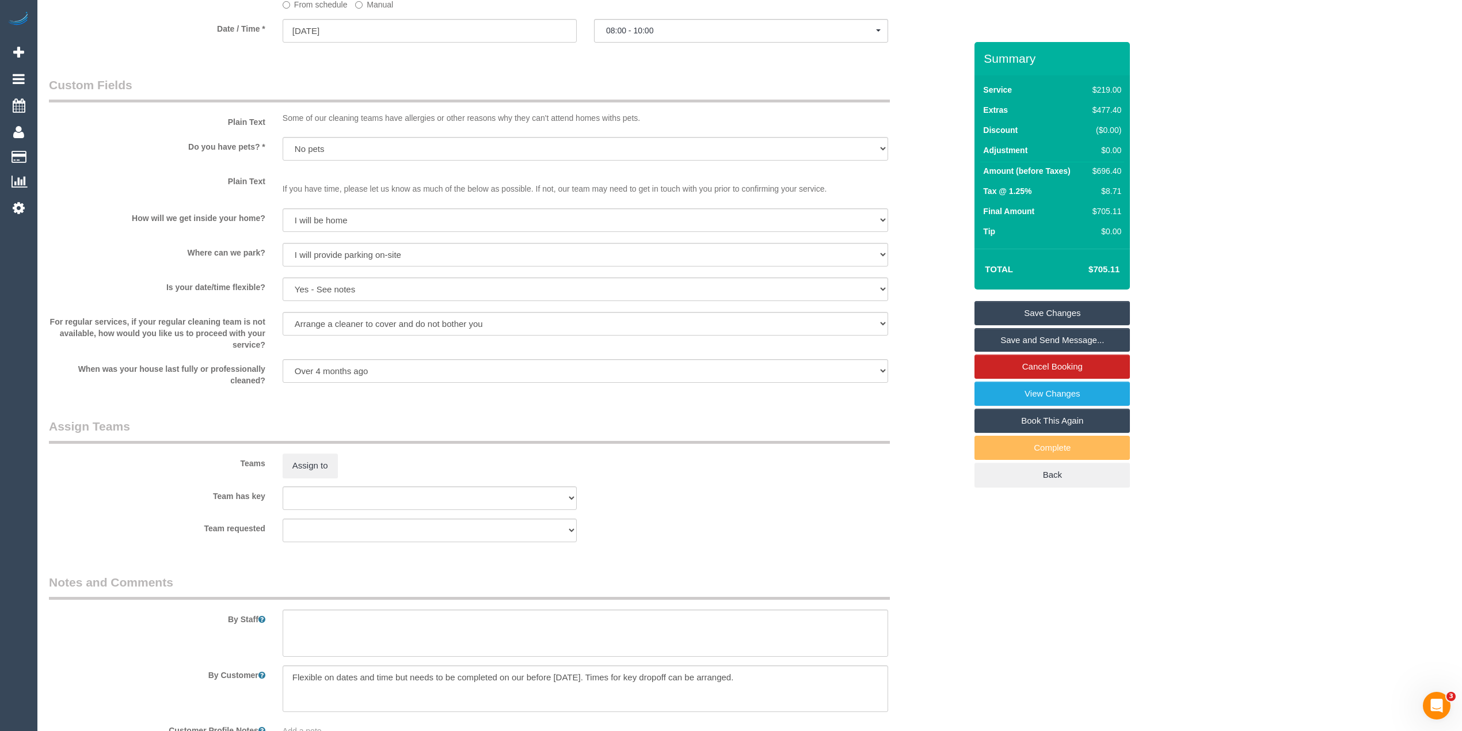
scroll to position [1549, 0]
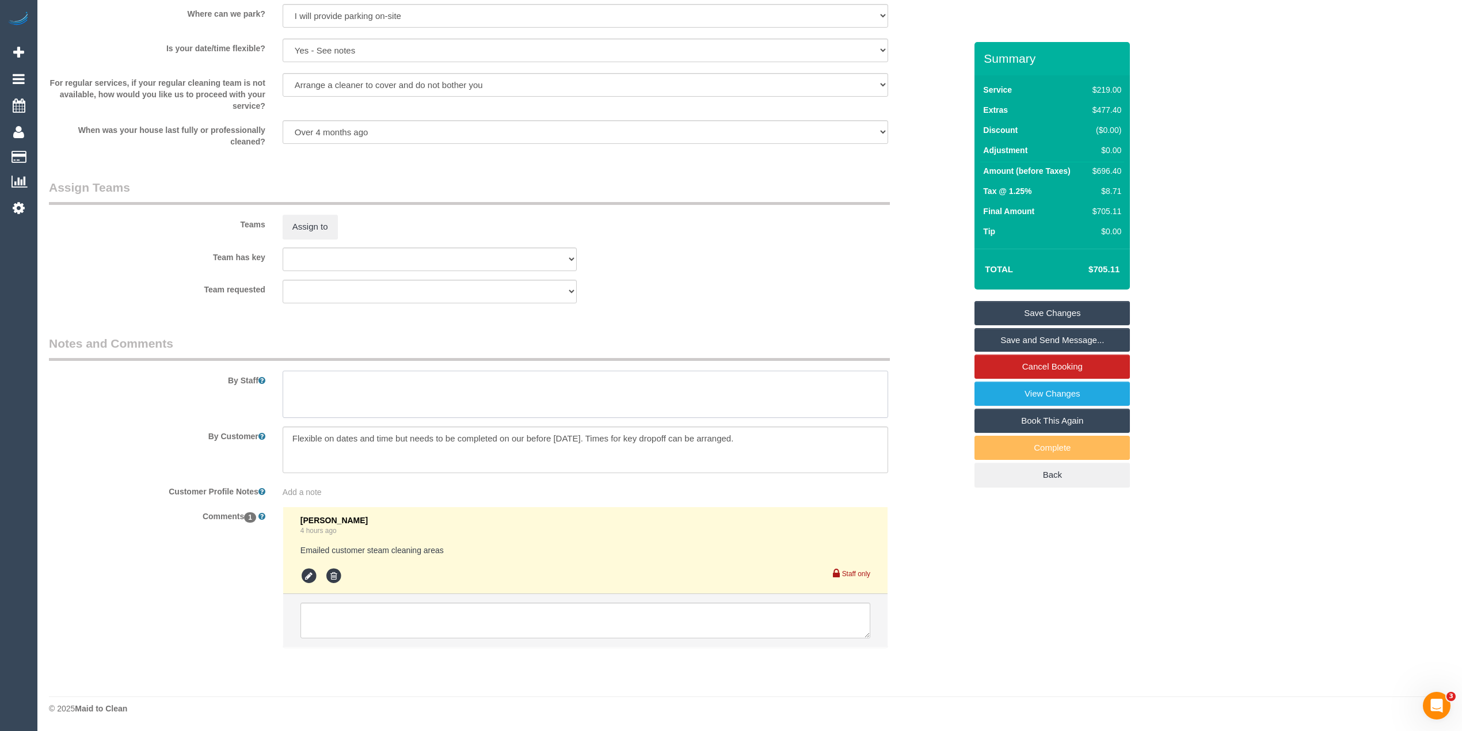
click at [390, 394] on textarea at bounding box center [586, 394] width 606 height 47
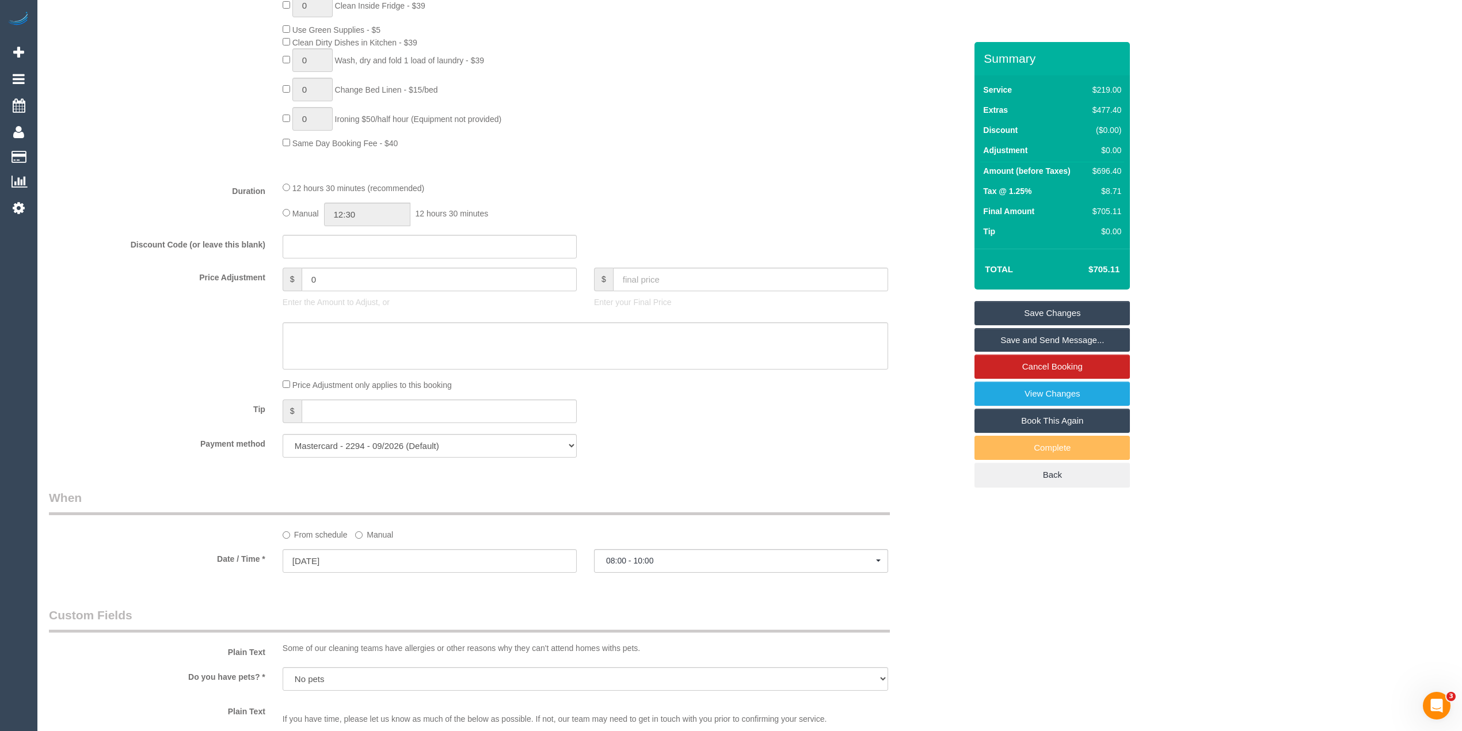
scroll to position [781, 0]
type textarea "Steam cleaning of 3 bedrooms and hallway"
drag, startPoint x: 330, startPoint y: 271, endPoint x: 286, endPoint y: 269, distance: 43.8
click at [286, 270] on div "$ 0" at bounding box center [430, 277] width 294 height 24
type input "27.5"
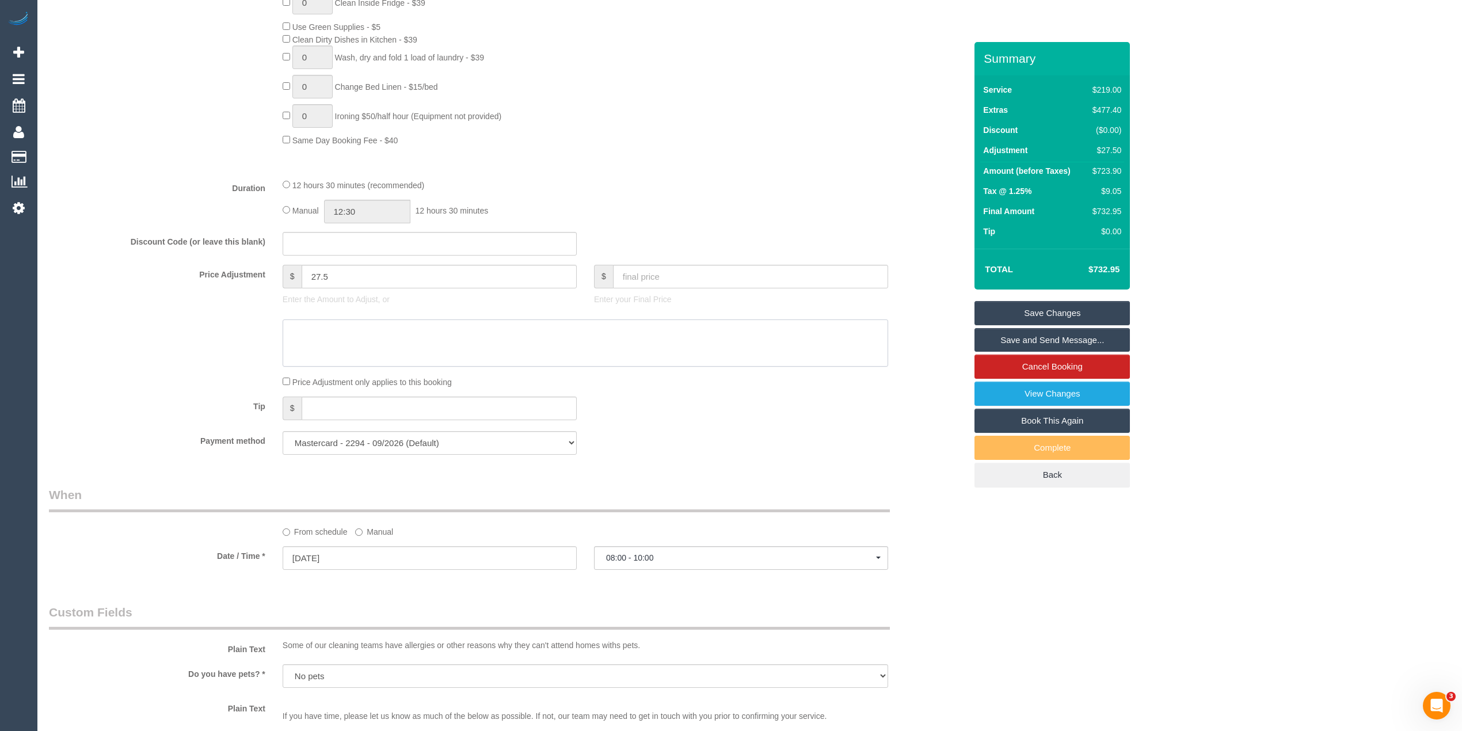
click at [337, 326] on textarea at bounding box center [586, 342] width 606 height 47
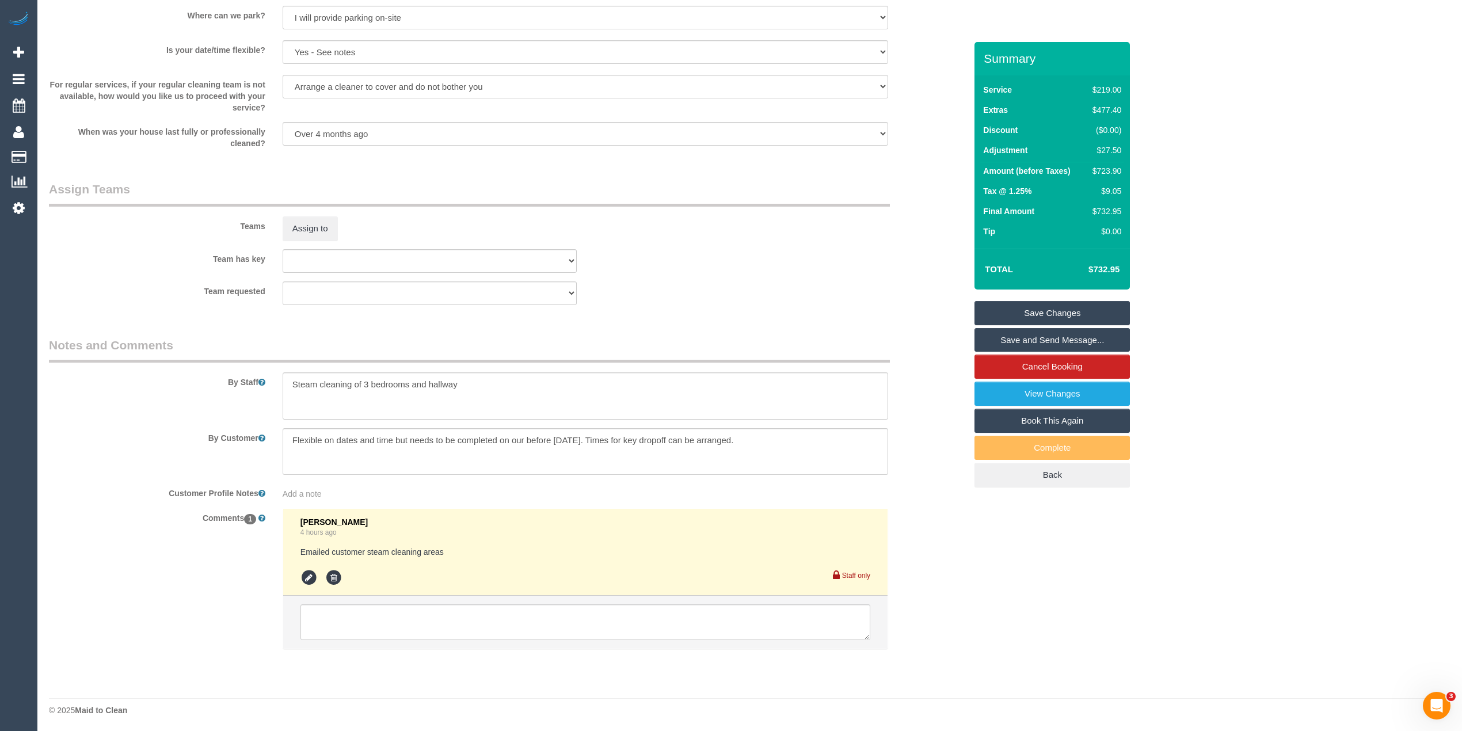
scroll to position [1549, 0]
type textarea "$27.50 for steam cleaning of hallway - CG"
click at [286, 378] on textarea at bounding box center [586, 394] width 606 height 47
type textarea "Parking available in the driveway. Steam cleaning of 3 bedrooms and hallway"
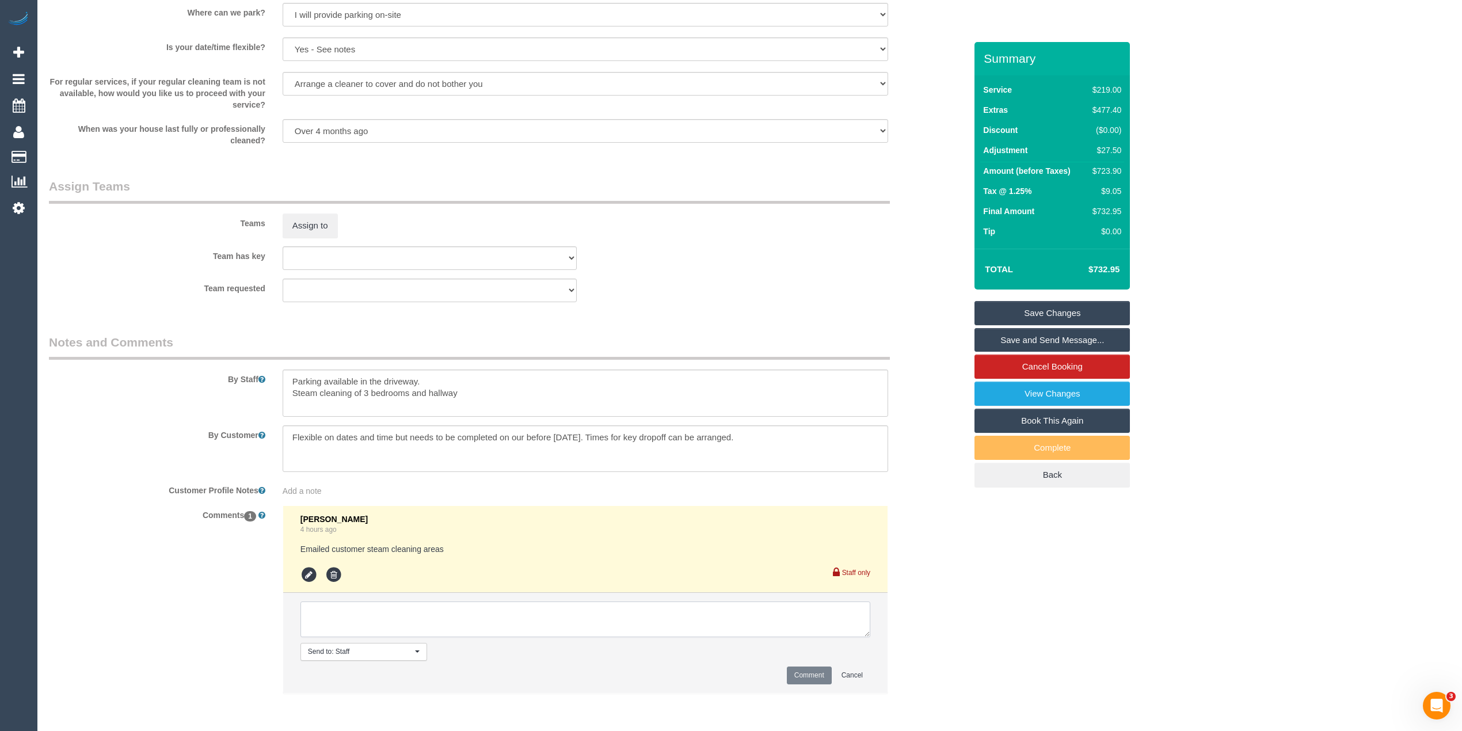
click at [364, 618] on textarea at bounding box center [586, 620] width 570 height 36
click at [395, 611] on textarea at bounding box center [586, 620] width 570 height 36
type textarea "service updated, customer called to confirm details. Via phone"
click at [795, 672] on button "Comment" at bounding box center [809, 676] width 45 height 18
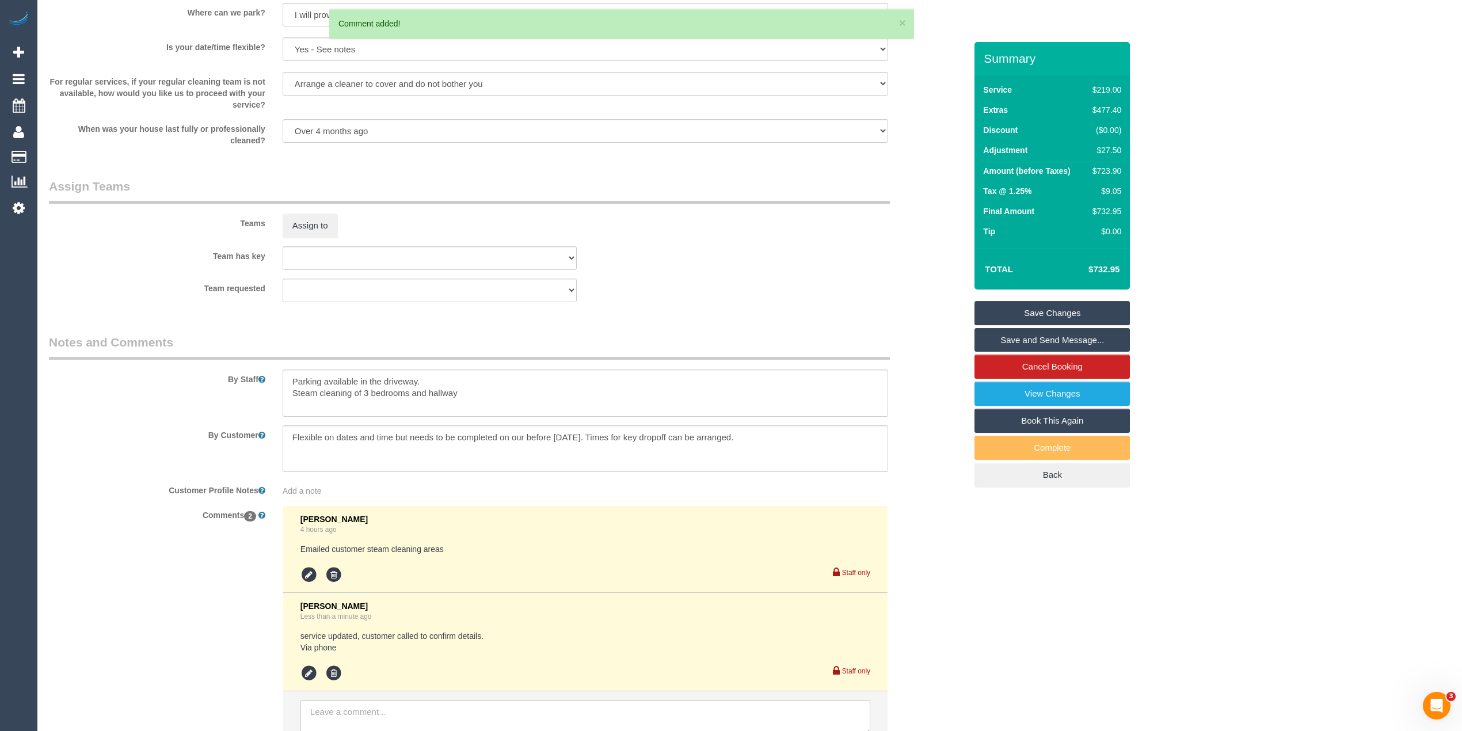
click at [1048, 316] on link "Save Changes" at bounding box center [1052, 313] width 155 height 24
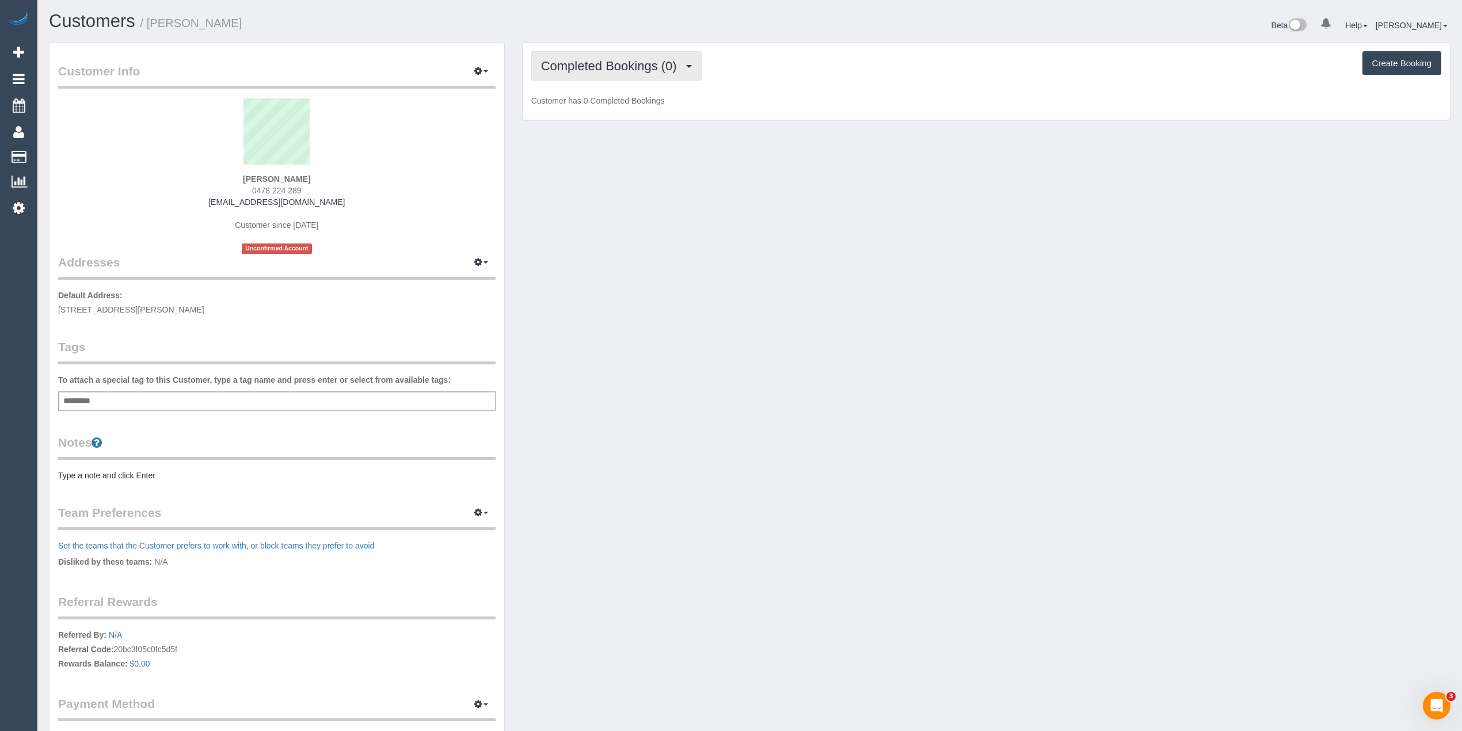
click at [611, 62] on span "Completed Bookings (0)" at bounding box center [612, 66] width 142 height 14
click at [627, 109] on link "Upcoming Bookings (11)" at bounding box center [592, 107] width 121 height 15
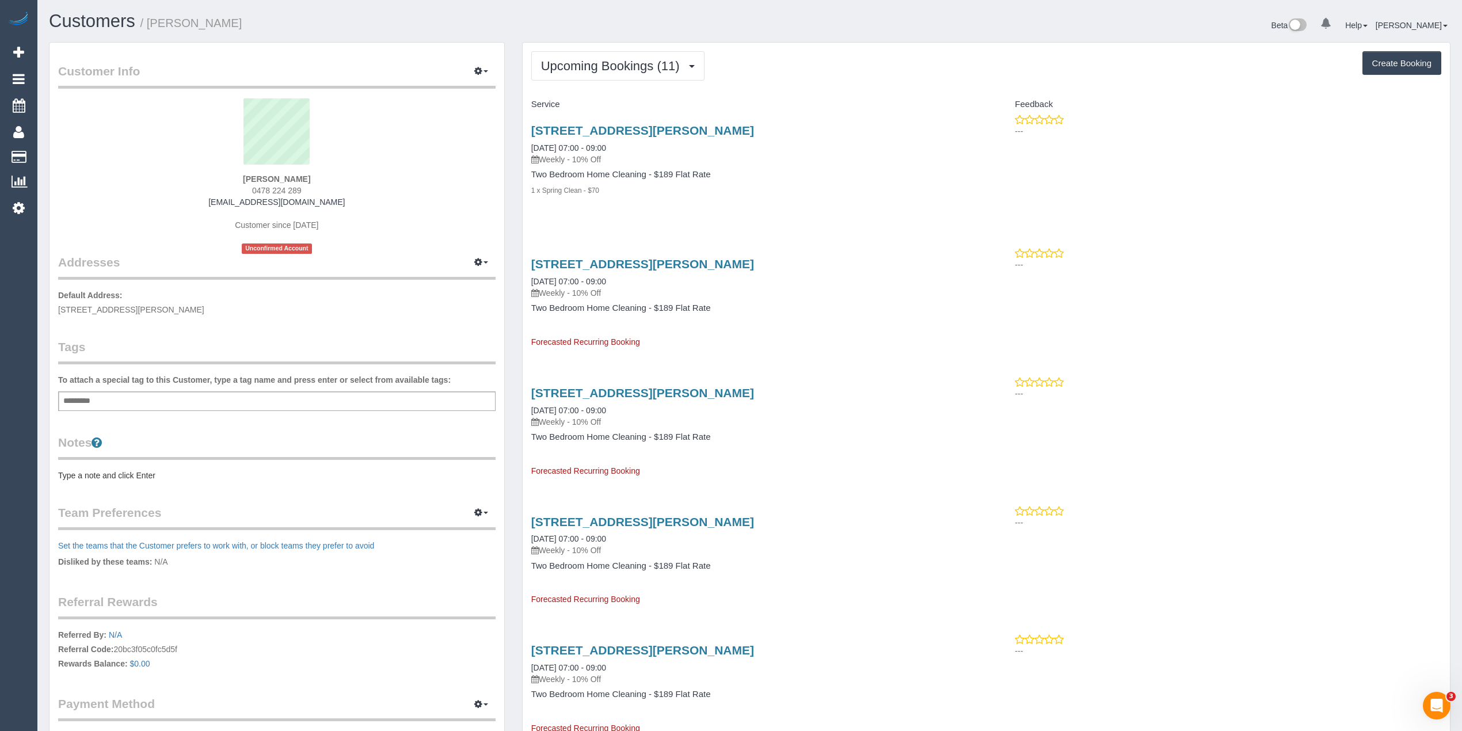
click at [105, 463] on div "Notes Type a note and click Enter" at bounding box center [277, 457] width 438 height 47
click at [109, 475] on pre "Type a note and click Enter" at bounding box center [277, 476] width 438 height 12
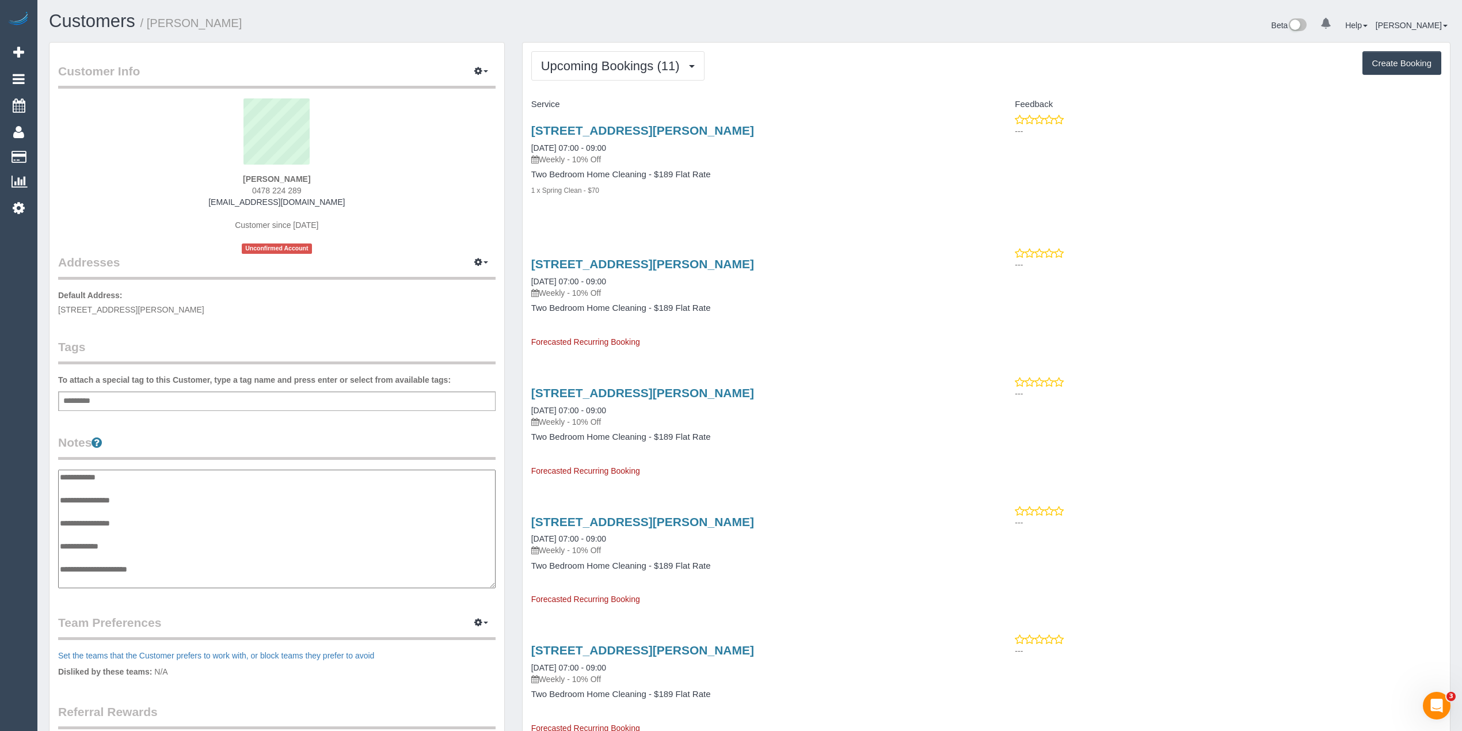
scroll to position [9, 0]
click at [151, 489] on textarea "**********" at bounding box center [276, 529] width 437 height 119
type textarea "**********"
click at [867, 113] on div "Service" at bounding box center [755, 105] width 464 height 20
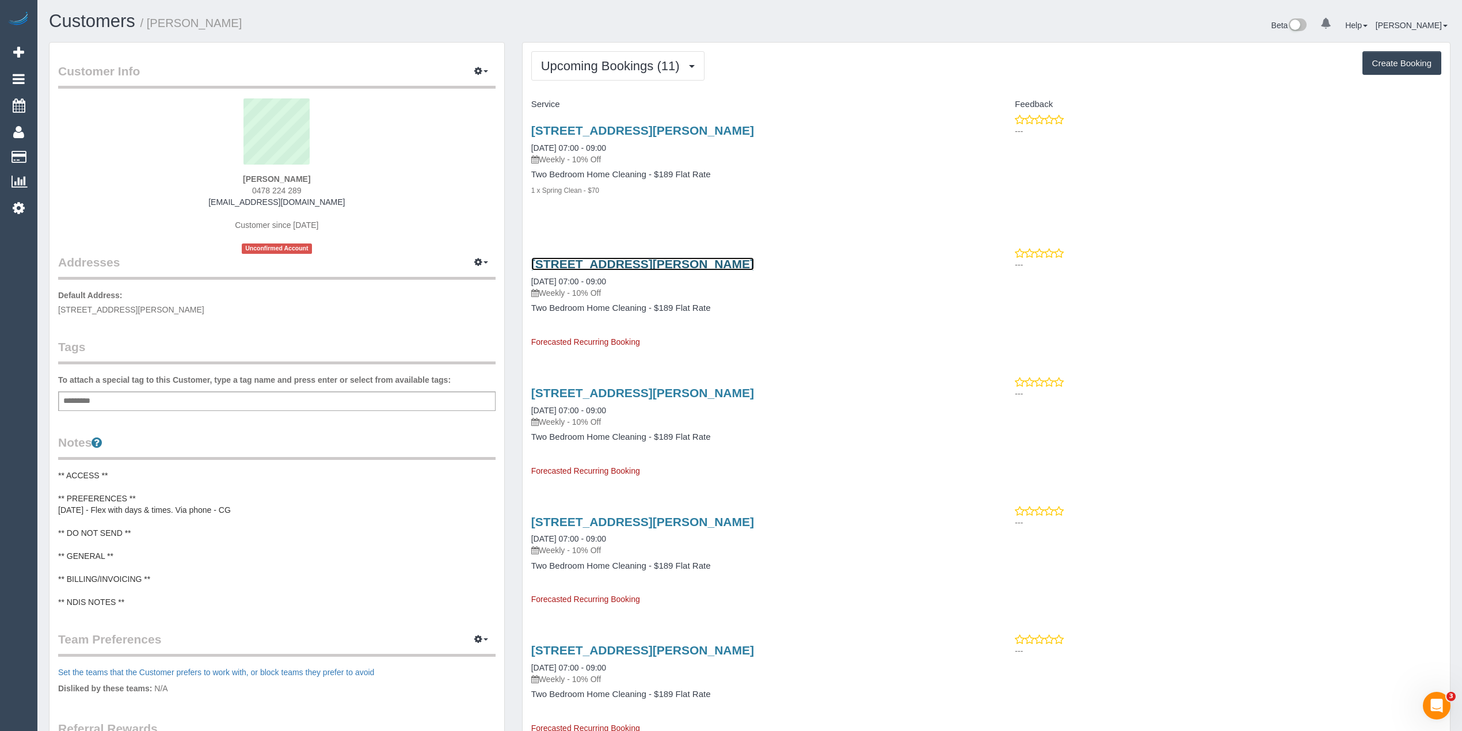
click at [703, 268] on link "[STREET_ADDRESS][PERSON_NAME]" at bounding box center [642, 263] width 223 height 13
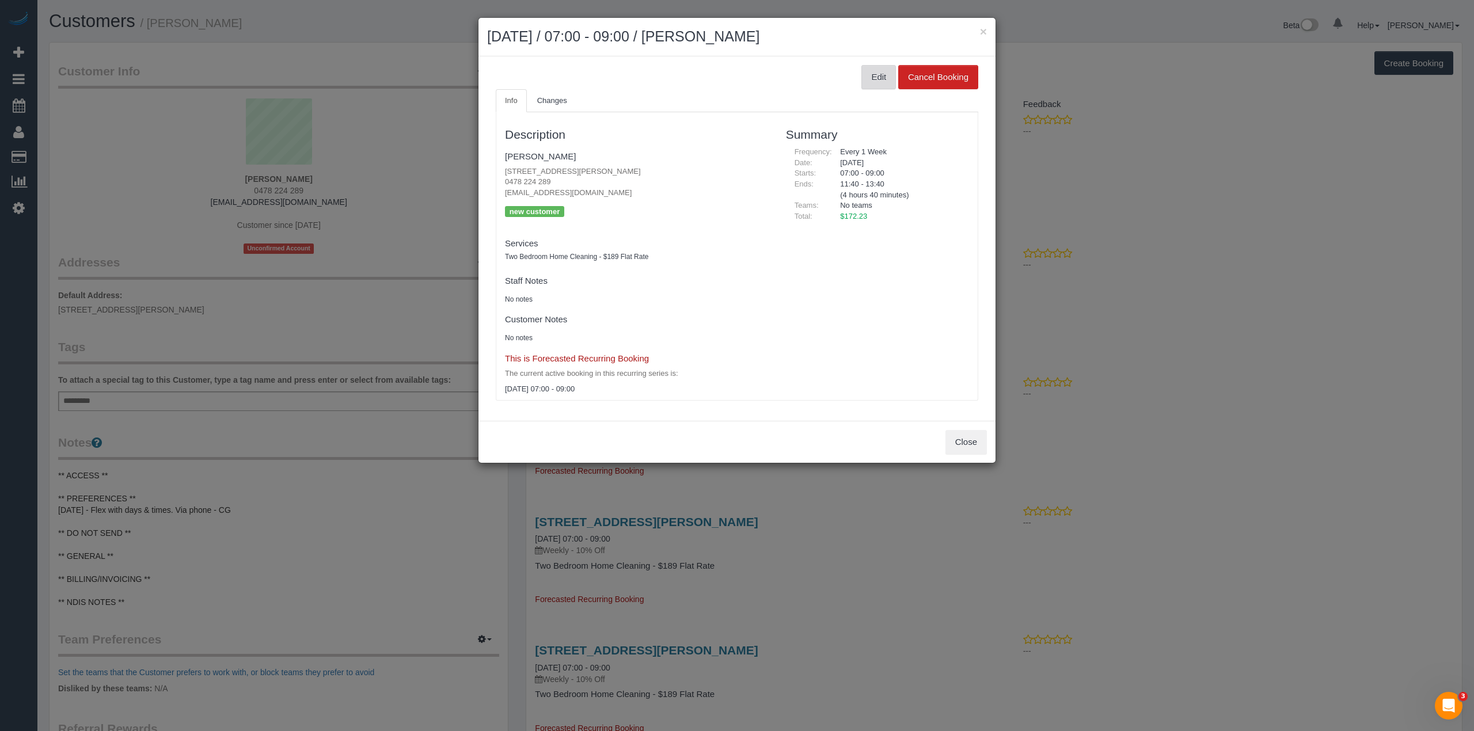
click at [878, 86] on button "Edit" at bounding box center [878, 77] width 35 height 24
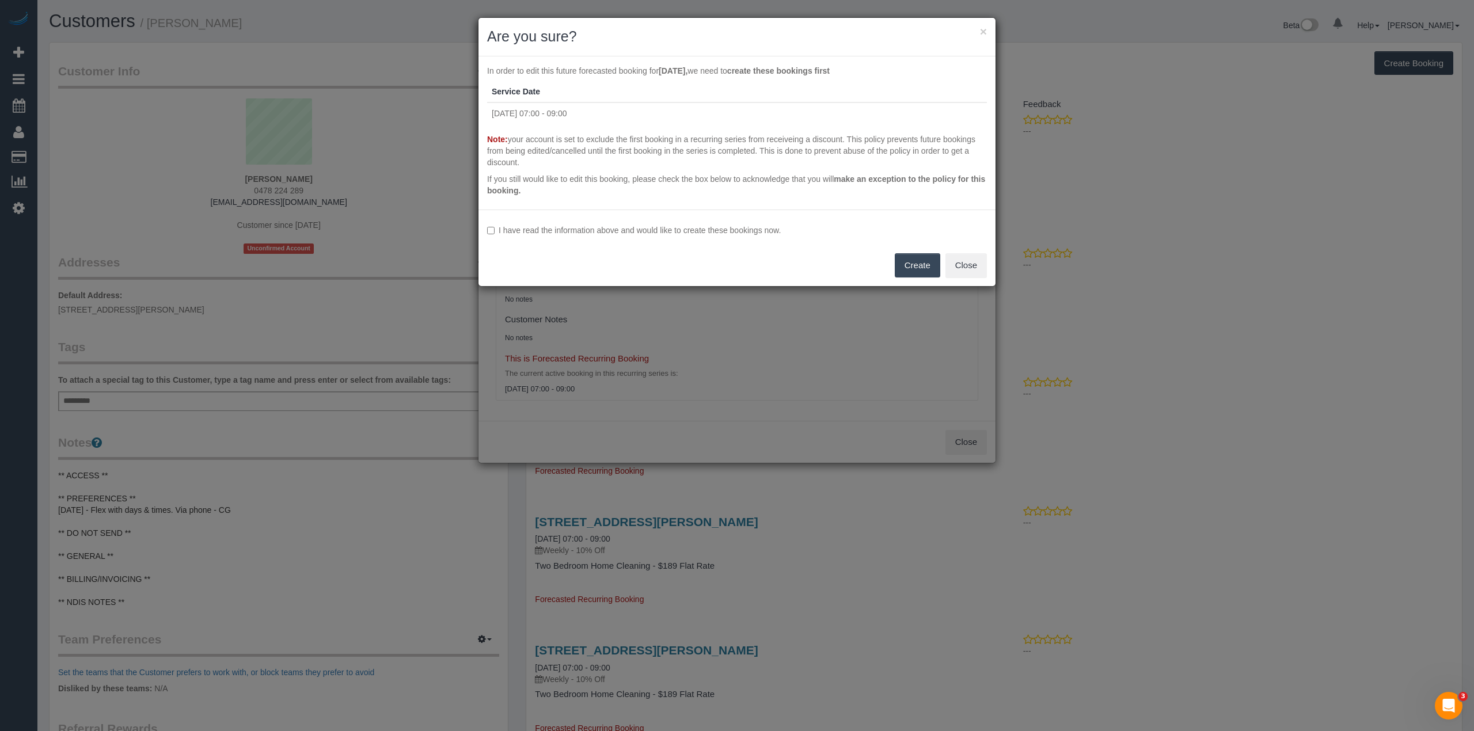
click at [548, 234] on label "I have read the information above and would like to create these bookings now." at bounding box center [737, 231] width 500 height 12
click at [919, 265] on button "Create" at bounding box center [917, 265] width 45 height 24
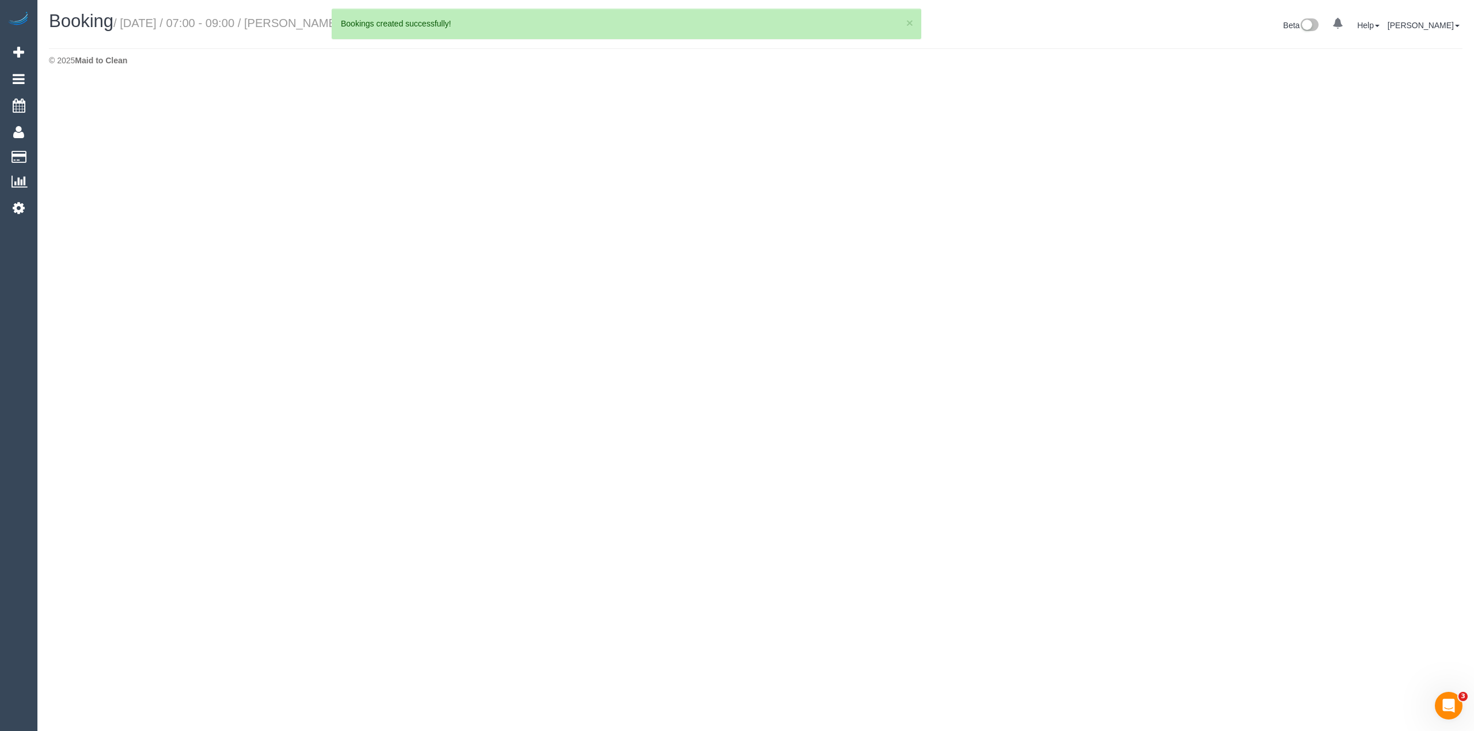
select select "VIC"
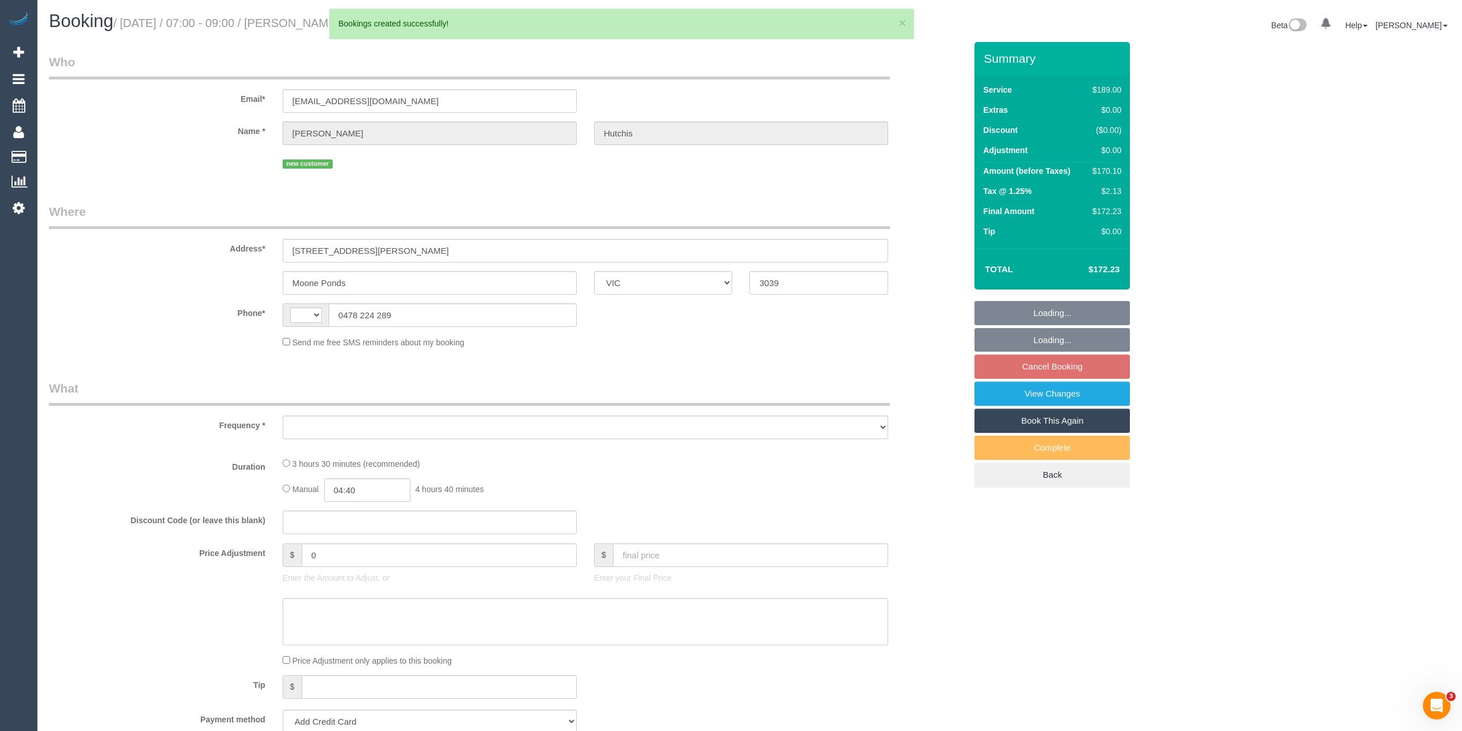
select select "string:AU"
select select "object:1069"
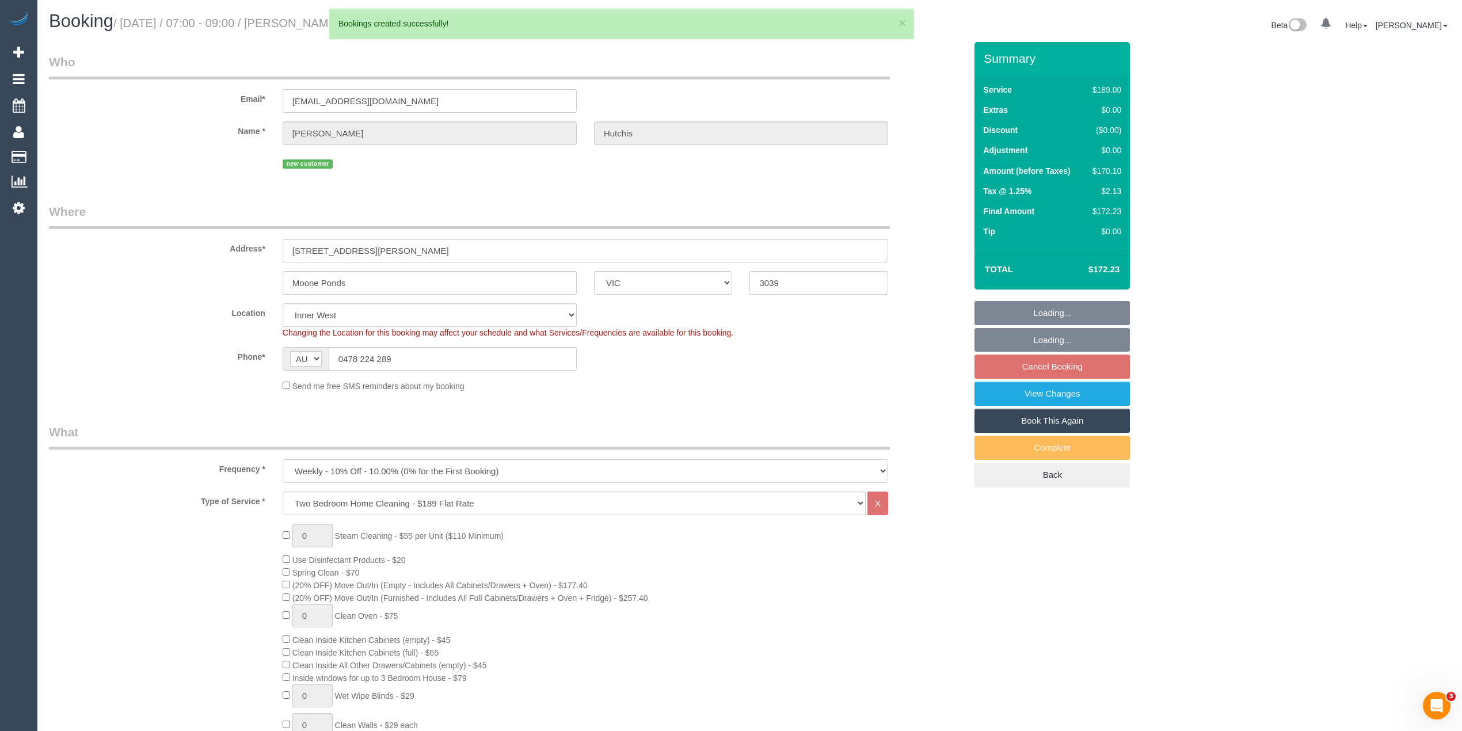
select select "string:stripe-pm_1RzqX42GScqysDRVxZEi8TUE"
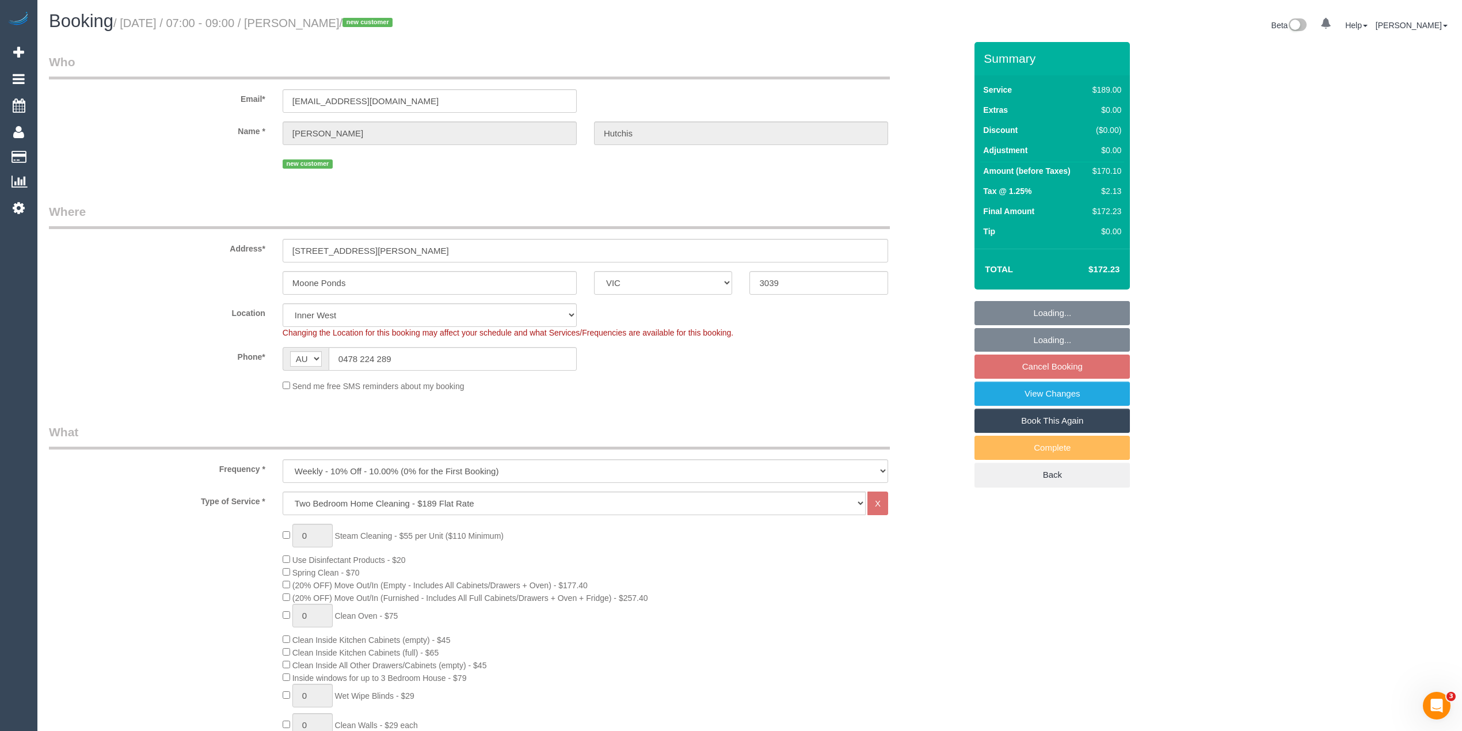
select select "object:1186"
select select "number:28"
select select "number:14"
select select "number:19"
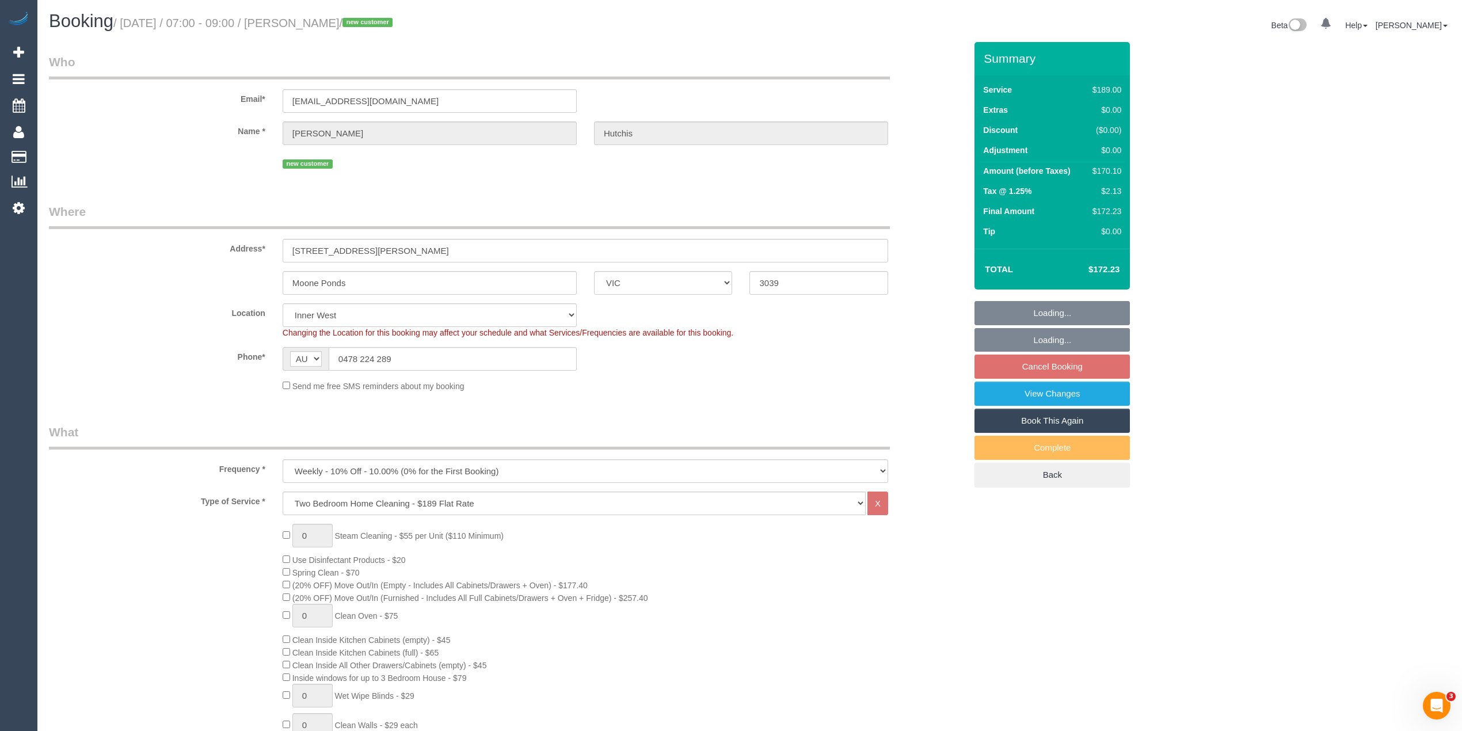
select select "number:22"
select select "number:34"
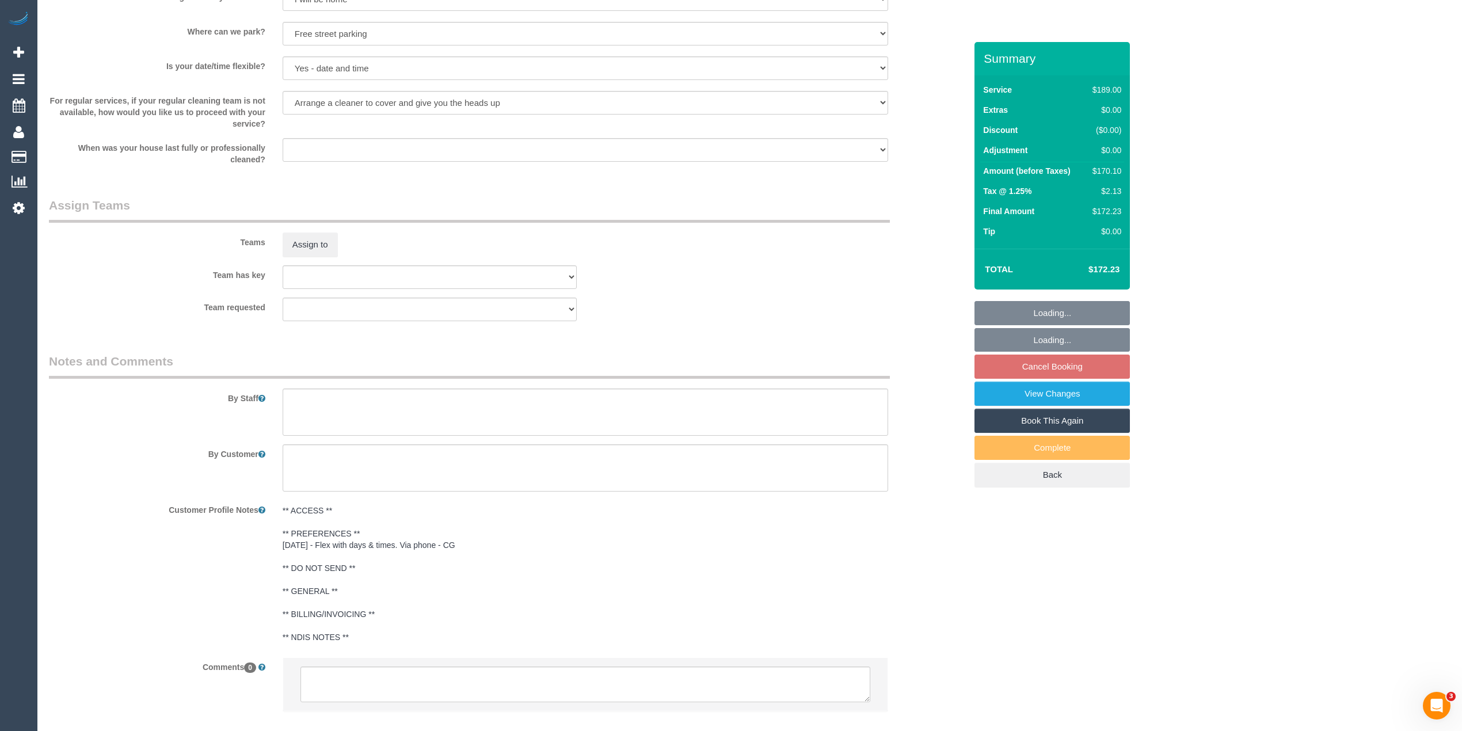
scroll to position [1658, 0]
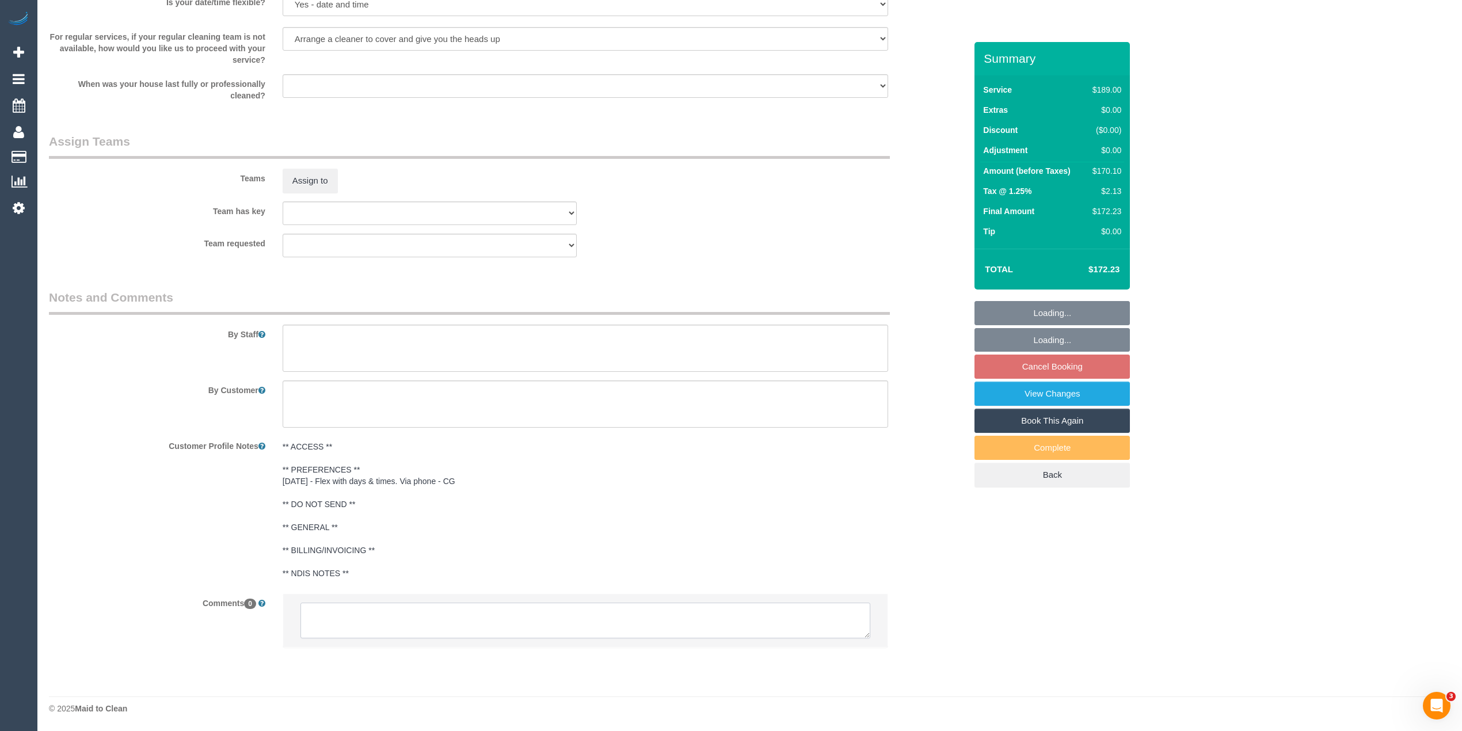
click at [378, 610] on textarea at bounding box center [586, 621] width 570 height 36
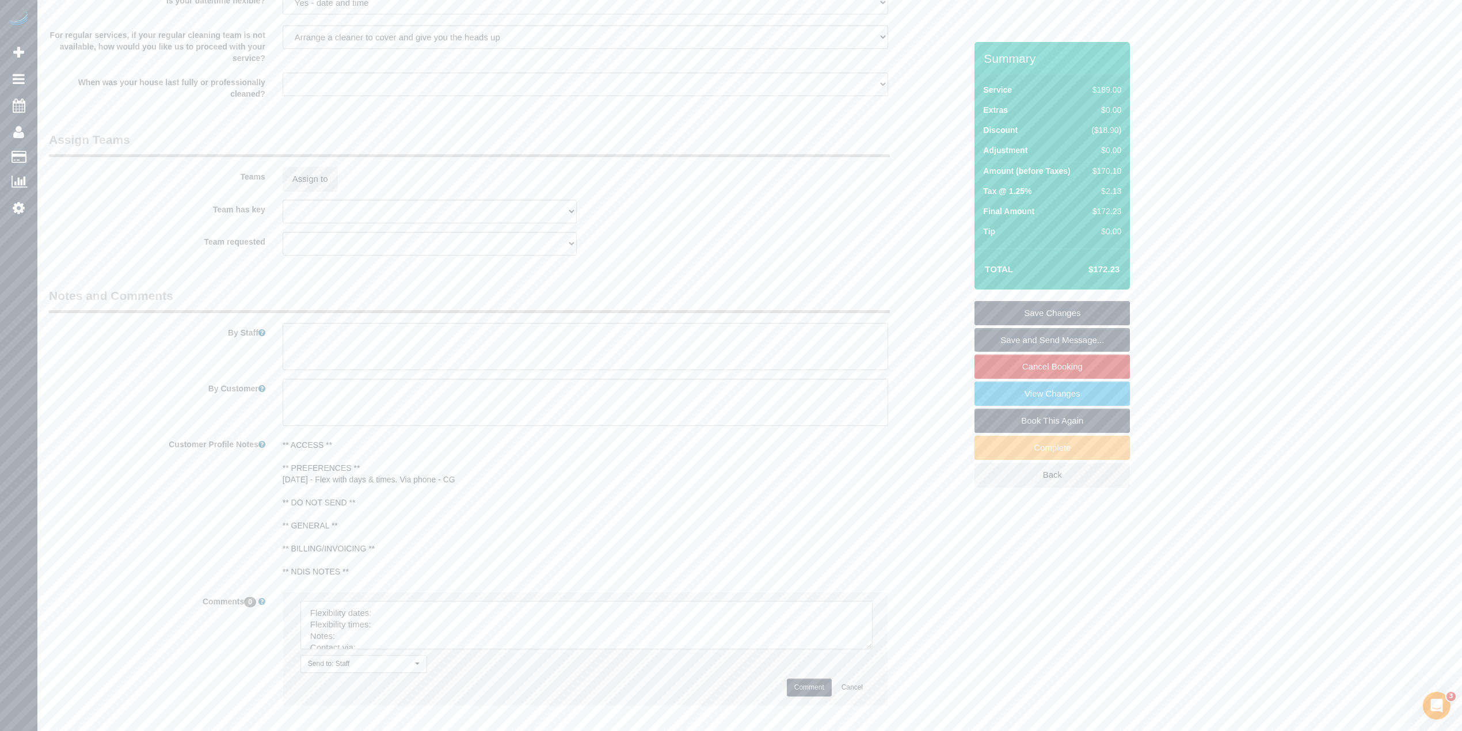
drag, startPoint x: 864, startPoint y: 632, endPoint x: 779, endPoint y: 668, distance: 92.1
click at [867, 649] on textarea at bounding box center [587, 625] width 572 height 48
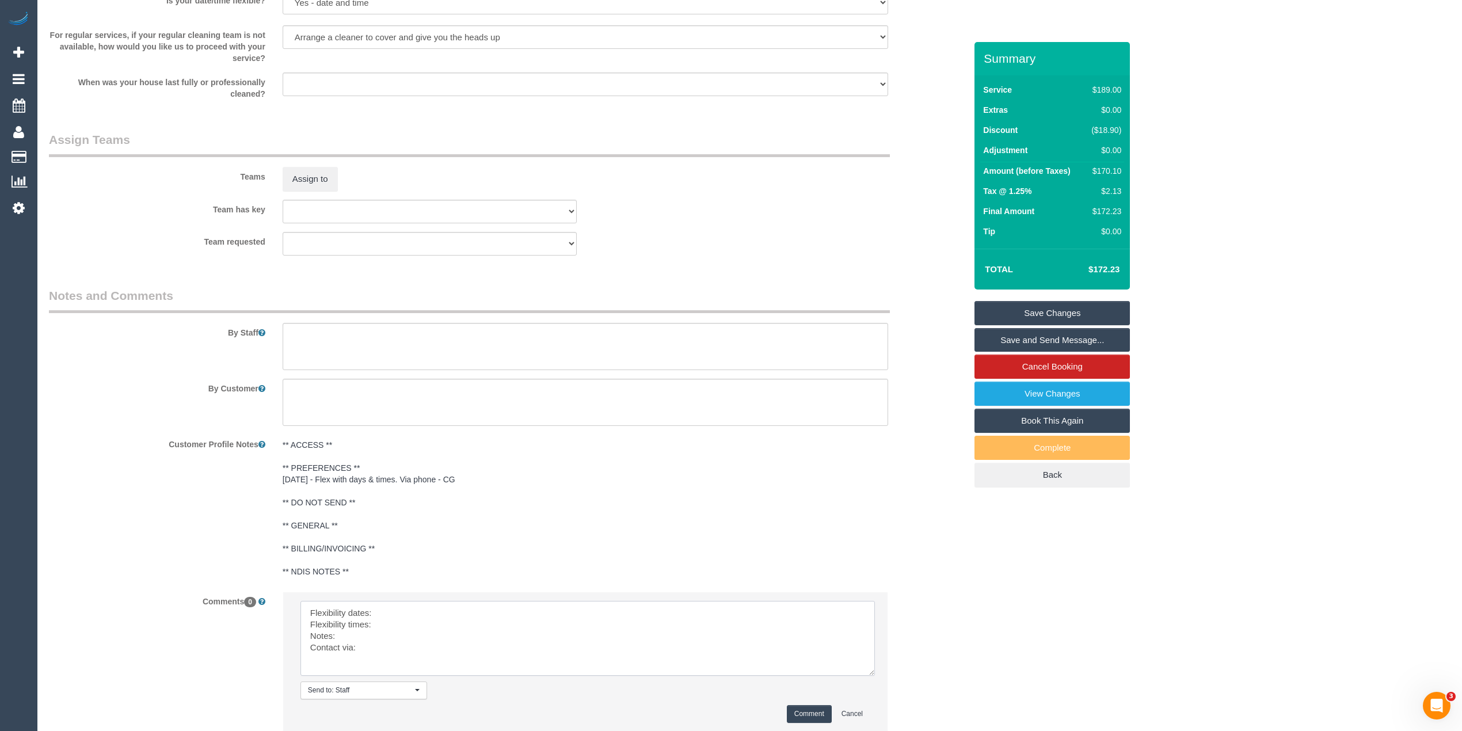
click at [439, 613] on textarea at bounding box center [588, 638] width 575 height 75
click at [397, 627] on textarea at bounding box center [588, 638] width 575 height 75
click at [385, 634] on textarea at bounding box center [588, 638] width 575 height 75
click at [387, 647] on textarea at bounding box center [588, 638] width 575 height 75
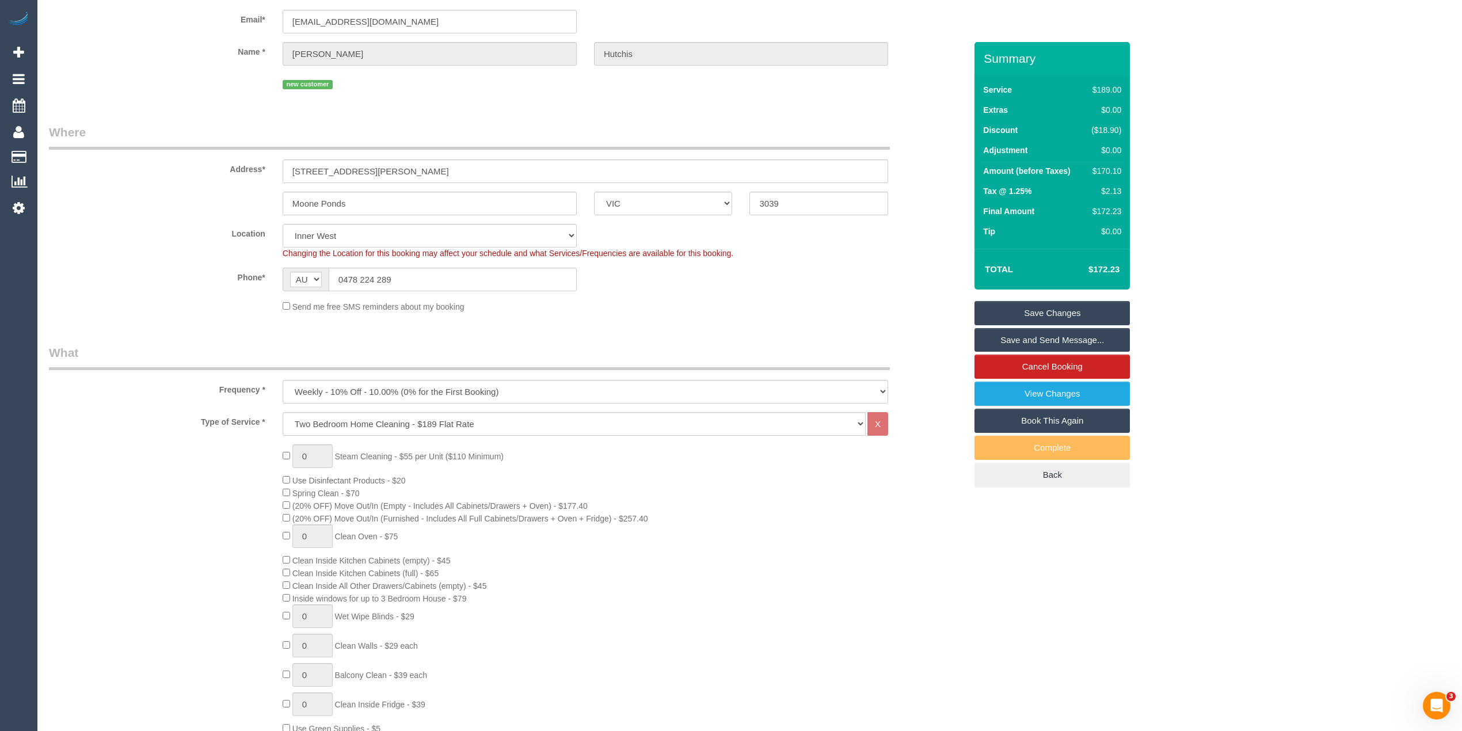
scroll to position [0, 0]
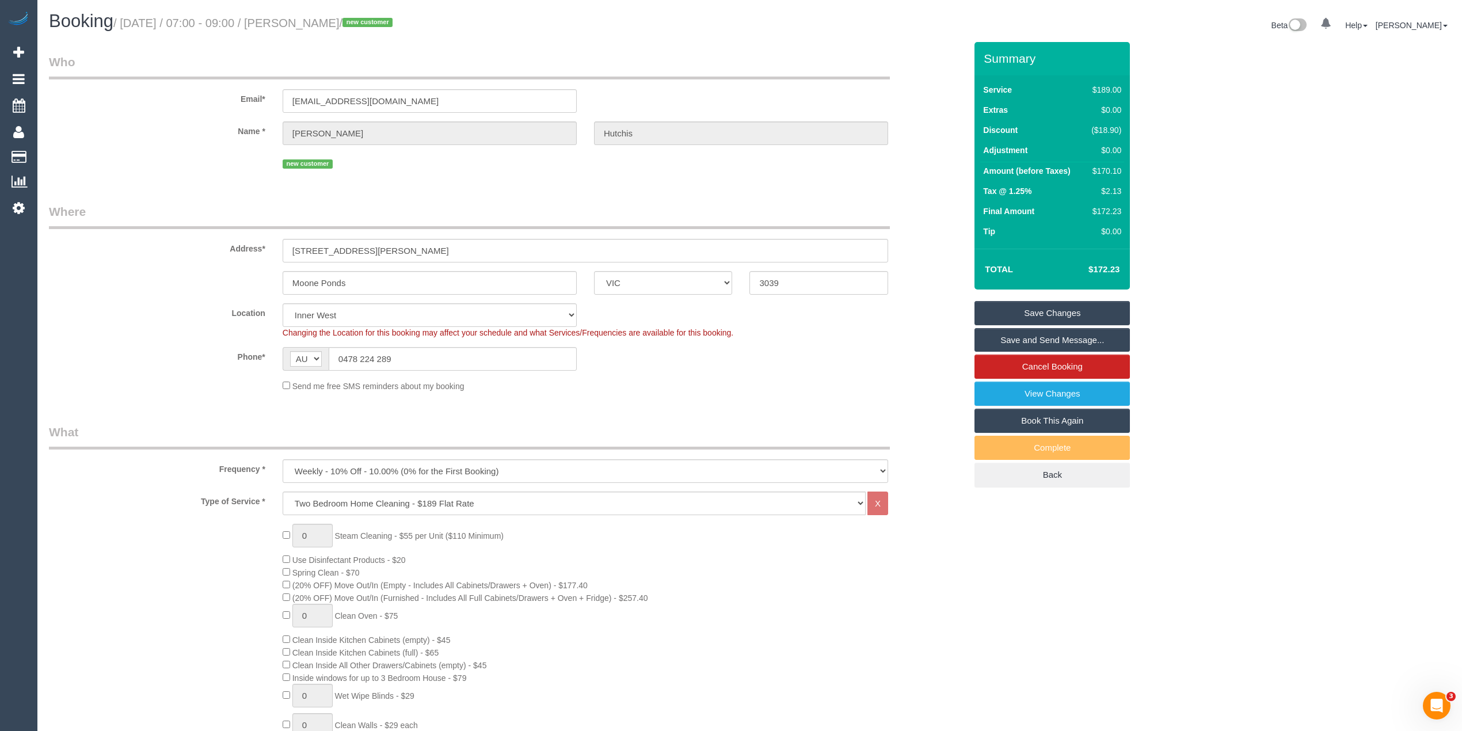
type textarea "Flexibility dates: flexible but Wed preferred Flexibility times: flexible Notes…"
click at [357, 496] on select "Hourly Service - $70/h Hourly Service - $65/h Hourly Service - $60/h Hourly Ser…" at bounding box center [574, 504] width 583 height 24
select select "209"
click at [283, 492] on select "Hourly Service - $70/h Hourly Service - $65/h Hourly Service - $60/h Hourly Ser…" at bounding box center [574, 504] width 583 height 24
select select "1"
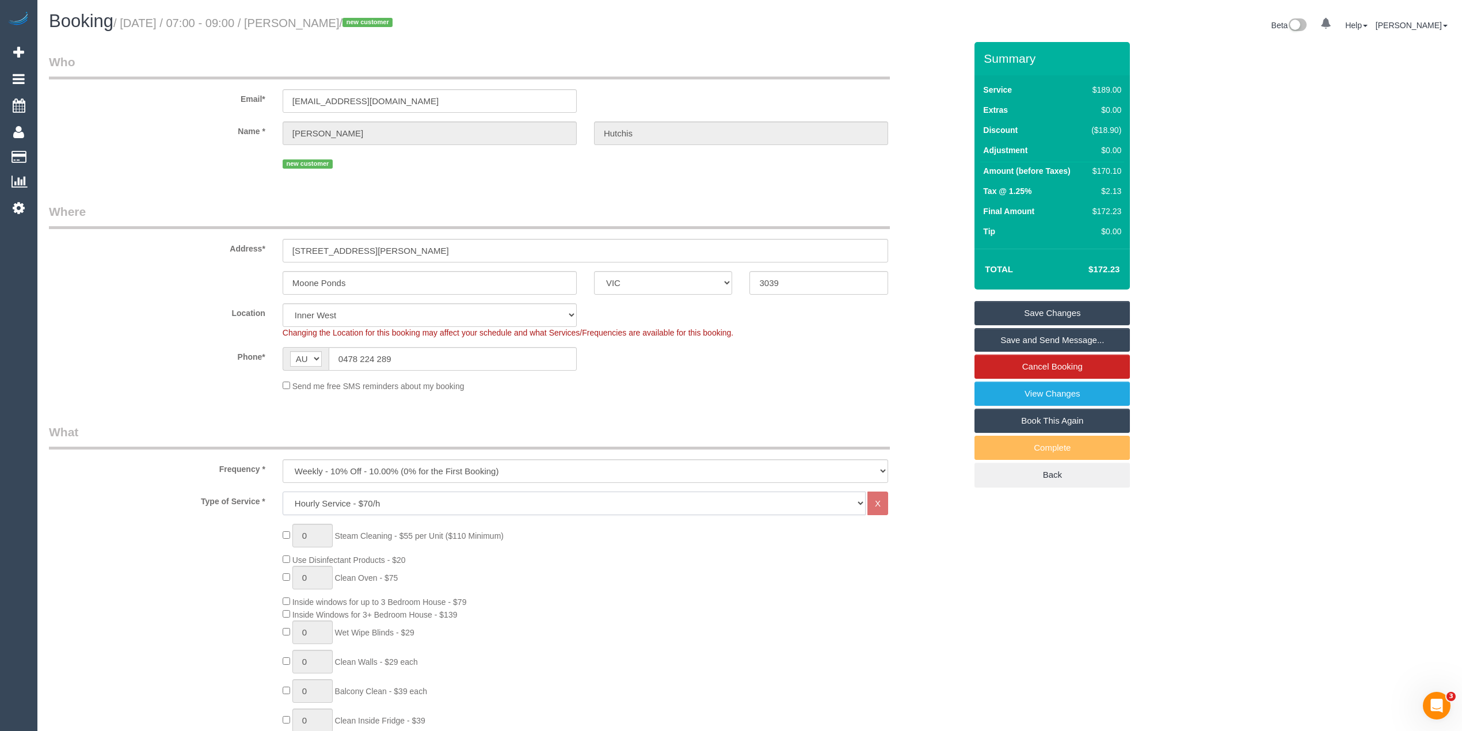
select select "120"
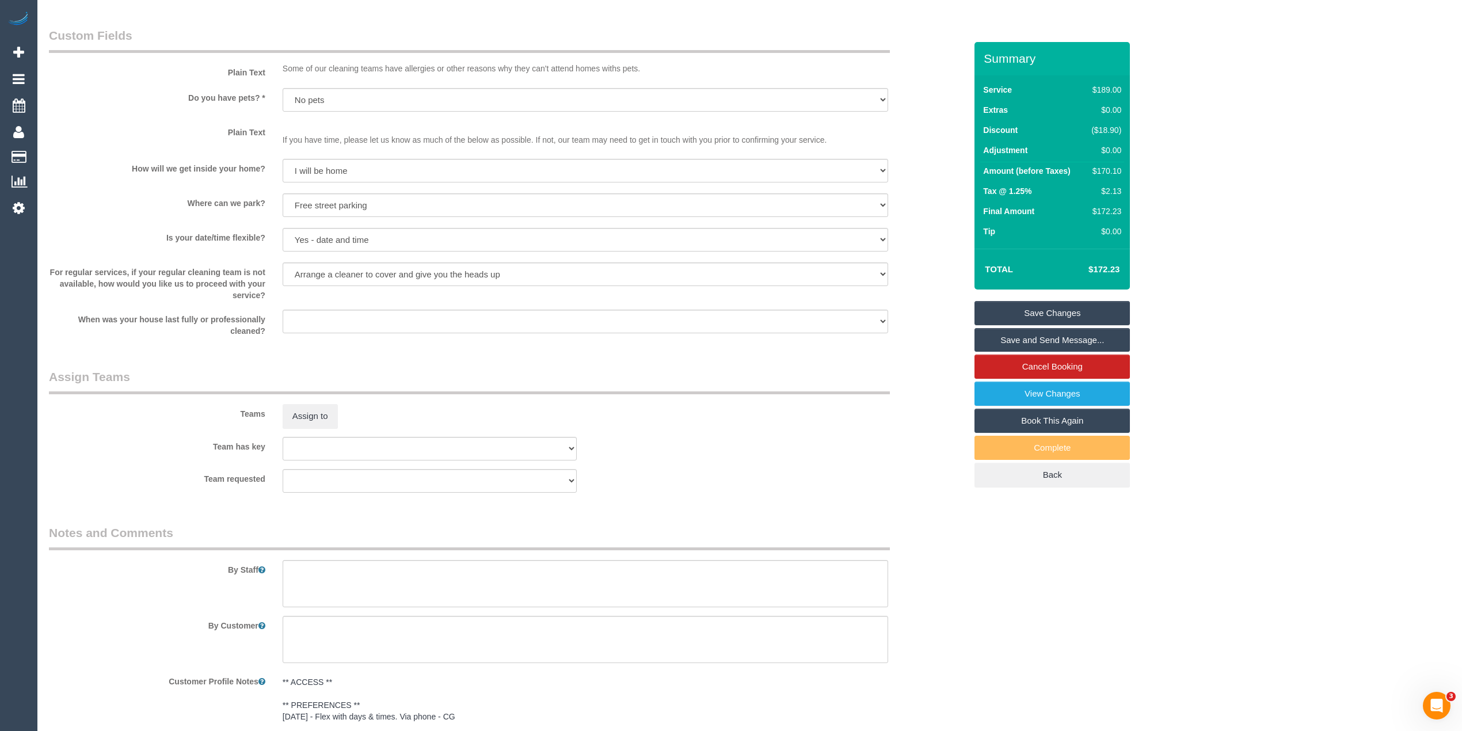
scroll to position [1712, 0]
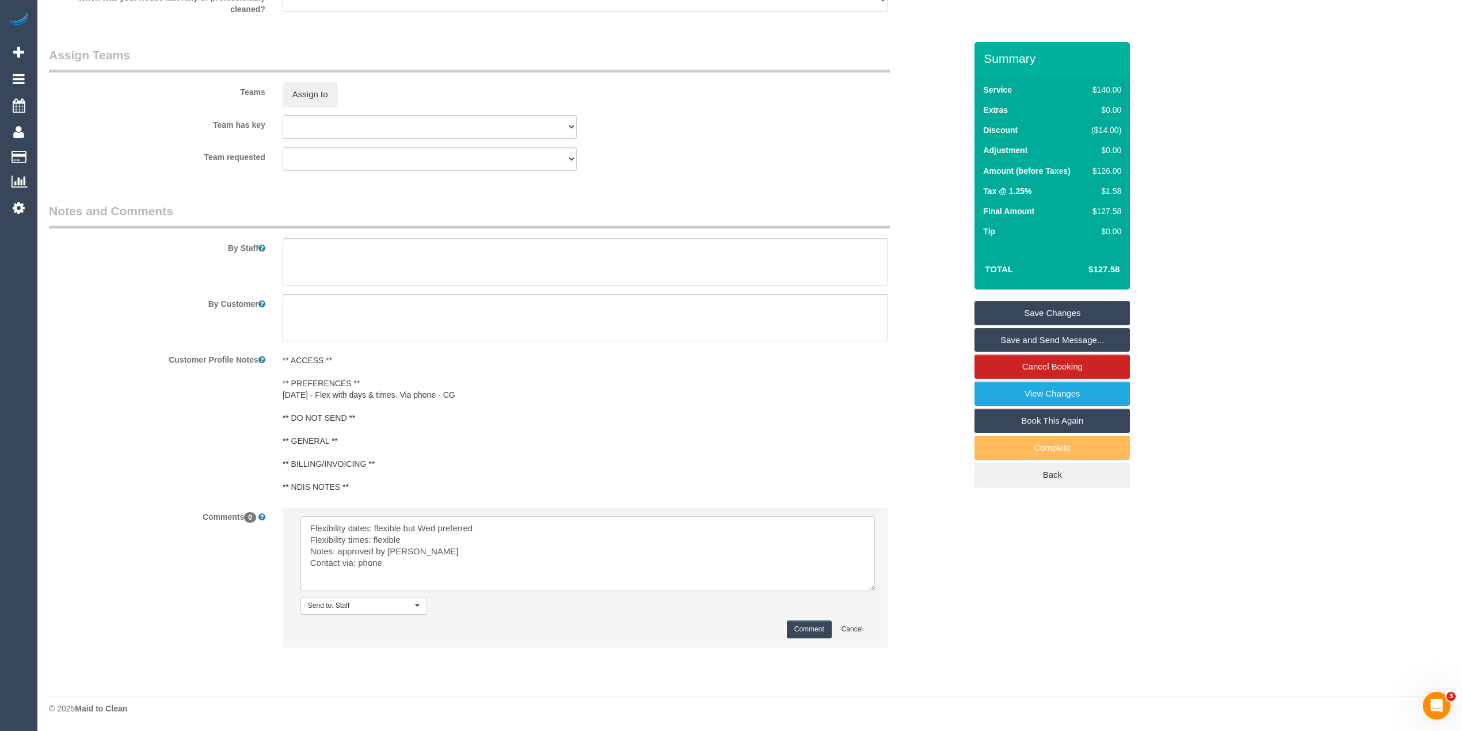
drag, startPoint x: 394, startPoint y: 562, endPoint x: 240, endPoint y: 523, distance: 158.8
click at [240, 523] on div "Comments 0 Send to: Staff Nothing selected Send to: Staff Send to: Customer Sen…" at bounding box center [507, 583] width 934 height 152
click at [391, 530] on textarea at bounding box center [588, 553] width 575 height 75
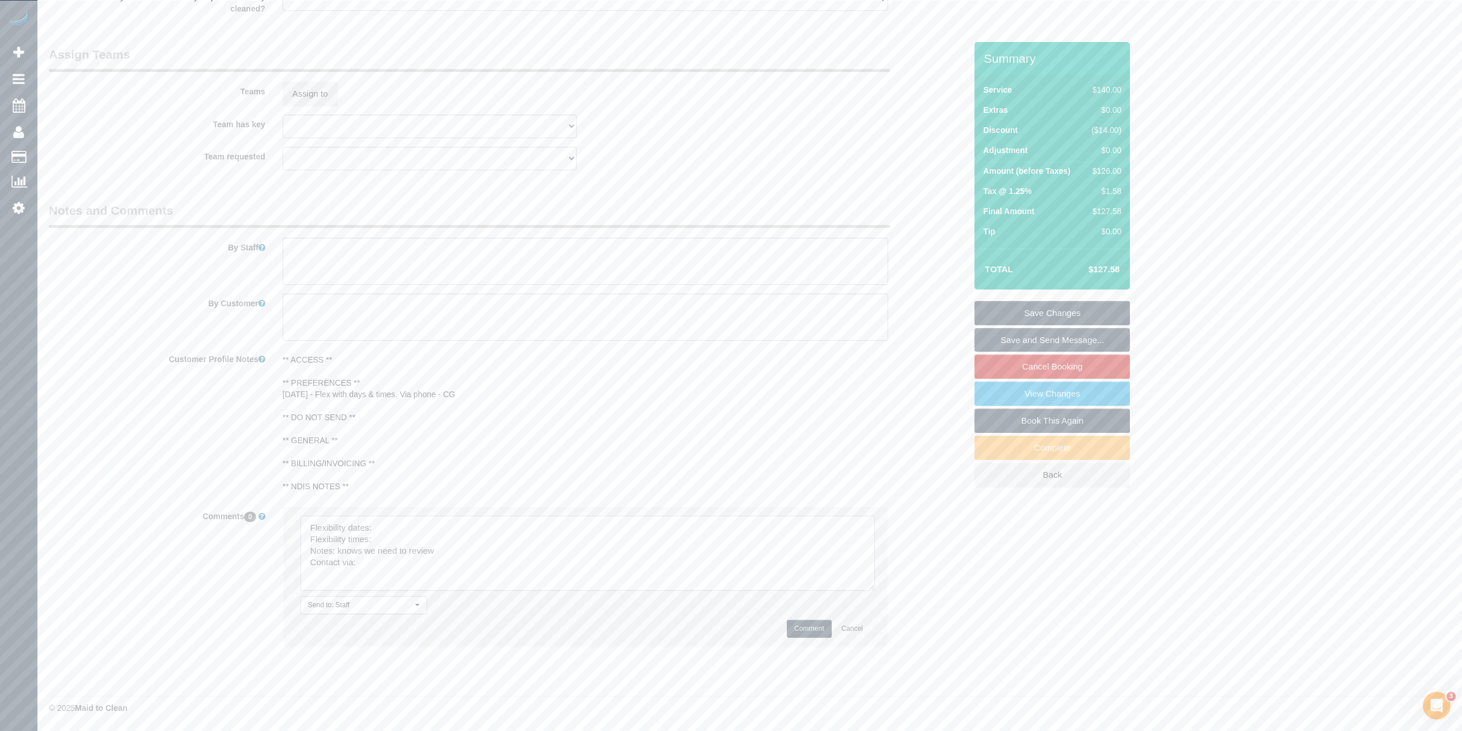
click at [385, 527] on textarea at bounding box center [588, 553] width 575 height 75
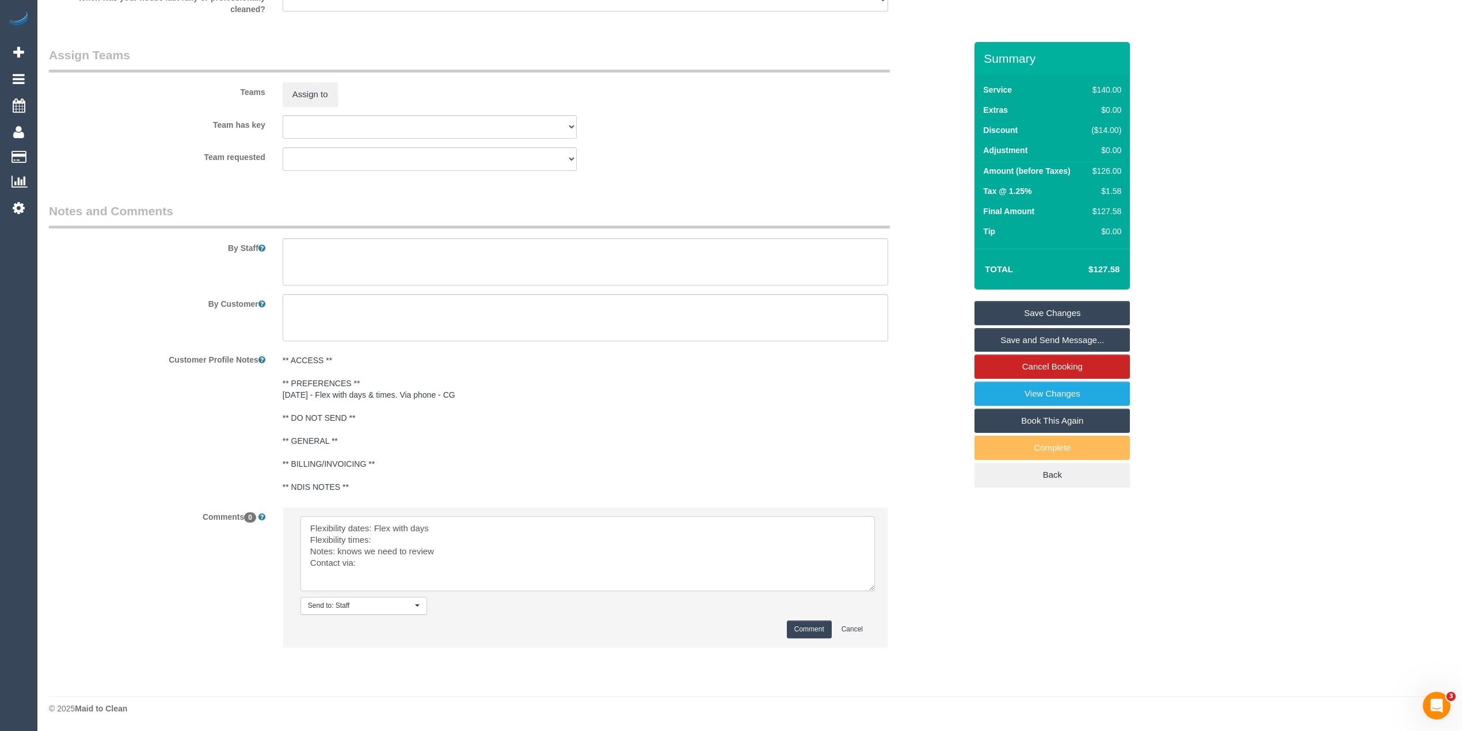
click at [390, 537] on textarea at bounding box center [588, 553] width 575 height 75
click at [378, 562] on textarea at bounding box center [588, 553] width 575 height 75
type textarea "Flexibility dates: Flex with days Flexibility times: flexible Notes: knows we n…"
click at [813, 629] on button "Comment" at bounding box center [809, 630] width 45 height 18
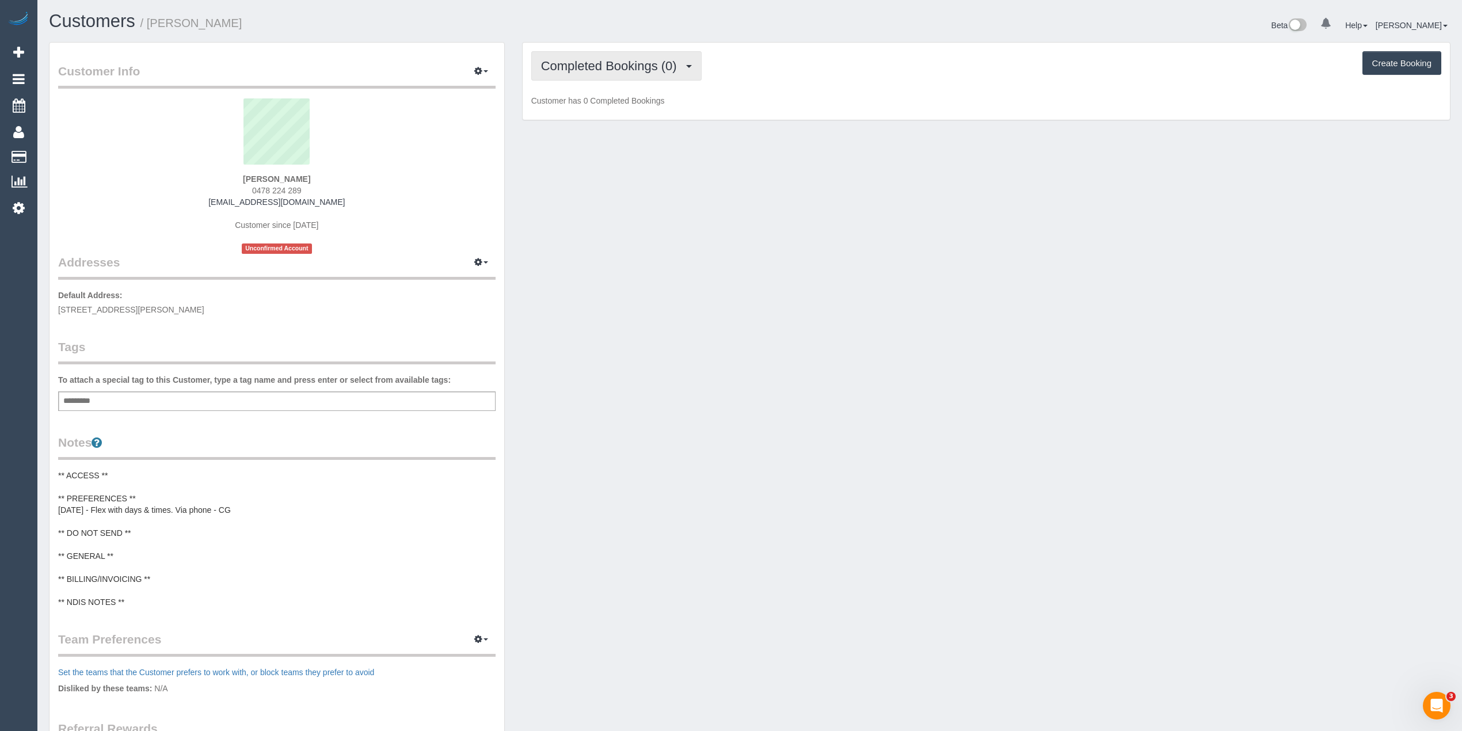
click at [576, 66] on span "Completed Bookings (0)" at bounding box center [612, 66] width 142 height 14
click at [584, 105] on link "Upcoming Bookings (12)" at bounding box center [592, 107] width 121 height 15
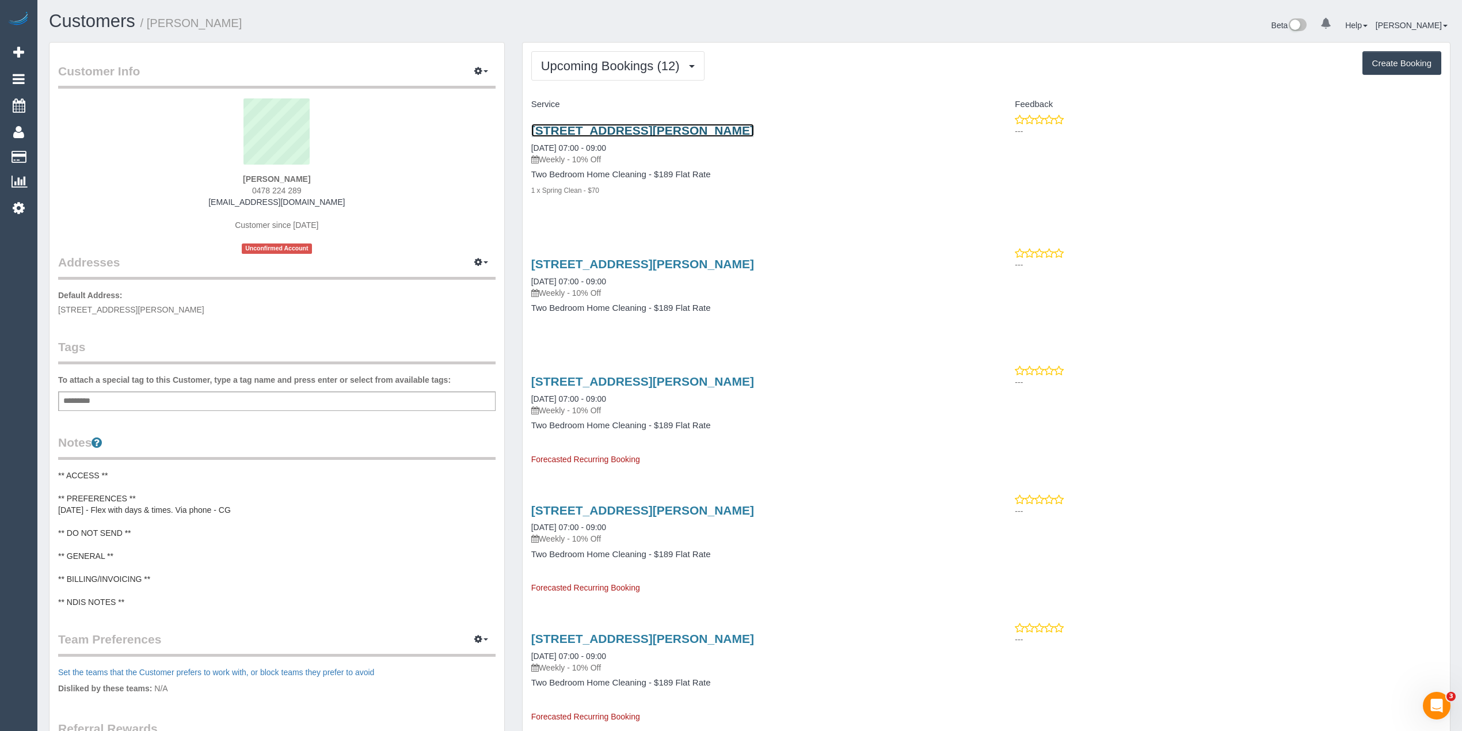
click at [634, 130] on link "[STREET_ADDRESS][PERSON_NAME]" at bounding box center [642, 130] width 223 height 13
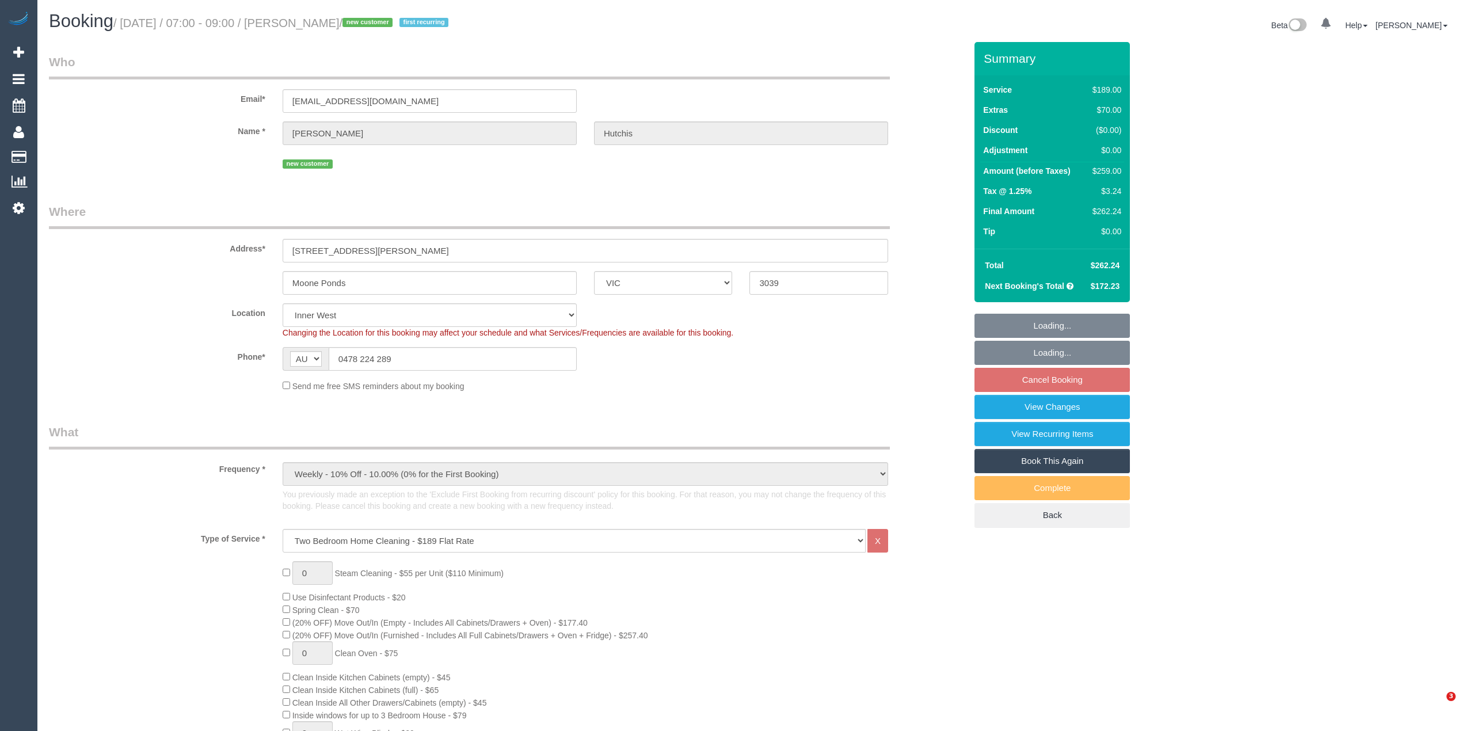
select select "VIC"
select select "number:28"
select select "number:14"
select select "number:19"
select select "number:22"
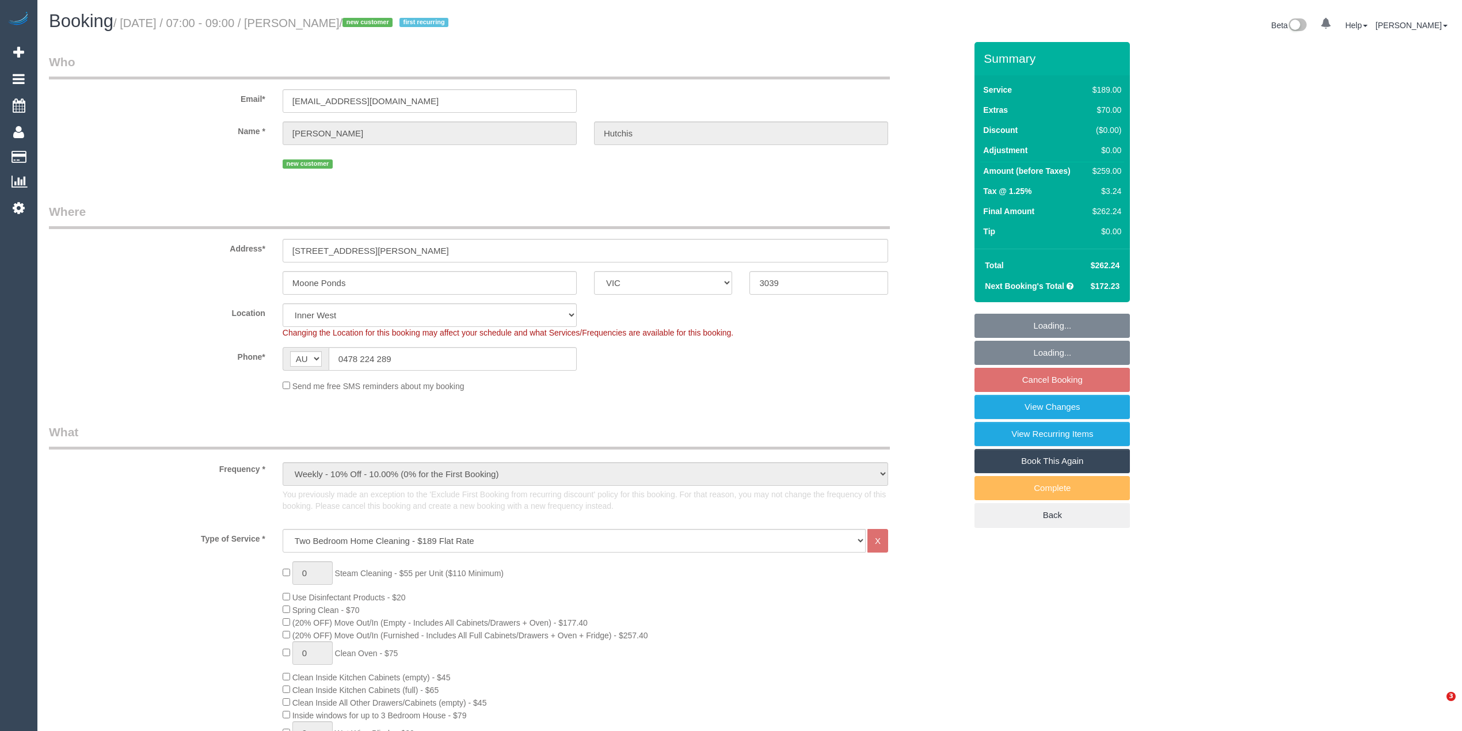
select select "number:34"
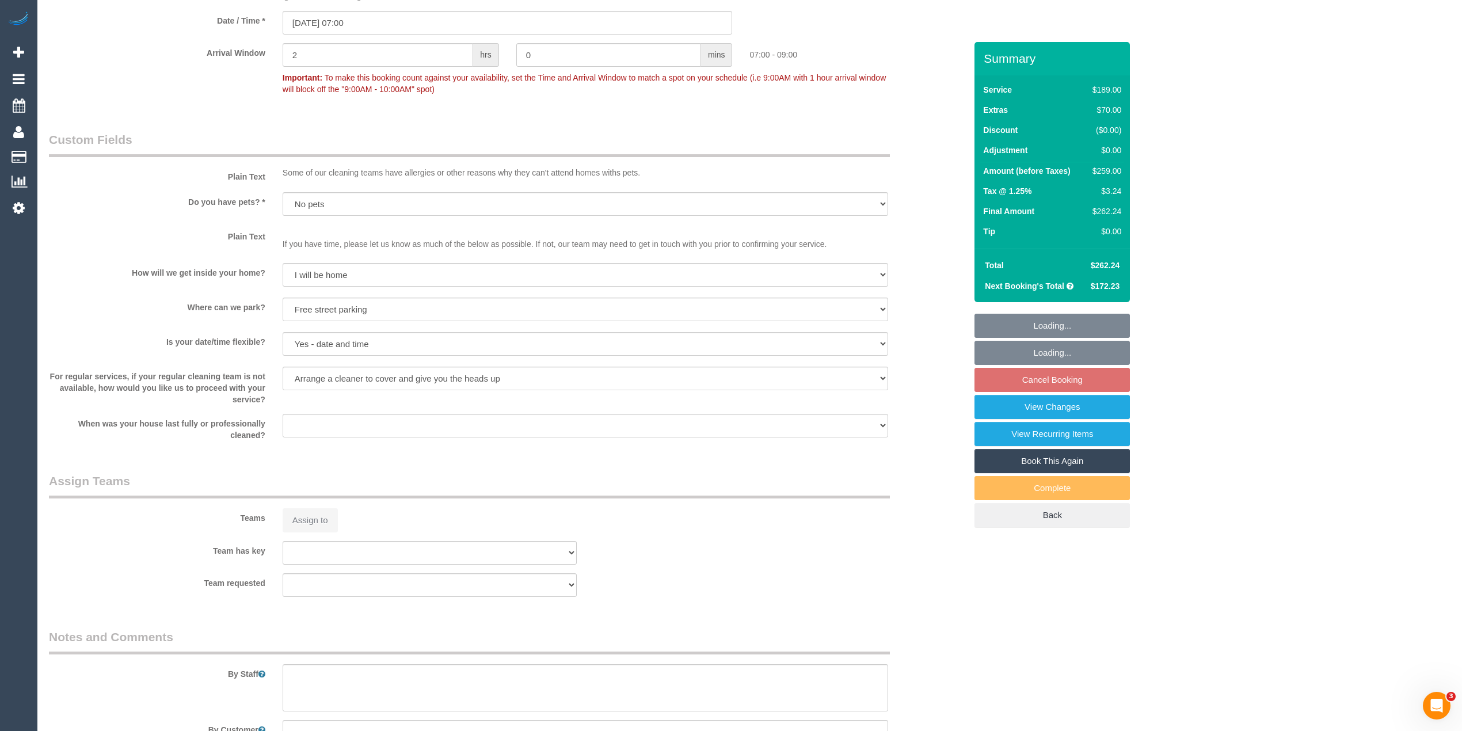
select select "object:809"
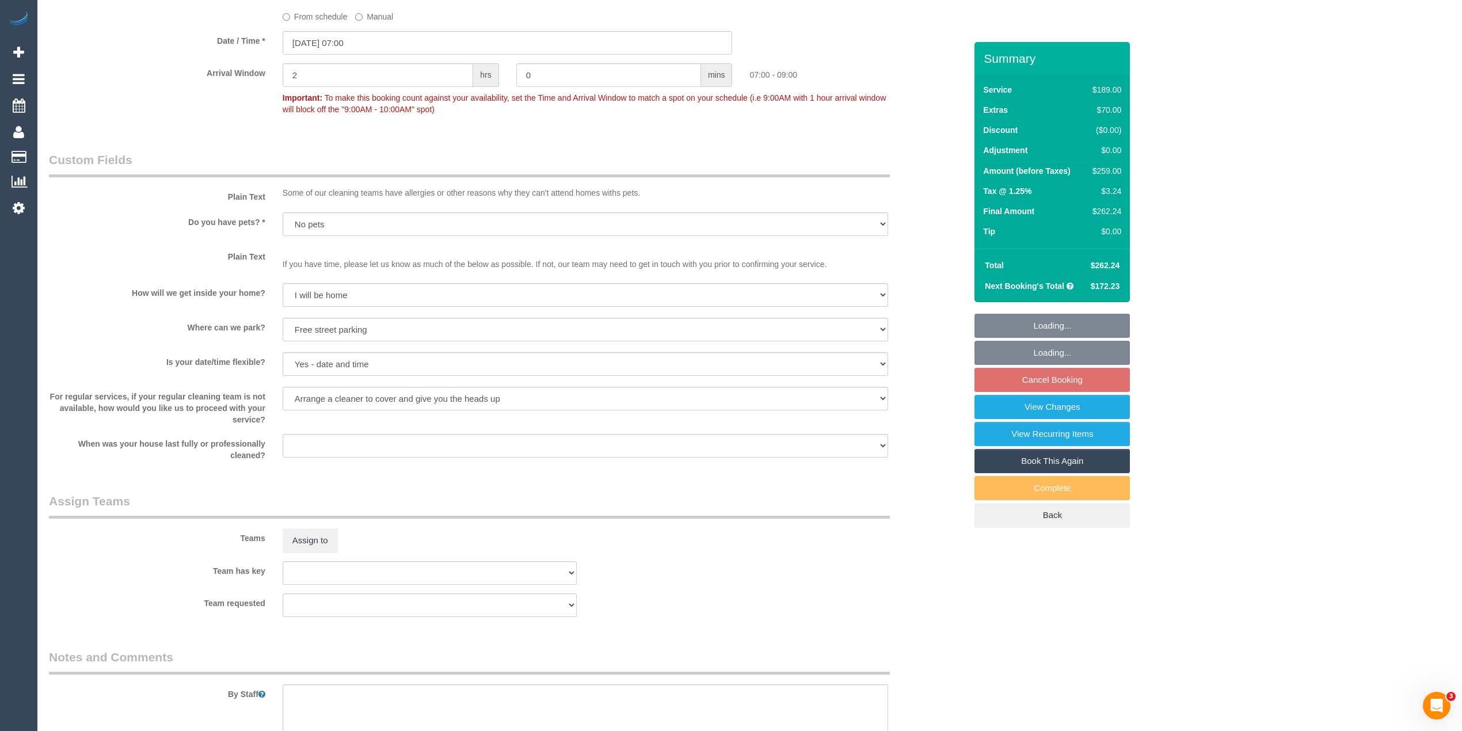
scroll to position [1716, 0]
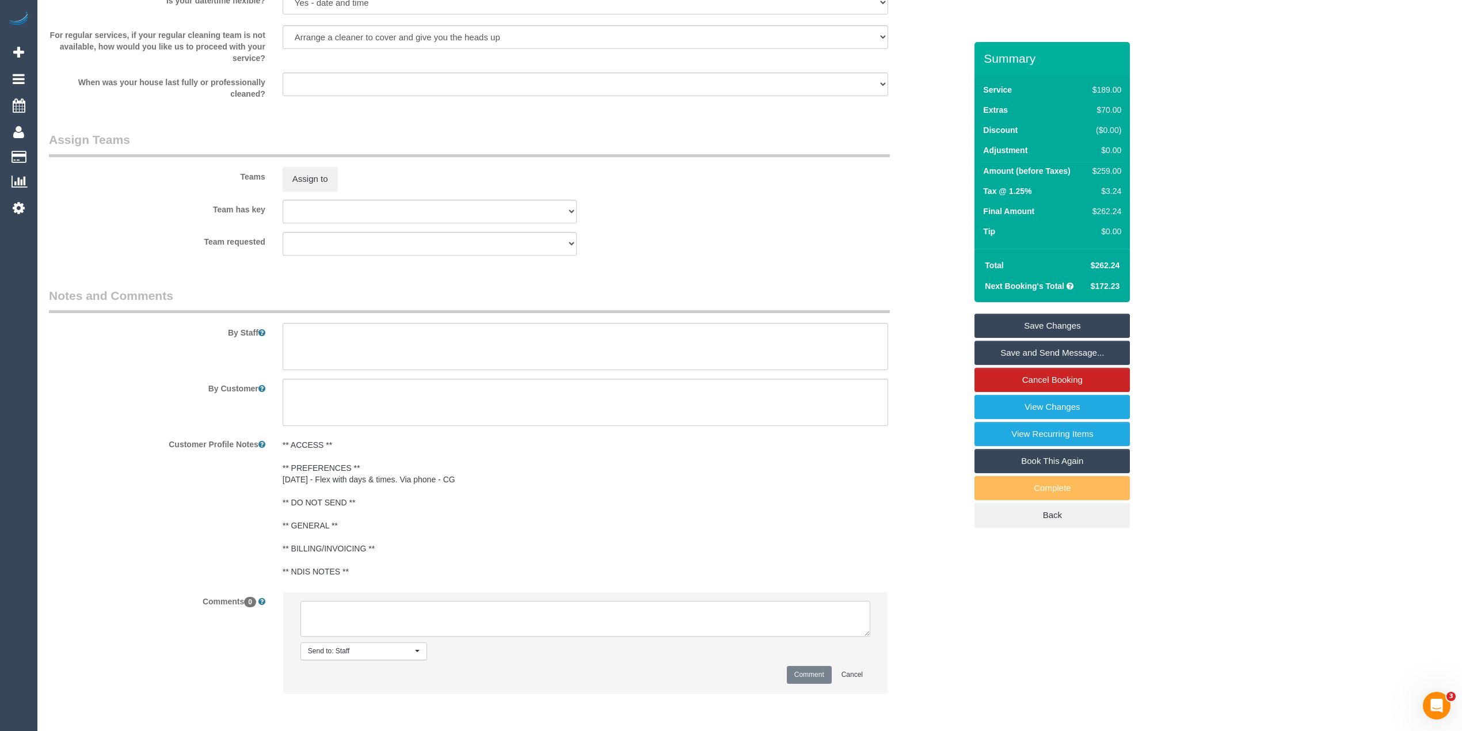
click at [364, 618] on textarea at bounding box center [586, 619] width 570 height 36
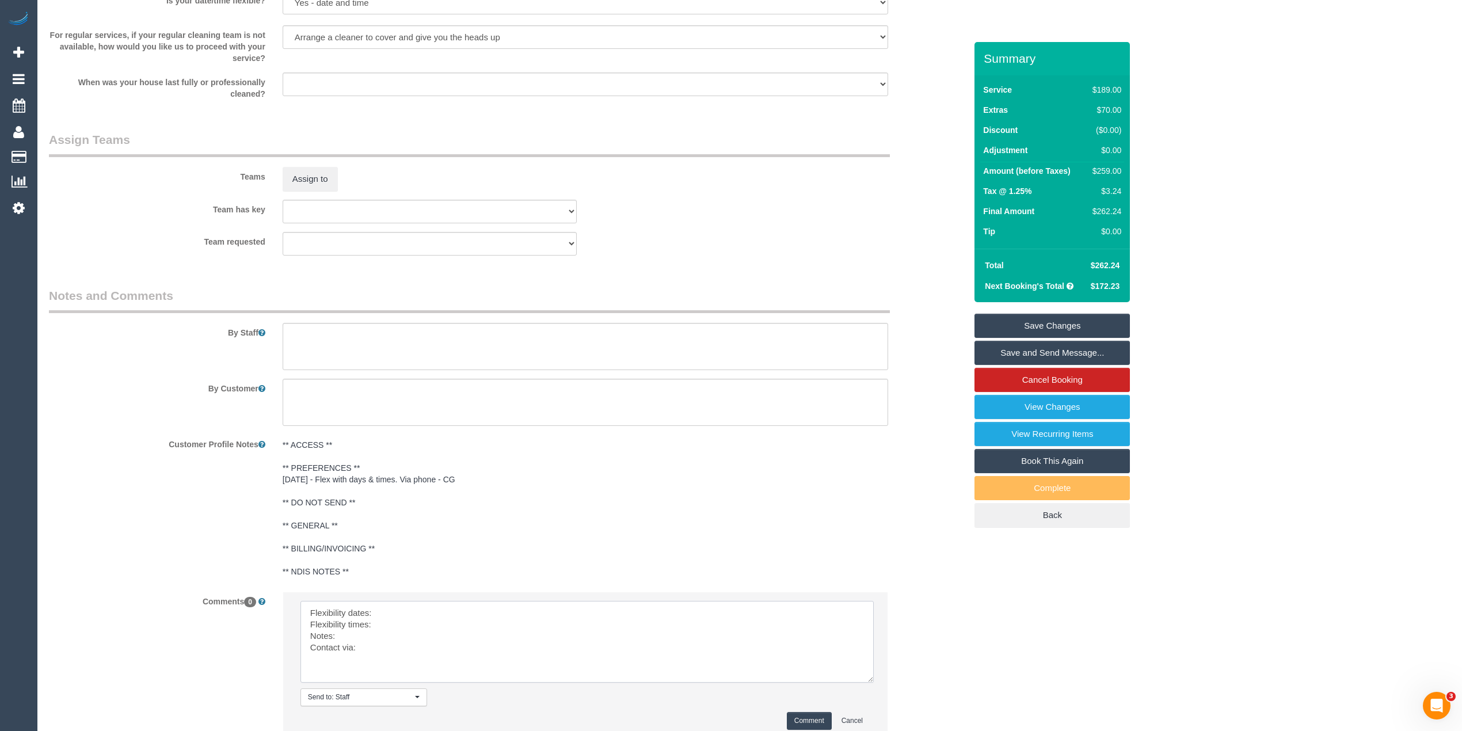
drag, startPoint x: 864, startPoint y: 629, endPoint x: 745, endPoint y: 664, distance: 123.7
click at [866, 676] on textarea at bounding box center [587, 642] width 573 height 82
click at [440, 608] on textarea at bounding box center [587, 642] width 573 height 83
click at [436, 630] on textarea at bounding box center [587, 642] width 573 height 83
click at [360, 643] on textarea at bounding box center [587, 642] width 573 height 83
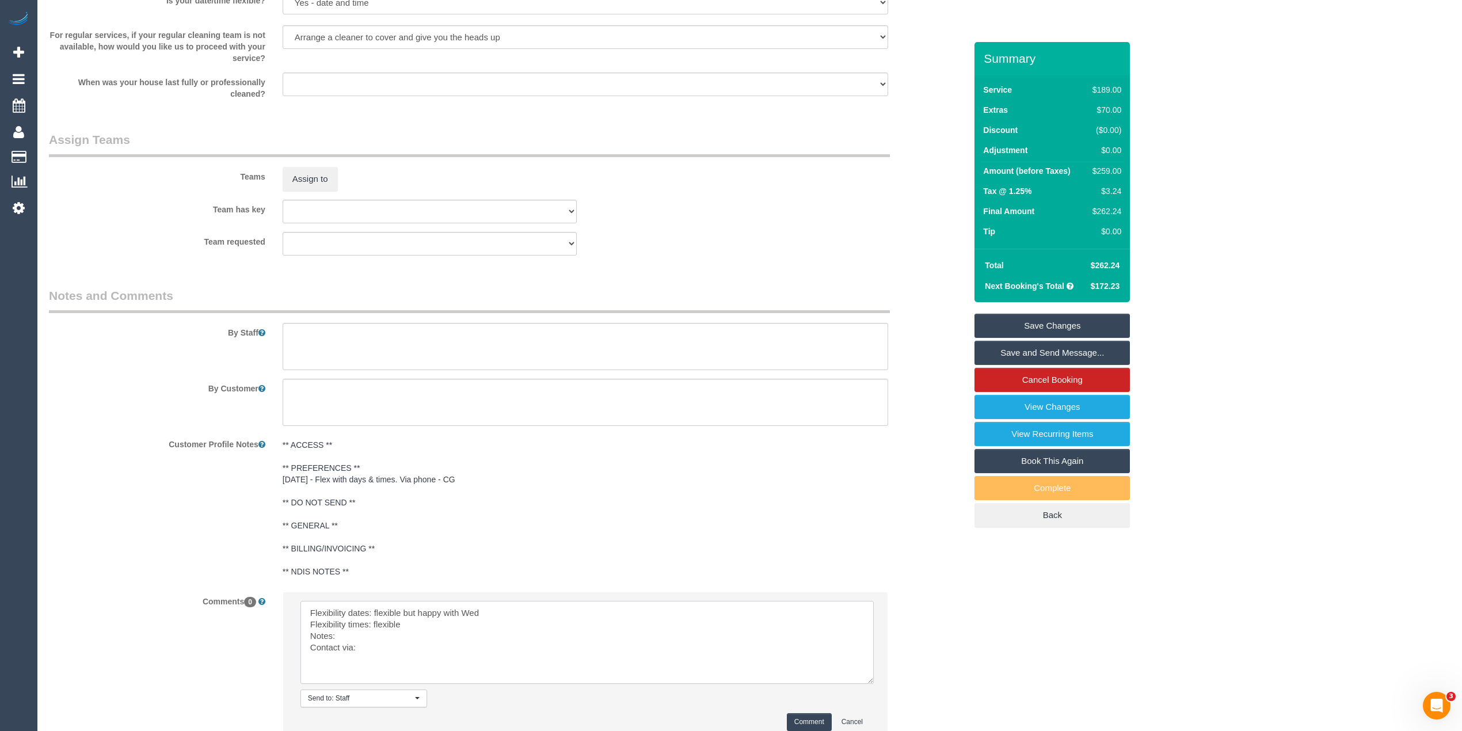
click at [360, 638] on textarea at bounding box center [587, 642] width 573 height 83
click at [405, 656] on textarea at bounding box center [587, 642] width 573 height 83
type textarea "Flexibility dates: flexible but happy with Wed Flexibility times: flexible Note…"
drag, startPoint x: 799, startPoint y: 723, endPoint x: 795, endPoint y: 718, distance: 6.1
click at [800, 721] on button "Comment" at bounding box center [809, 722] width 45 height 18
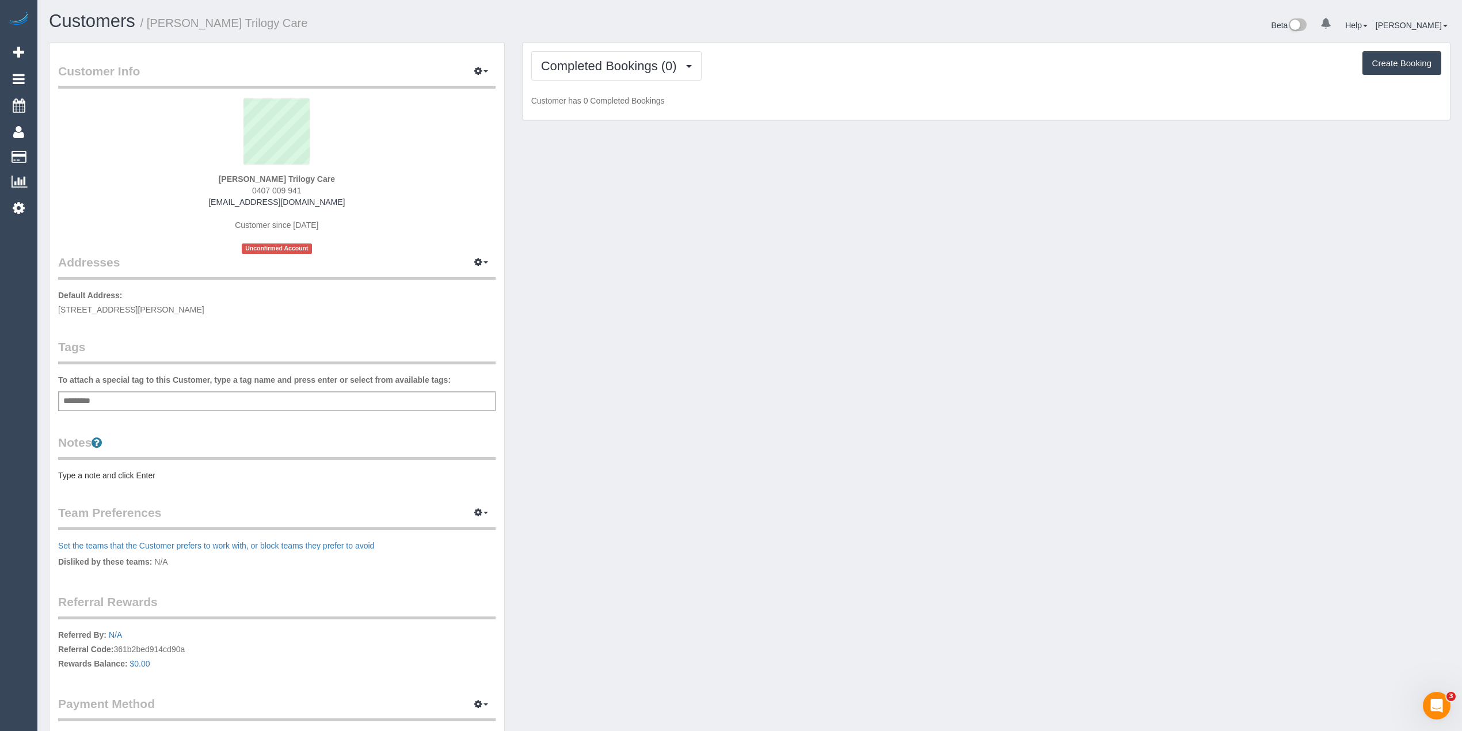
click at [233, 399] on div "Add a tag" at bounding box center [277, 401] width 438 height 20
type input "***"
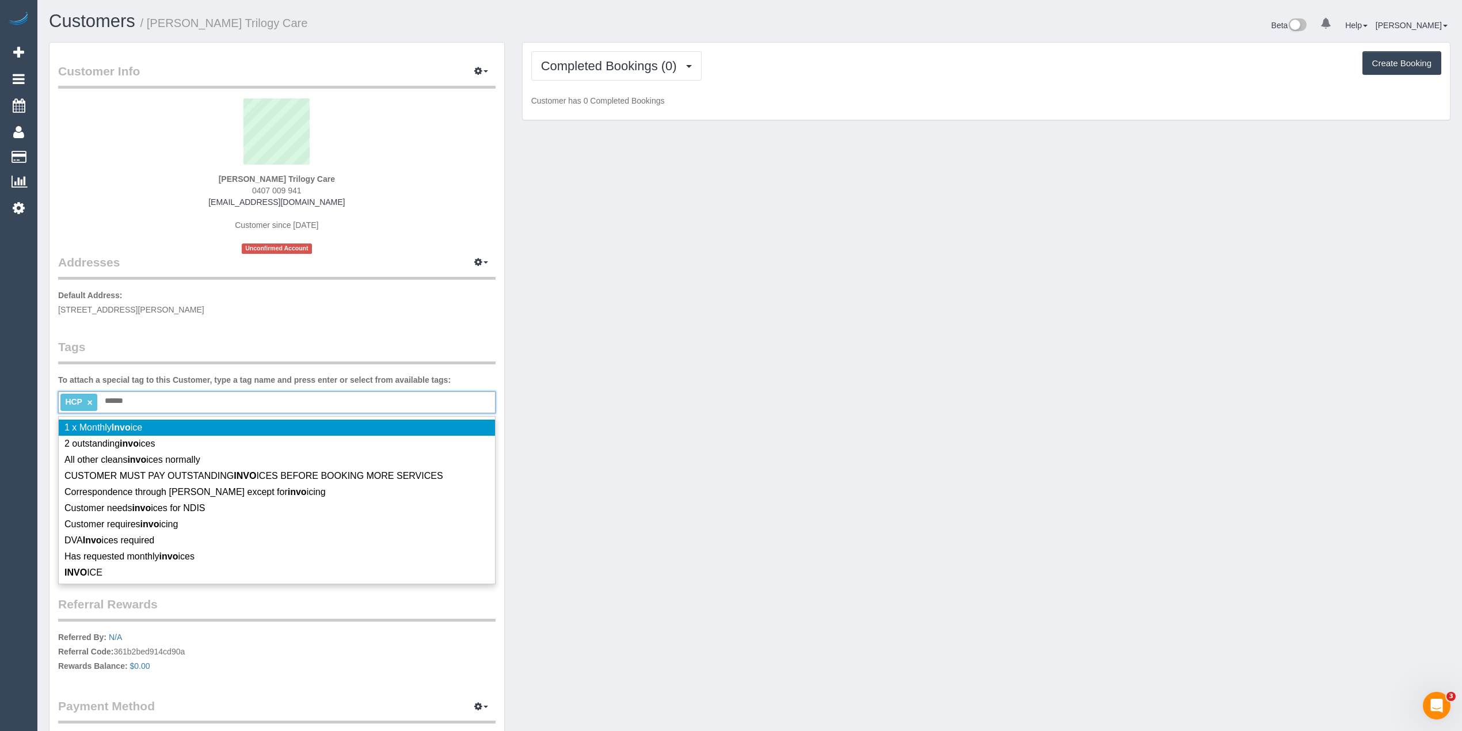
type input "*******"
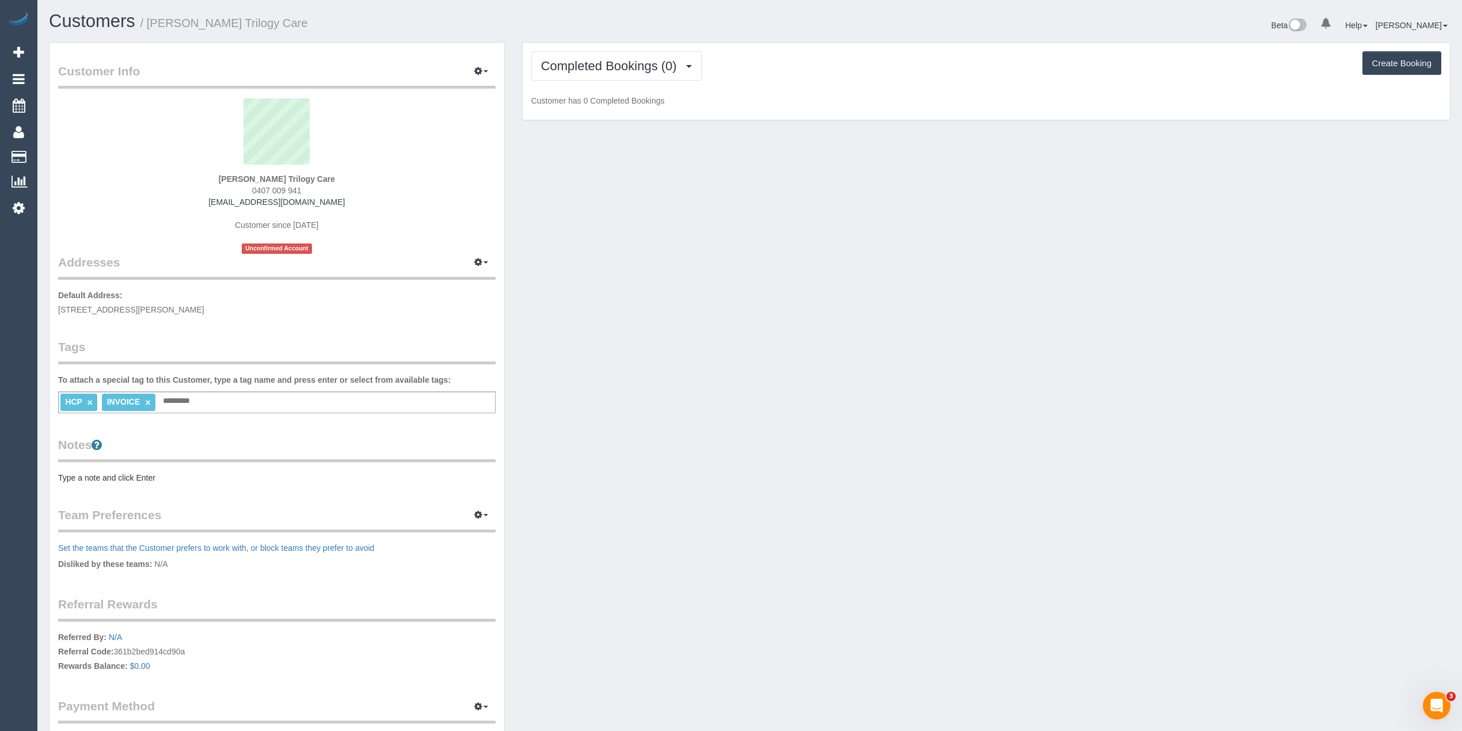
click at [128, 478] on pre "Type a note and click Enter" at bounding box center [277, 478] width 438 height 12
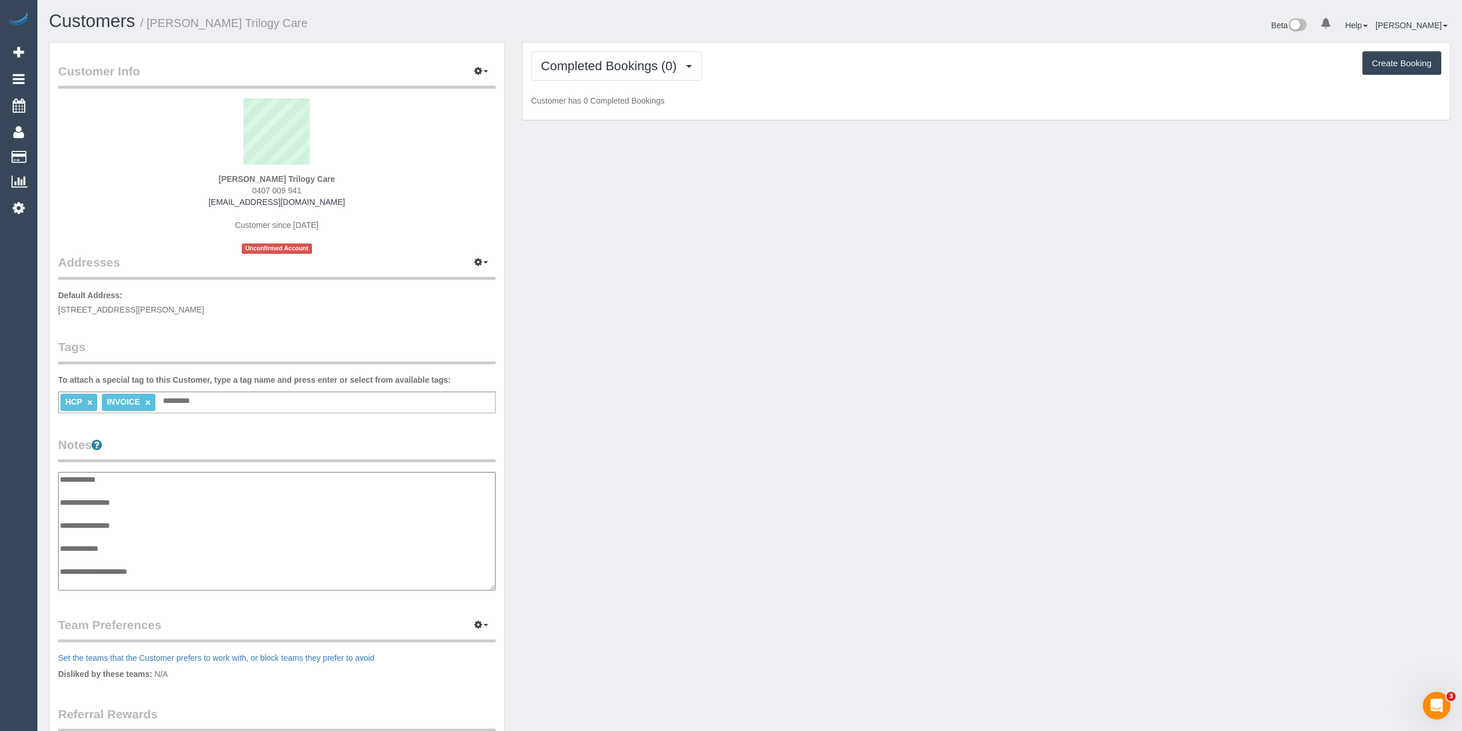
scroll to position [9, 0]
click at [169, 488] on textarea "**********" at bounding box center [276, 531] width 437 height 119
click at [174, 570] on textarea "**********" at bounding box center [276, 531] width 437 height 119
click at [73, 581] on textarea "**********" at bounding box center [276, 531] width 437 height 119
paste textarea "**********"
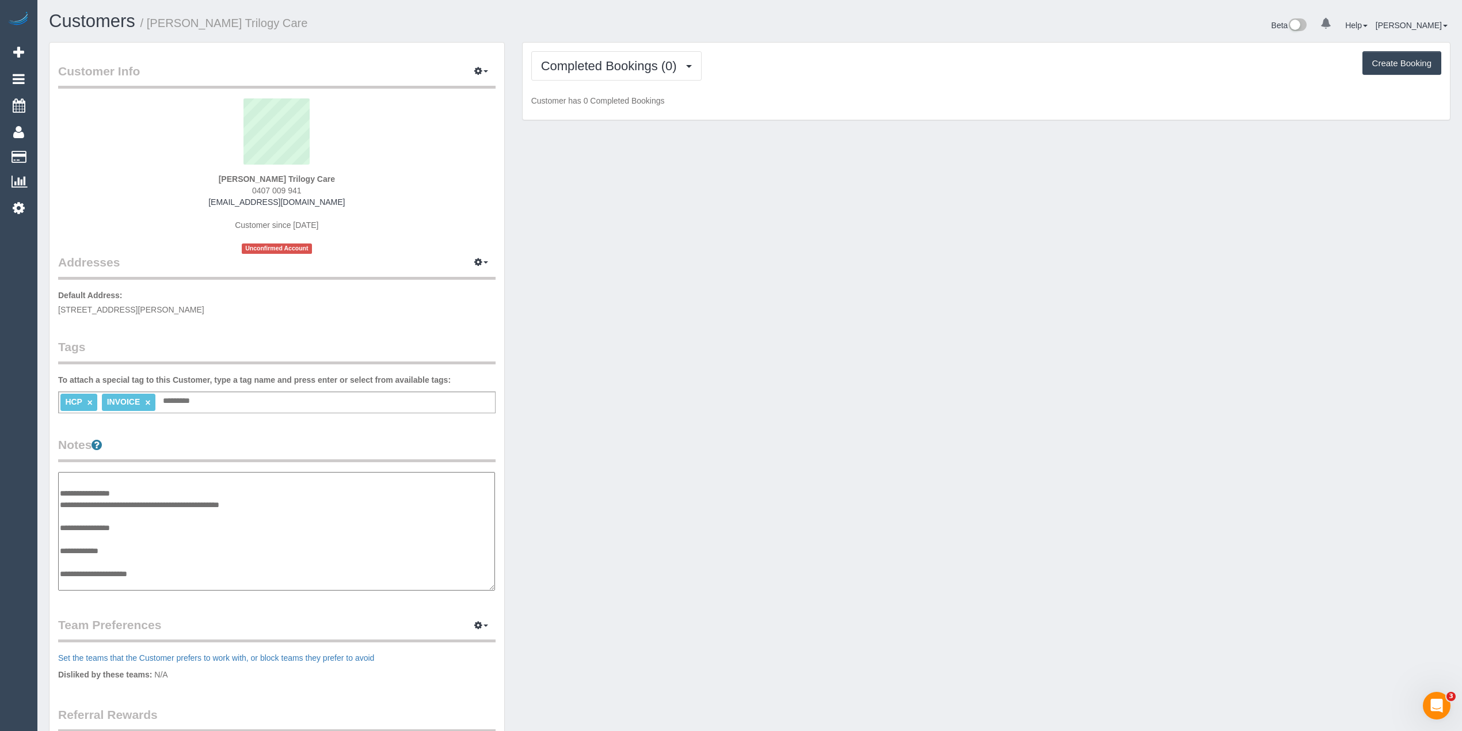
type textarea "**********"
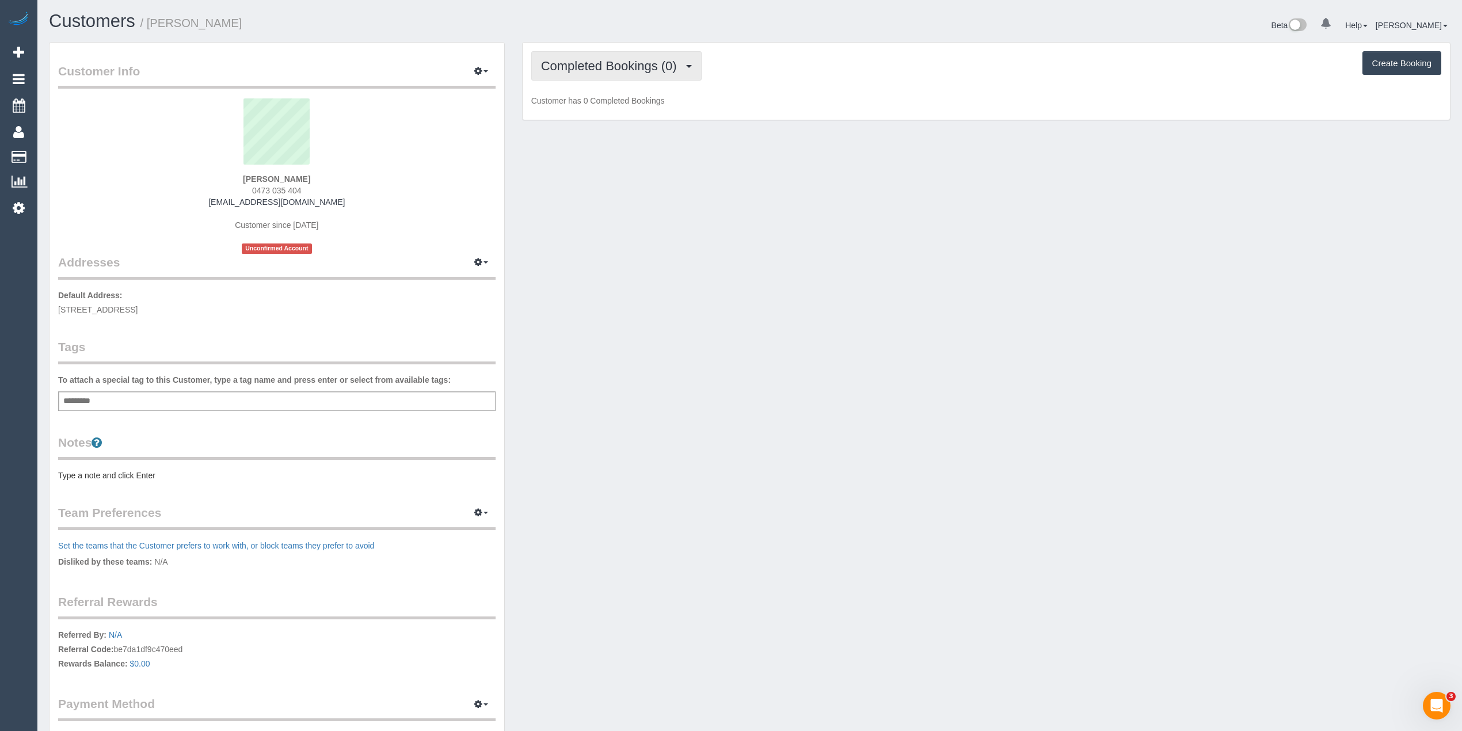
click at [618, 64] on span "Completed Bookings (0)" at bounding box center [612, 66] width 142 height 14
click at [636, 104] on link "Upcoming Bookings (1)" at bounding box center [592, 107] width 120 height 15
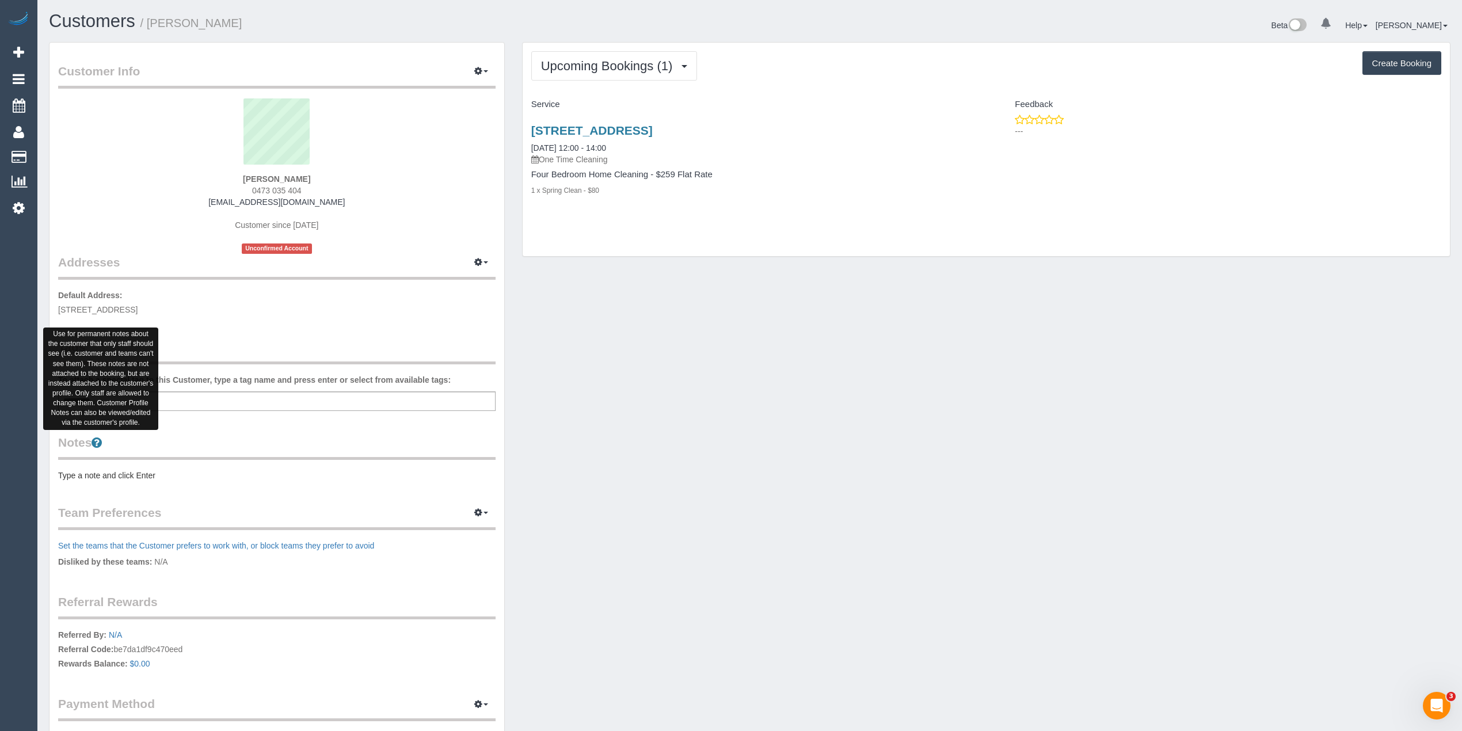
click at [104, 466] on div "Notes Type a note and click Enter" at bounding box center [277, 457] width 438 height 47
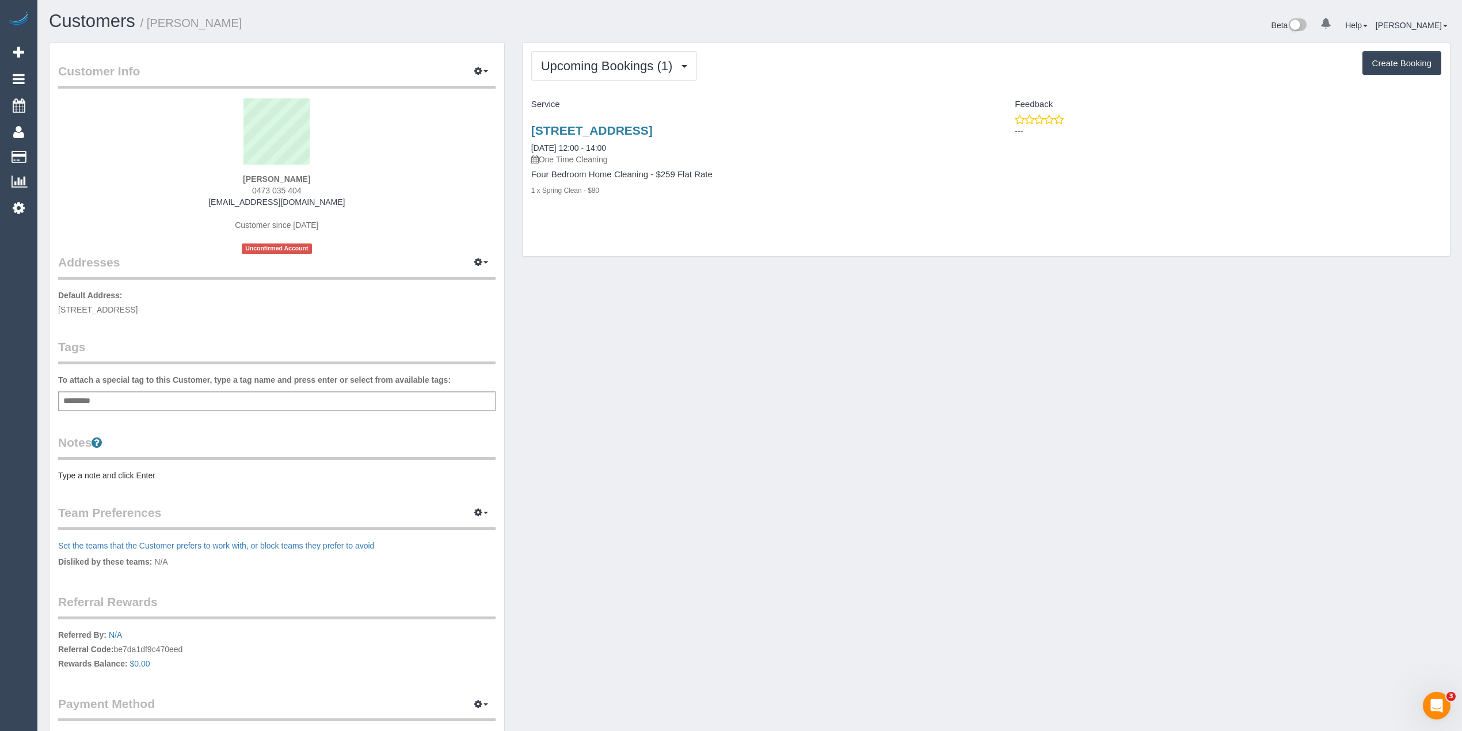
click at [102, 473] on pre "Type a note and click Enter" at bounding box center [277, 476] width 438 height 12
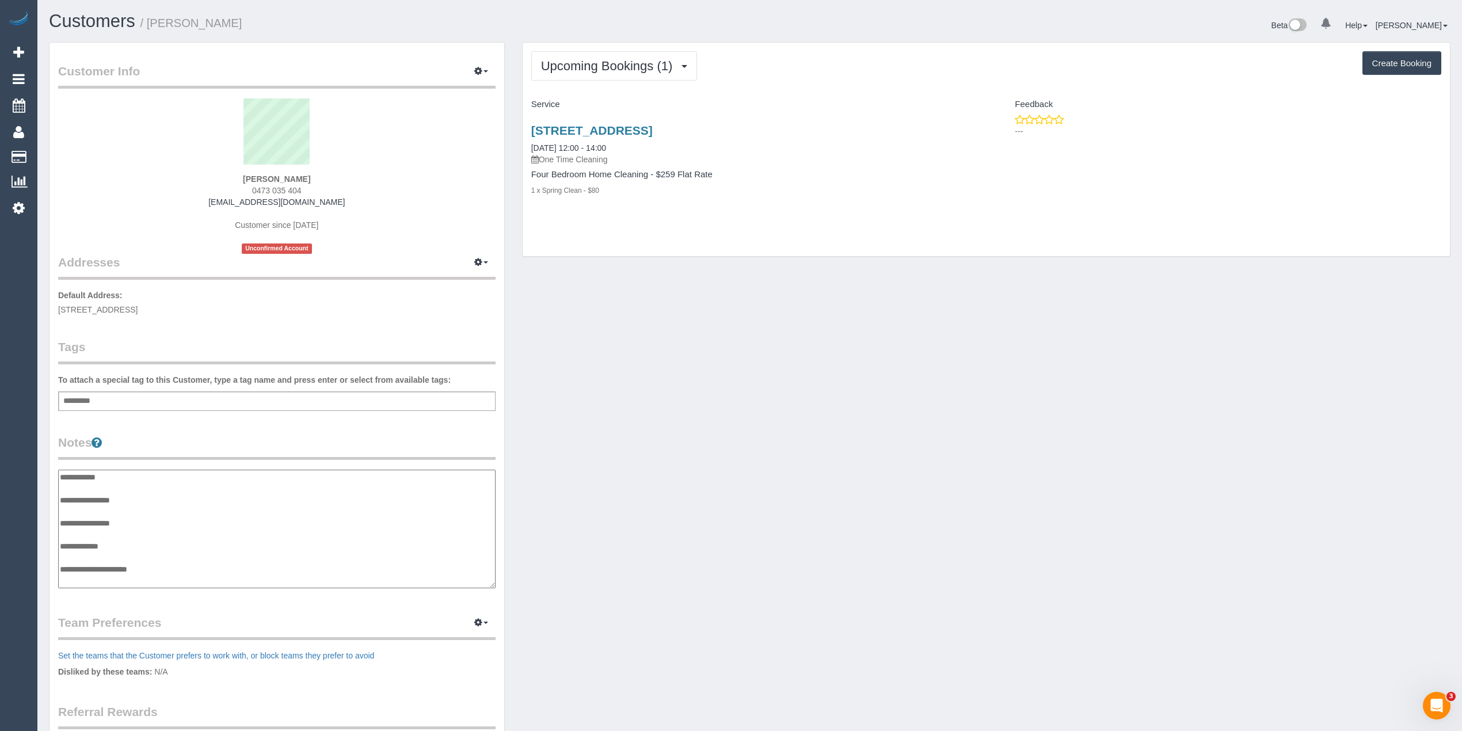
scroll to position [9, 0]
type textarea "**********"
click at [613, 130] on link "169 Mascoma Street, Strathmore, VIC 3041" at bounding box center [591, 130] width 121 height 13
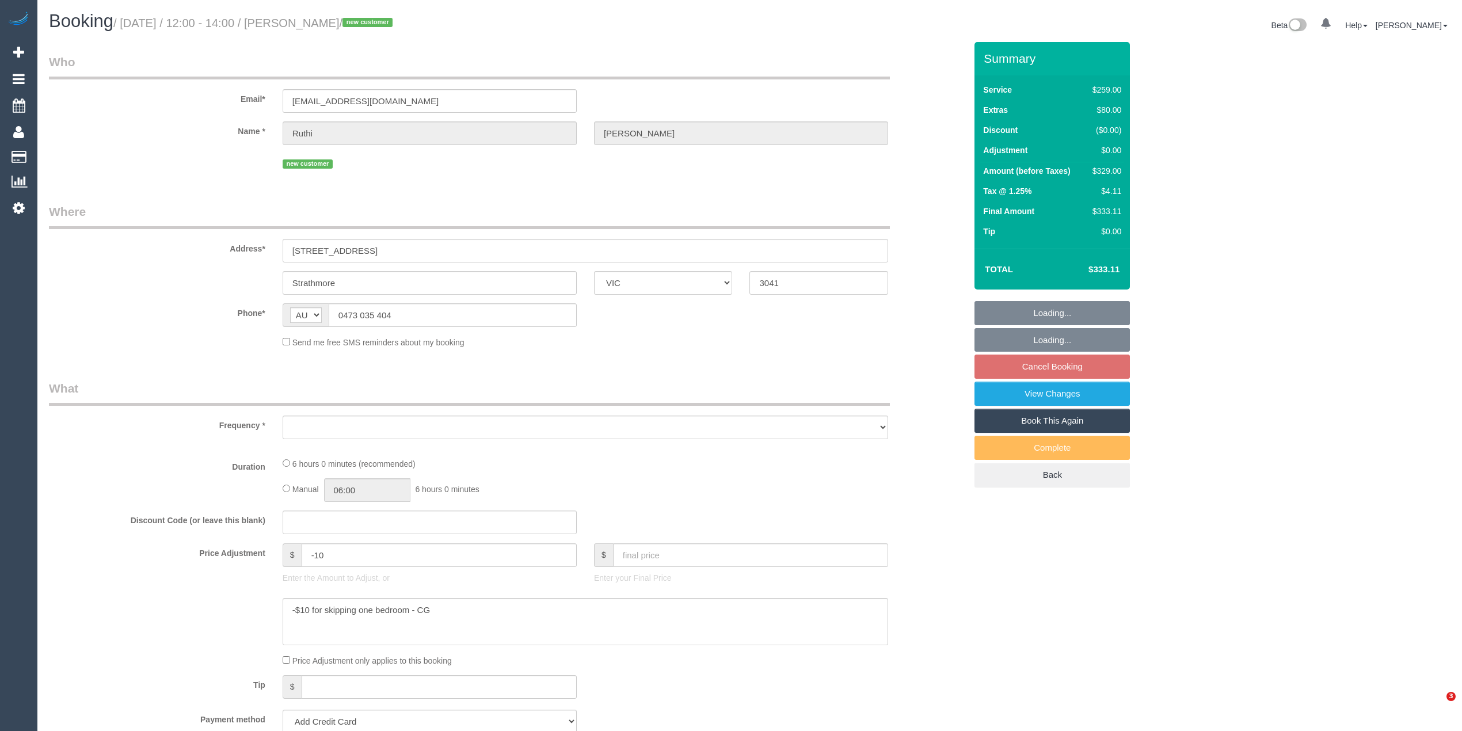
select select "VIC"
select select "object:531"
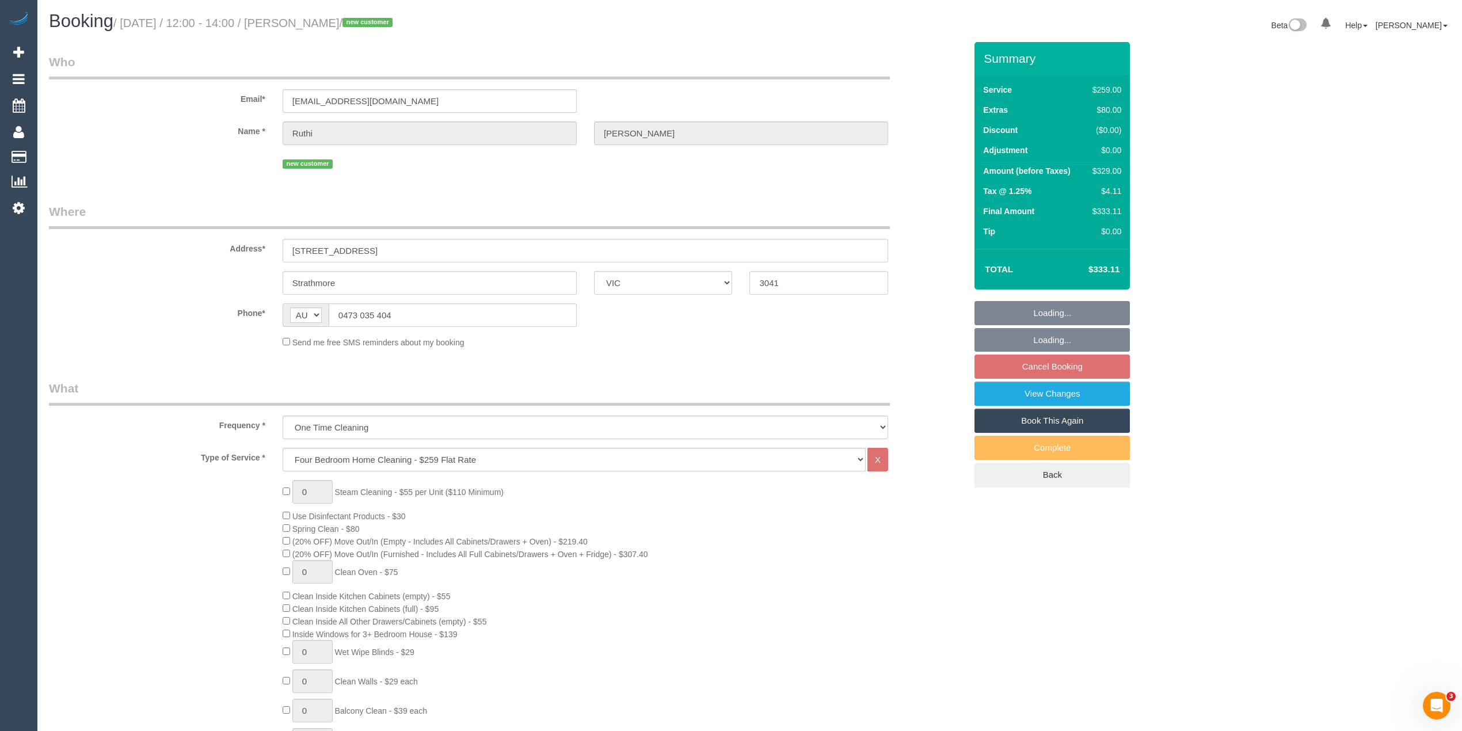
select select "string:stripe-pm_1RzqiI2GScqysDRV3oUldCRP"
select select "number:27"
select select "number:14"
select select "number:18"
select select "number:22"
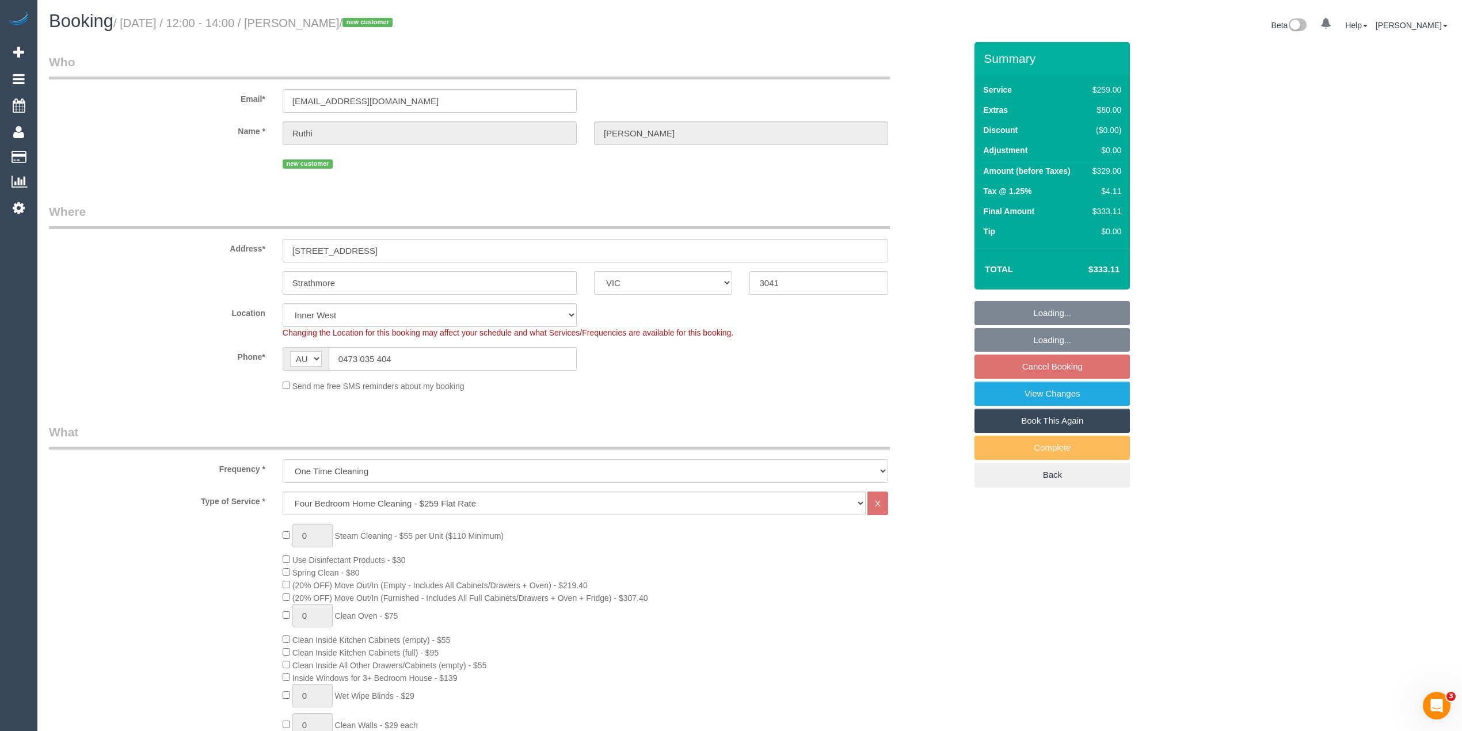
select select "object:1441"
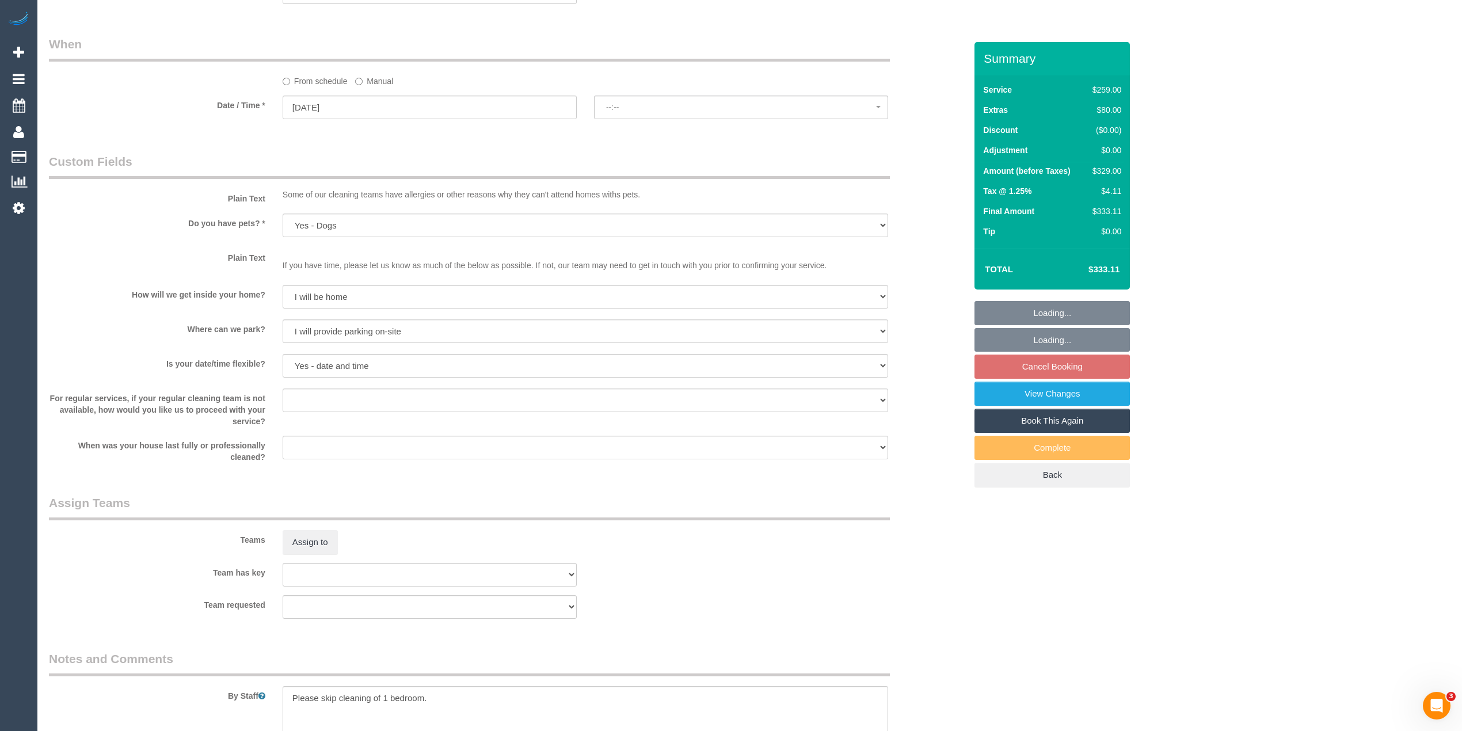
select select "spot1"
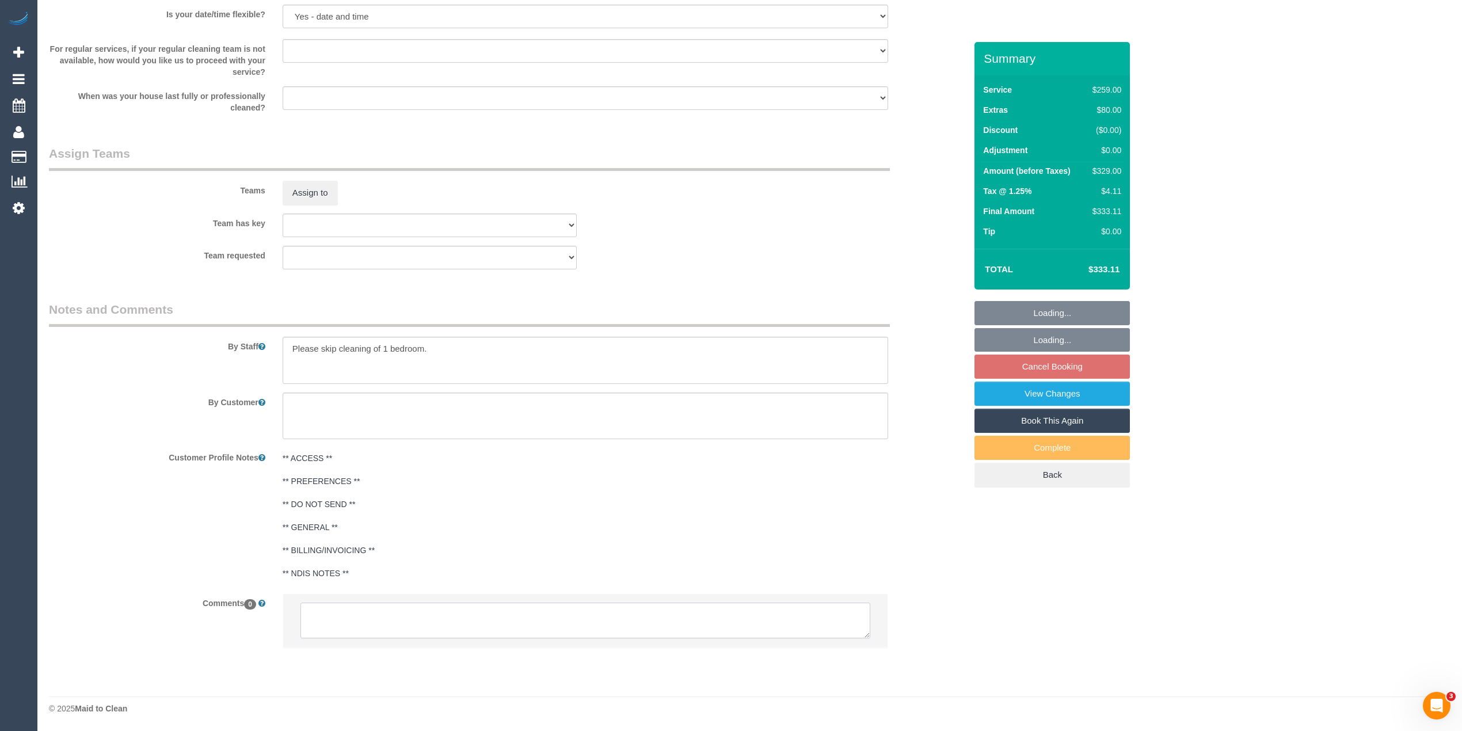
click at [464, 625] on textarea at bounding box center [586, 621] width 570 height 36
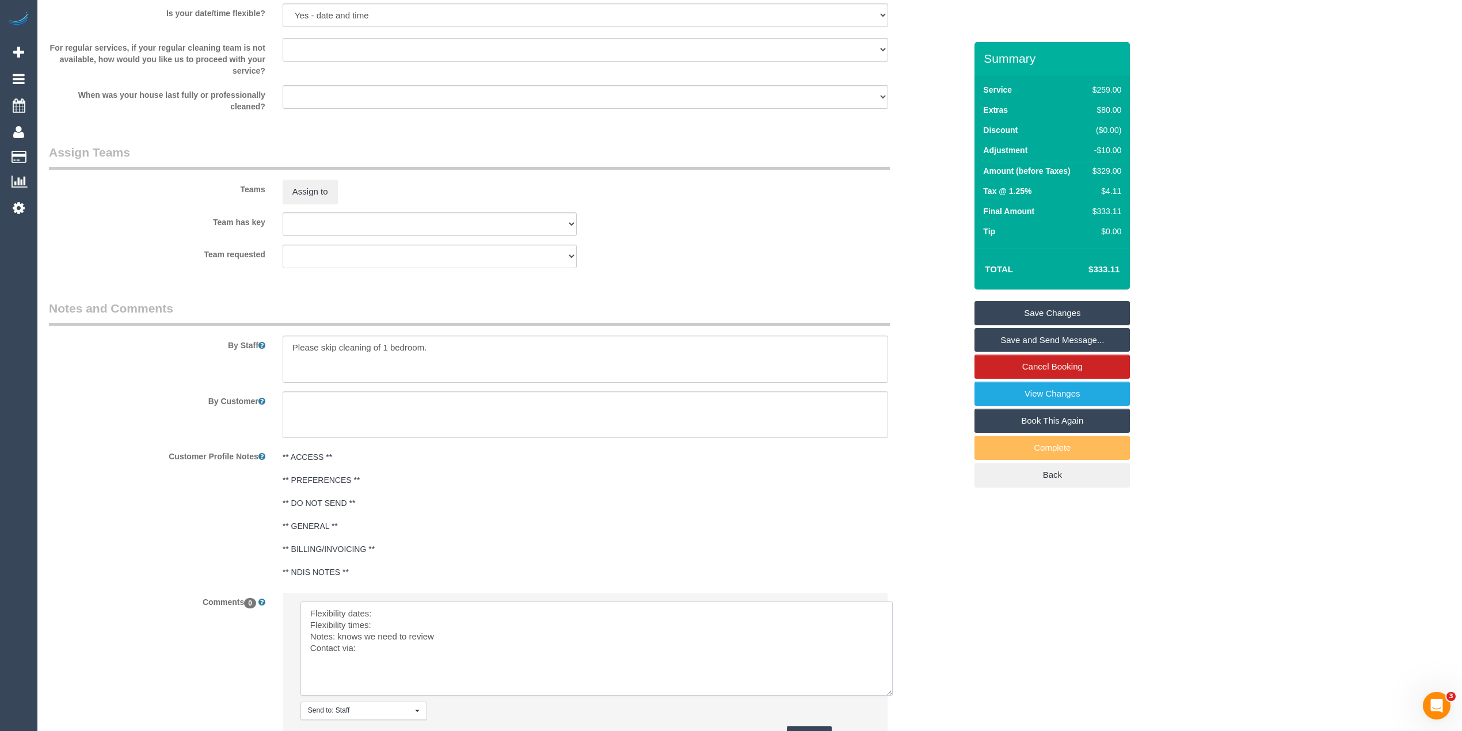
drag, startPoint x: 862, startPoint y: 632, endPoint x: 755, endPoint y: 689, distance: 121.6
click at [884, 693] on textarea at bounding box center [597, 649] width 592 height 94
click at [406, 608] on textarea at bounding box center [597, 650] width 592 height 97
click at [396, 627] on textarea at bounding box center [597, 650] width 592 height 97
click at [392, 645] on textarea at bounding box center [597, 650] width 592 height 97
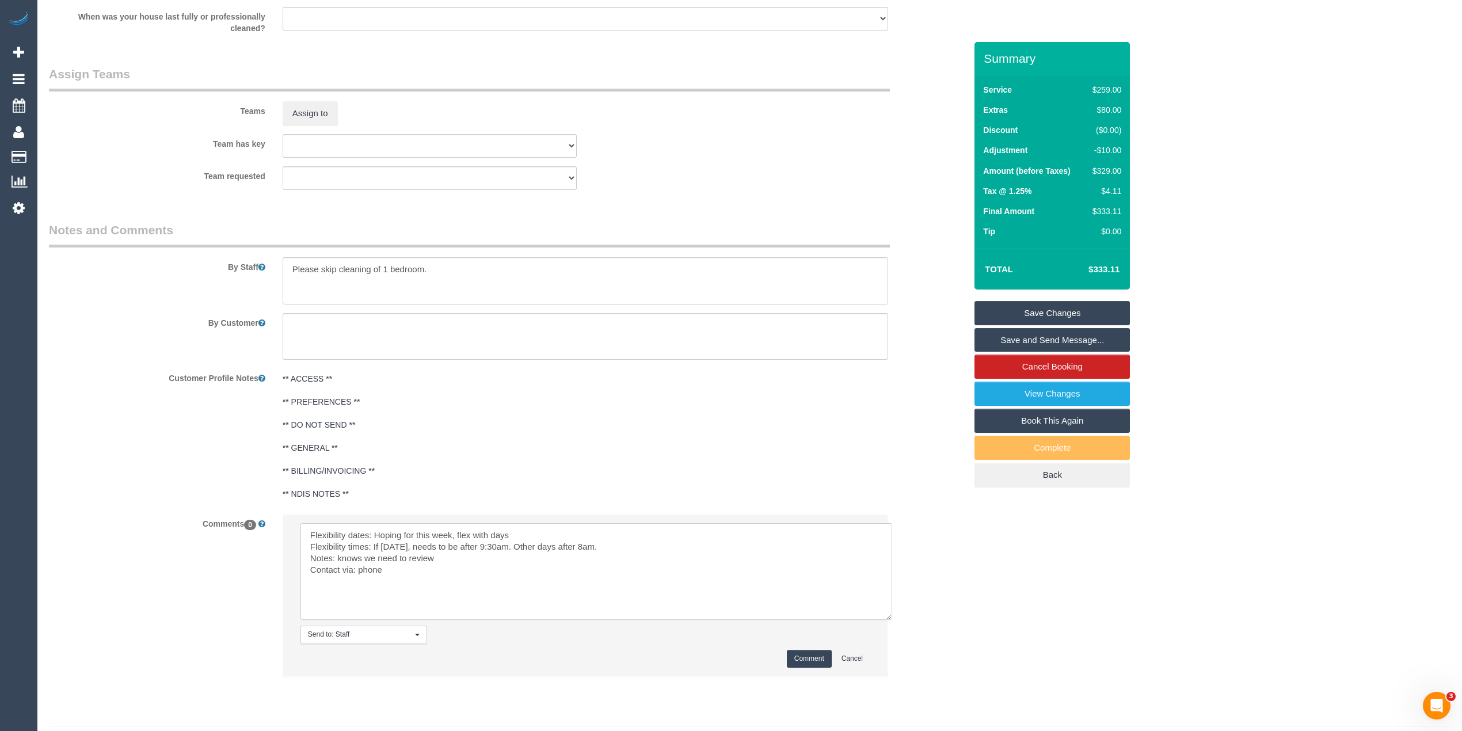
scroll to position [1691, 0]
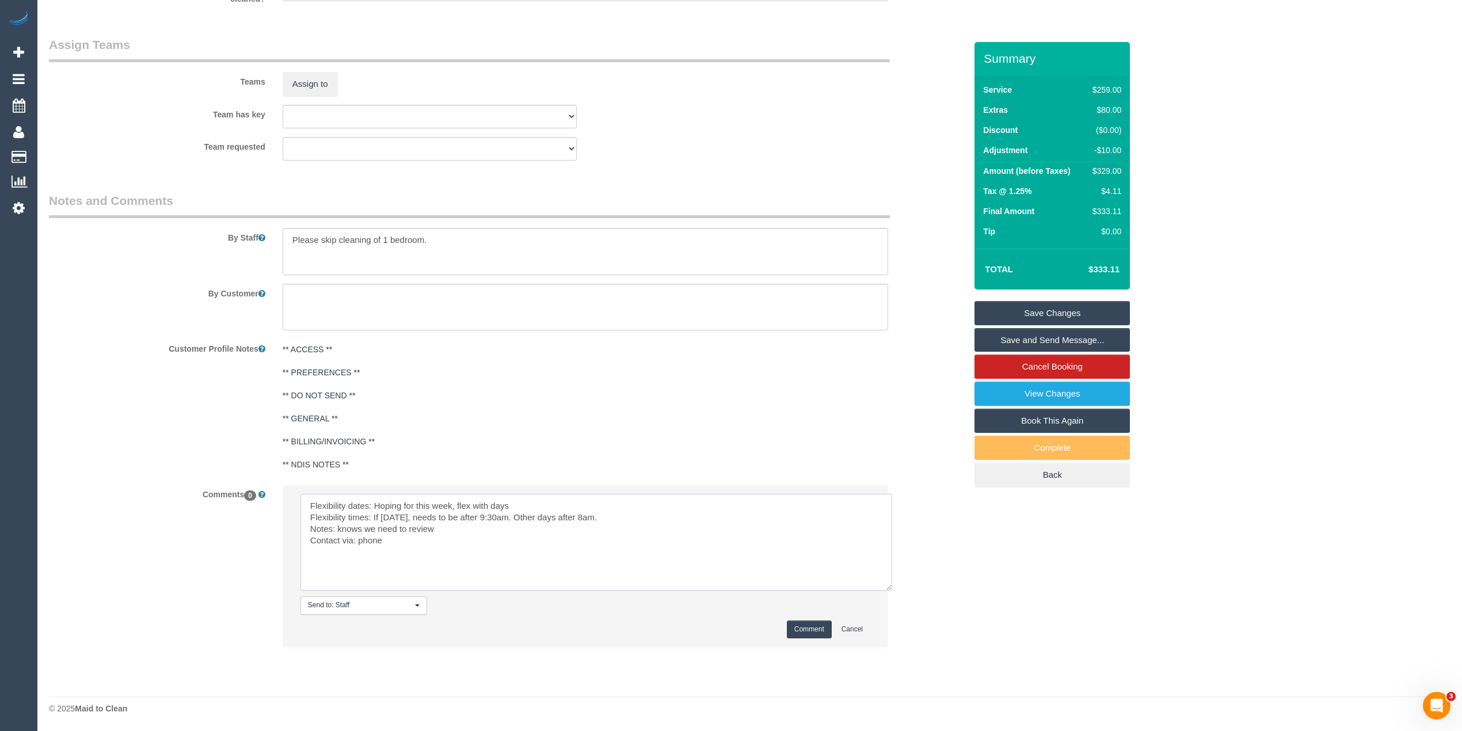
type textarea "Flexibility dates: Hoping for this week, flex with days Flexibility times: If […"
click at [804, 625] on button "Comment" at bounding box center [809, 630] width 45 height 18
